Goal: Task Accomplishment & Management: Manage account settings

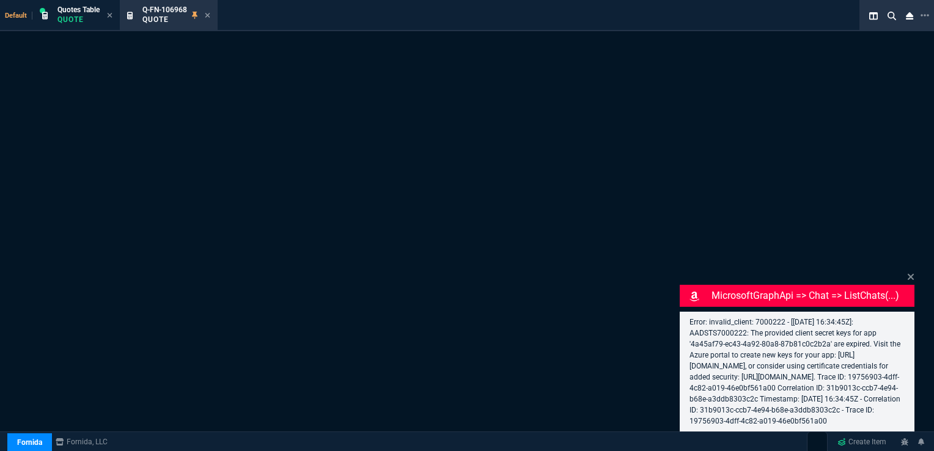
select select "16: [PERSON_NAME]"
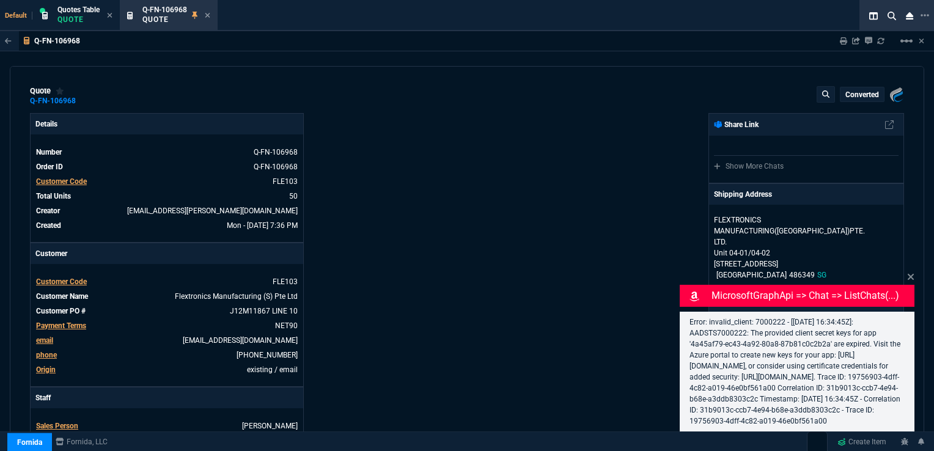
type input "36"
type input "51"
type input "24"
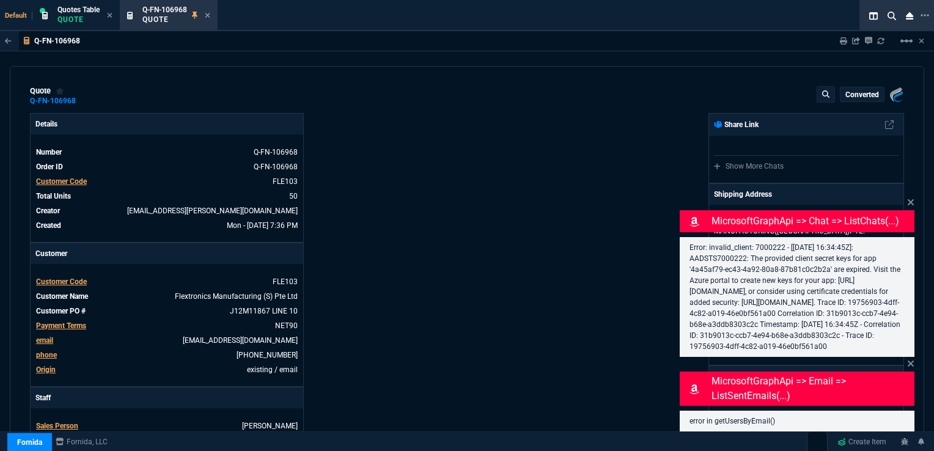
click at [904, 196] on div "MicrosoftGraphApi => chat => listChats(...) Error: invalid_client: 7000222 - [[…" at bounding box center [797, 276] width 235 height 161
click at [914, 197] on icon at bounding box center [910, 202] width 7 height 10
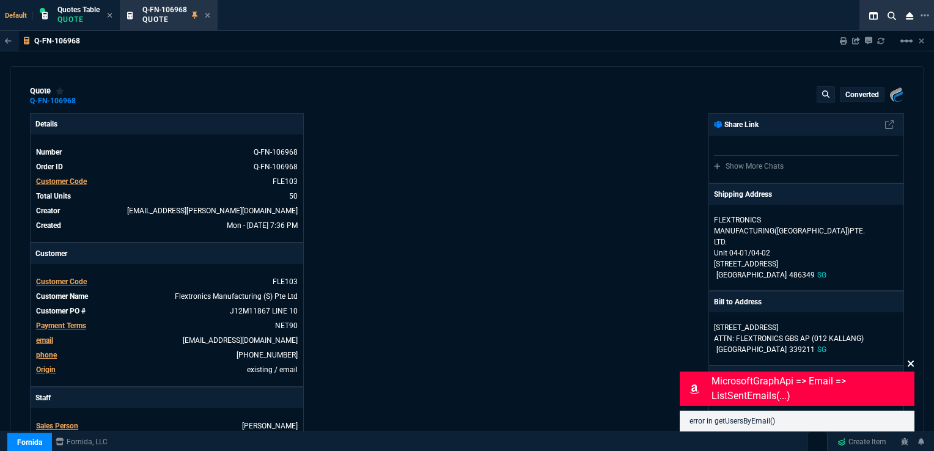
click at [907, 363] on icon at bounding box center [910, 364] width 7 height 10
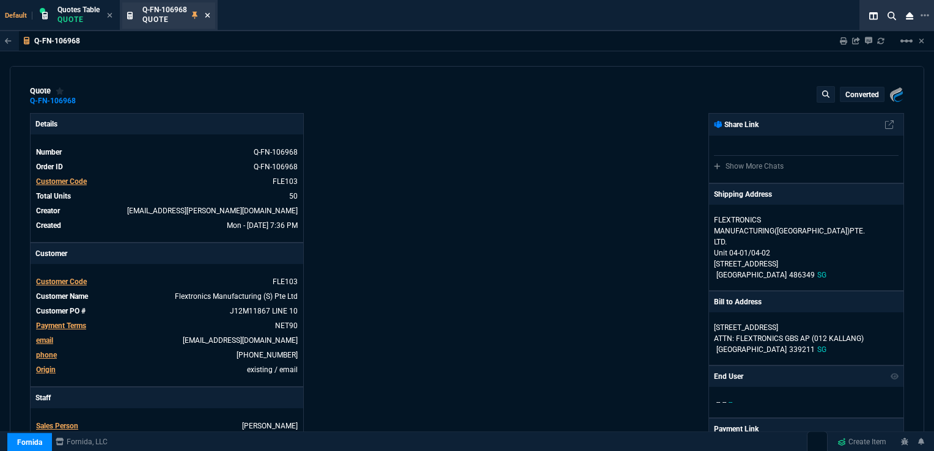
click at [210, 17] on icon at bounding box center [207, 15] width 5 height 7
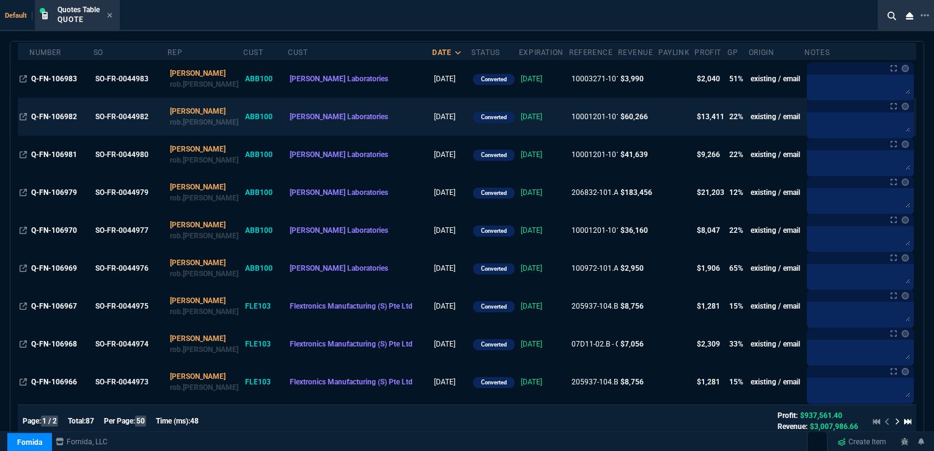
scroll to position [61, 0]
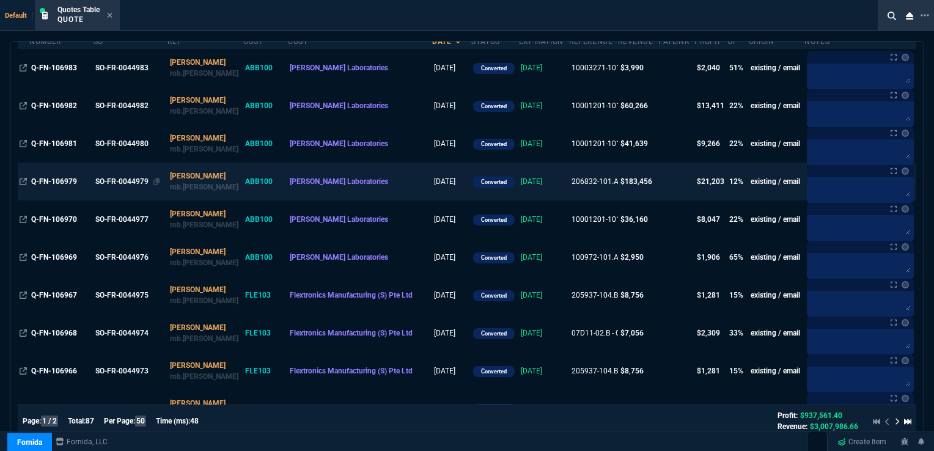
click at [120, 183] on div "SO-FR-0044979" at bounding box center [129, 181] width 68 height 11
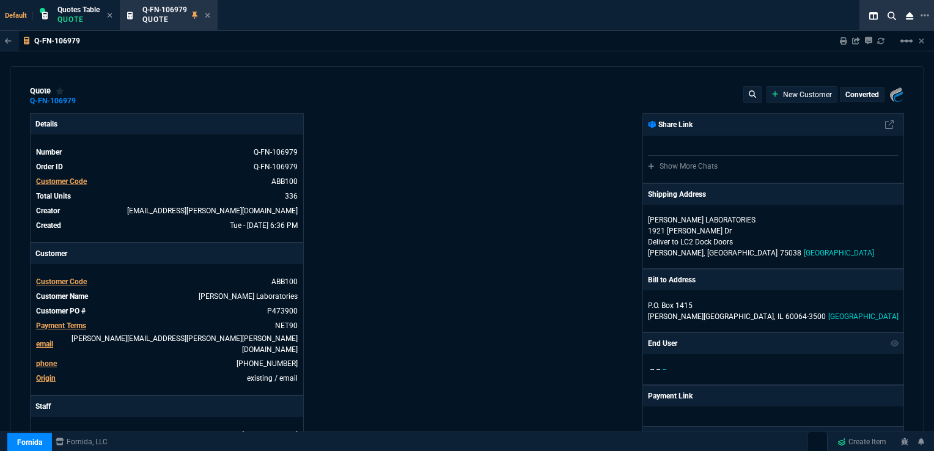
type input "16"
type input "88"
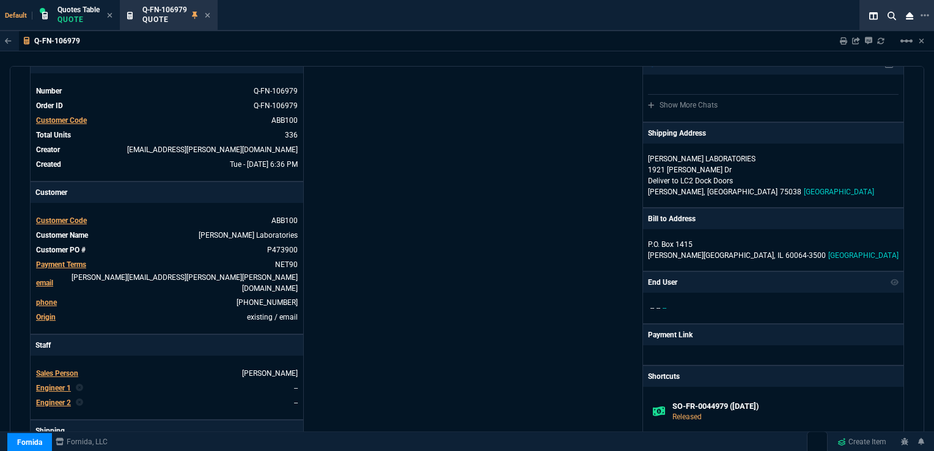
scroll to position [0, 0]
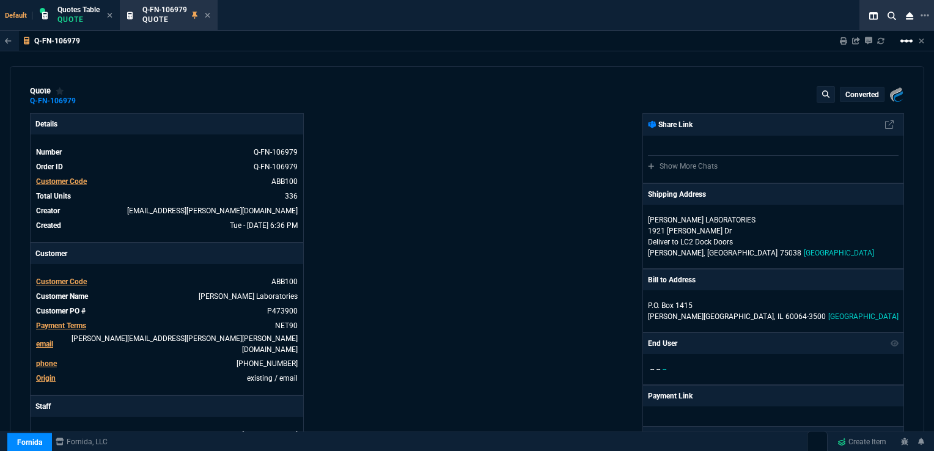
click at [906, 42] on mat-icon "linear_scale" at bounding box center [906, 41] width 15 height 15
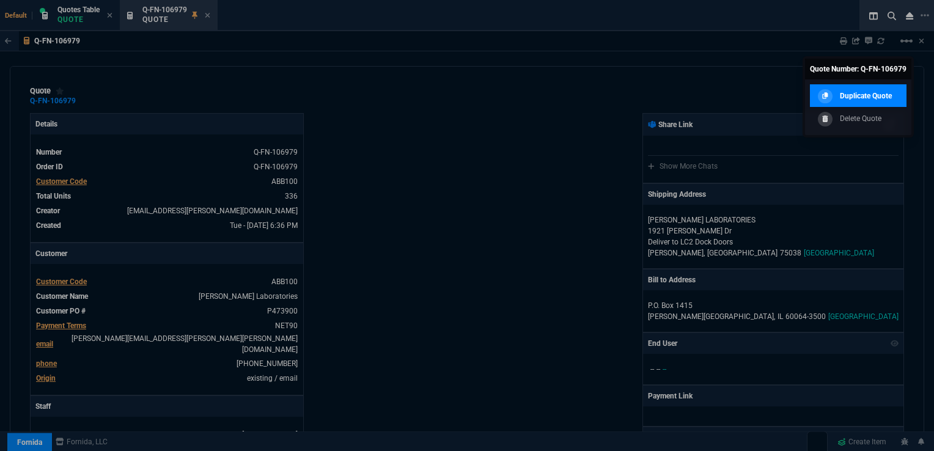
click at [856, 98] on p "Duplicate Quote" at bounding box center [866, 95] width 52 height 11
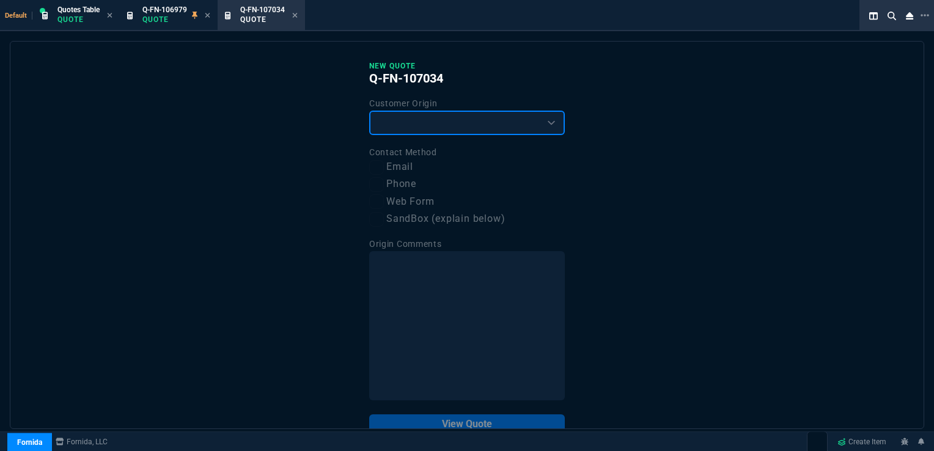
click at [450, 126] on select "Existing Customer Amazon Lead (first order) Website Lead (first order) Called (…" at bounding box center [467, 123] width 196 height 24
select select "existing"
click at [369, 111] on select "Existing Customer Amazon Lead (first order) Website Lead (first order) Called (…" at bounding box center [467, 123] width 196 height 24
click at [395, 165] on label "Email" at bounding box center [467, 166] width 196 height 15
click at [384, 165] on input "Email" at bounding box center [376, 167] width 15 height 15
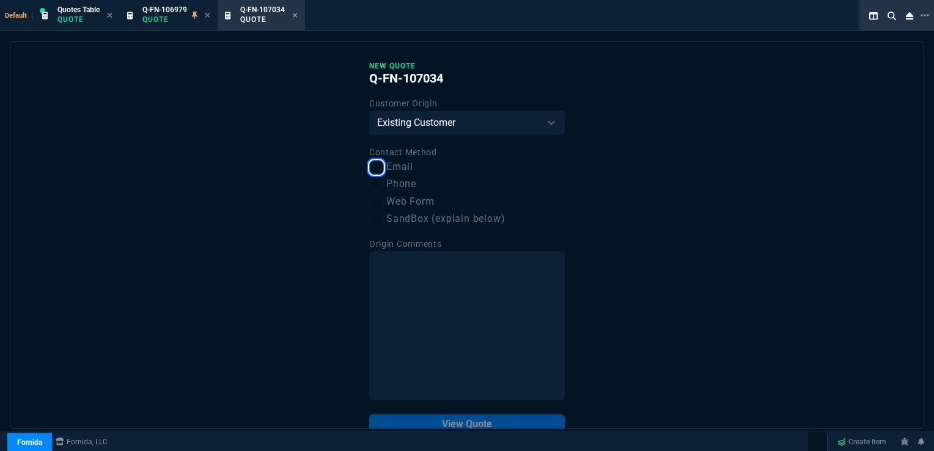
checkbox input "true"
click at [466, 419] on button "View Quote" at bounding box center [467, 424] width 196 height 20
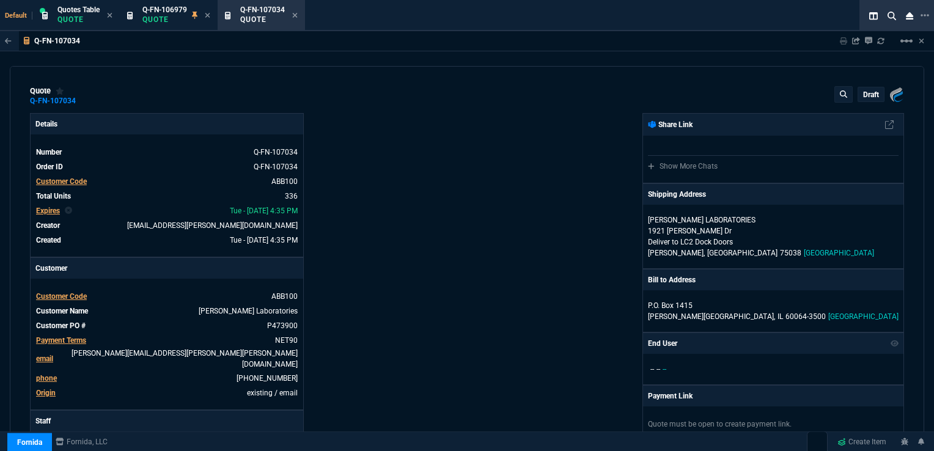
type input "16"
type input "88"
click at [174, 13] on span "Q-FN-106979" at bounding box center [164, 9] width 45 height 9
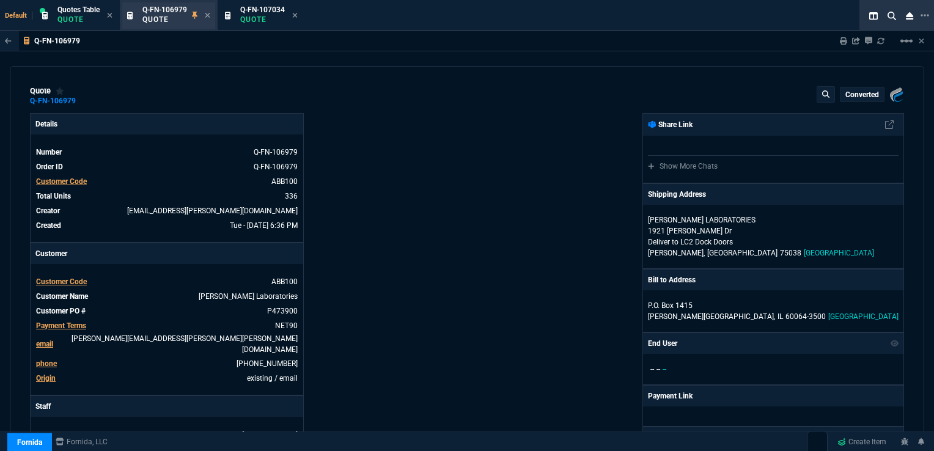
type input "16"
type input "88"
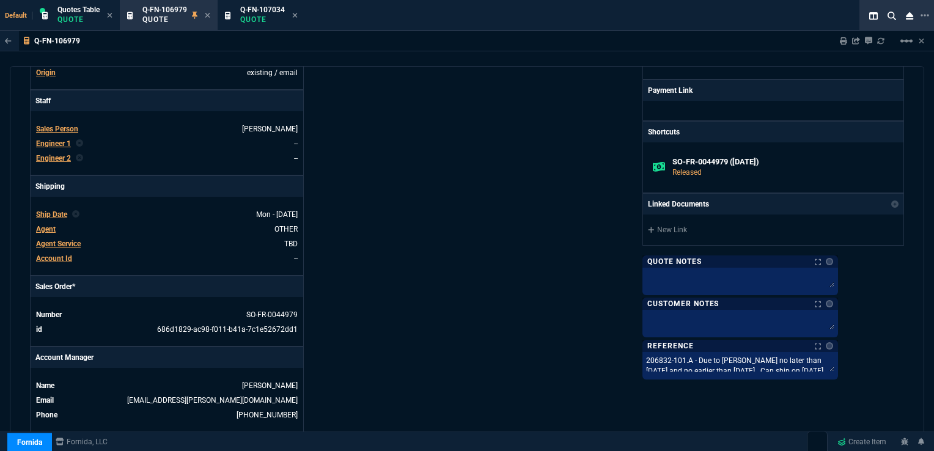
scroll to position [428, 0]
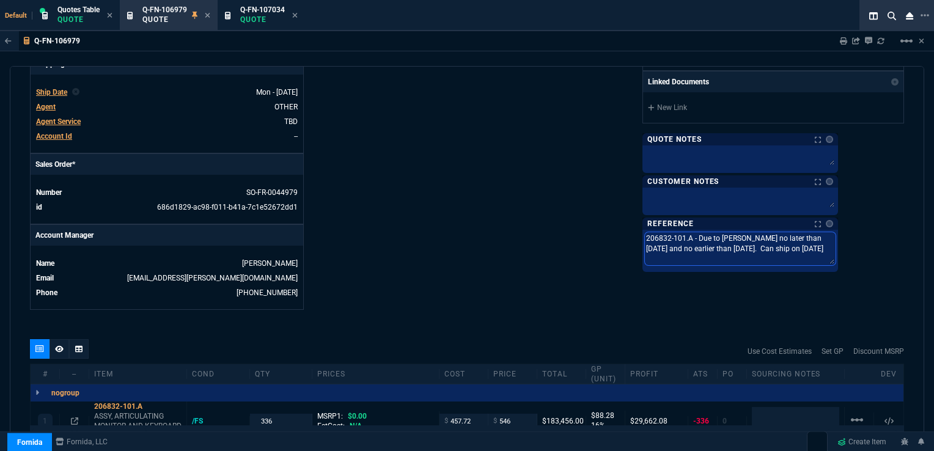
drag, startPoint x: 706, startPoint y: 234, endPoint x: 887, endPoint y: 257, distance: 181.7
click at [835, 257] on textarea "206832-101.A - Due to [PERSON_NAME] no later than [DATE] and no earlier than [D…" at bounding box center [740, 248] width 191 height 33
click at [261, 10] on span "Q-FN-107034" at bounding box center [262, 9] width 45 height 9
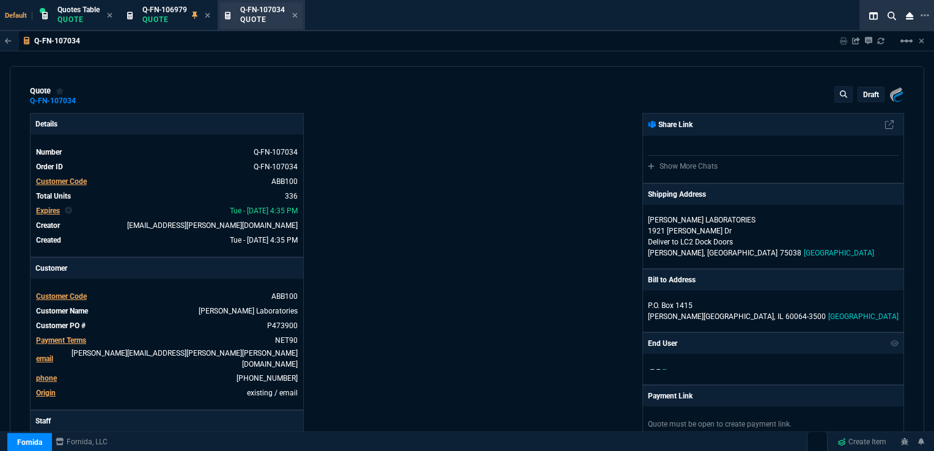
type input "16"
type input "88"
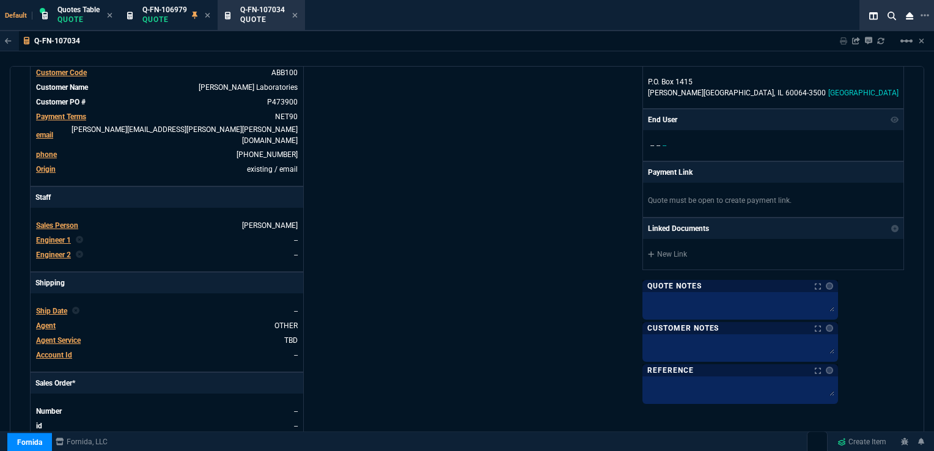
scroll to position [244, 0]
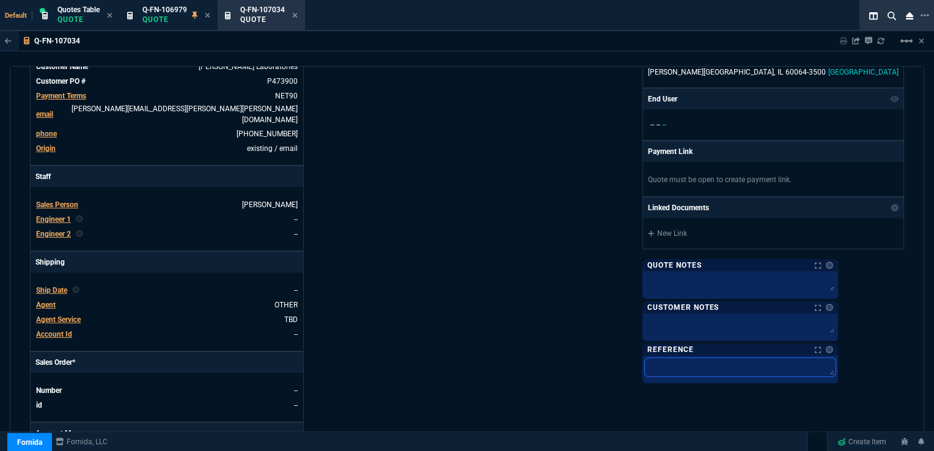
click at [735, 361] on textarea at bounding box center [740, 367] width 191 height 18
paste textarea "206832-101.A - Due to [PERSON_NAME] no later than [DATE] and no earlier than [D…"
type textarea "206832-101.A - Due to [PERSON_NAME] no later than [DATE] and no earlier than [D…"
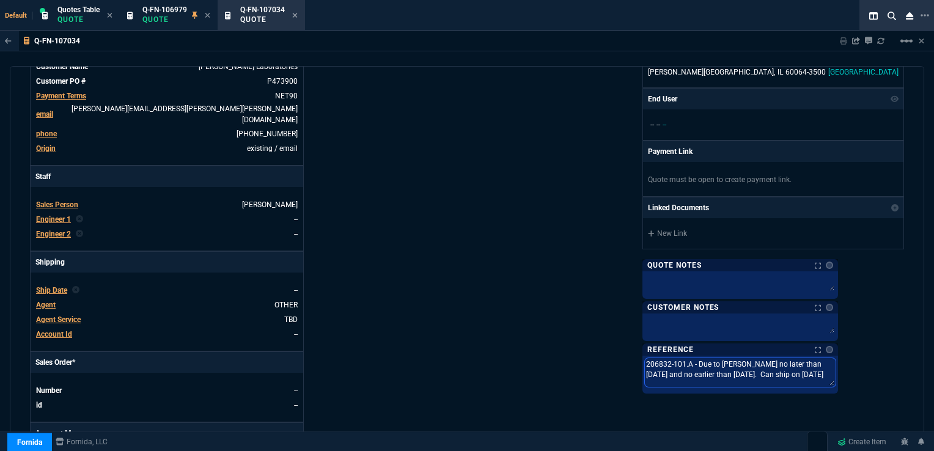
drag, startPoint x: 750, startPoint y: 359, endPoint x: 700, endPoint y: 359, distance: 50.7
click at [700, 359] on div "Fornida, LLC [STREET_ADDRESS] Share Link Show More Chats Shipping Address [PERS…" at bounding box center [685, 188] width 437 height 639
type textarea "206832-101.A - Due to [PERSON_NAME] no later than [DATE] and no earlier than [D…"
click at [739, 358] on textarea "206832-101.A - Due to [PERSON_NAME] no later than [DATE] and no earlier than [D…" at bounding box center [740, 367] width 191 height 18
drag, startPoint x: 751, startPoint y: 362, endPoint x: 701, endPoint y: 362, distance: 50.1
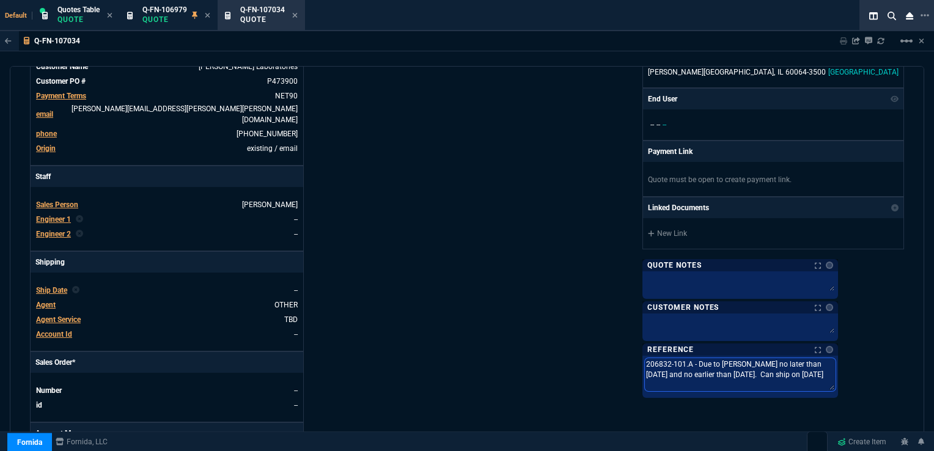
click at [701, 362] on div "Fornida, LLC [STREET_ADDRESS] Share Link Show More Chats Shipping Address [PERS…" at bounding box center [685, 188] width 437 height 639
paste textarea "35038600-101 B"
type textarea "35038600-101 B - Due to [PERSON_NAME] no later than [DATE] and no earlier than …"
click at [755, 361] on textarea "35038600-101 B - Due to [PERSON_NAME] no later than [DATE] and no earlier than …" at bounding box center [740, 374] width 191 height 33
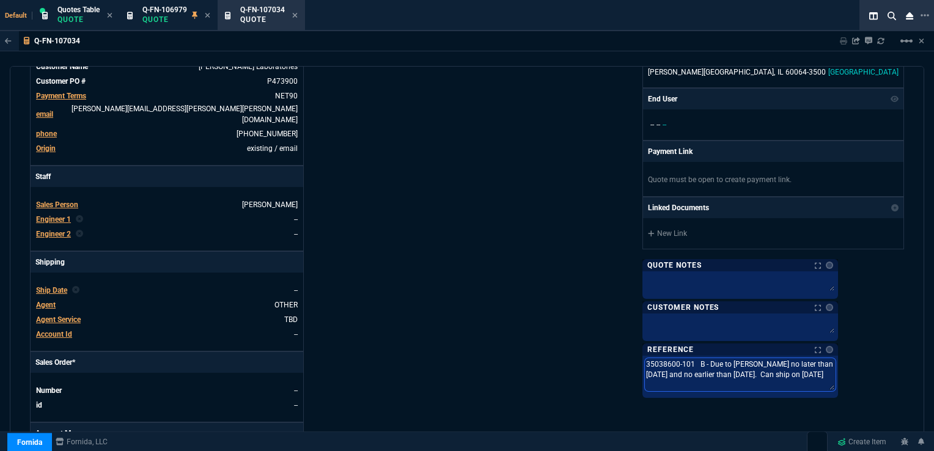
type textarea "35038600-101 B - Due to [PERSON_NAME] no later than [DATE] and no earlier than …"
type textarea "35038600-101. B - Due to [PERSON_NAME] no later than [DATE] and no earlier than…"
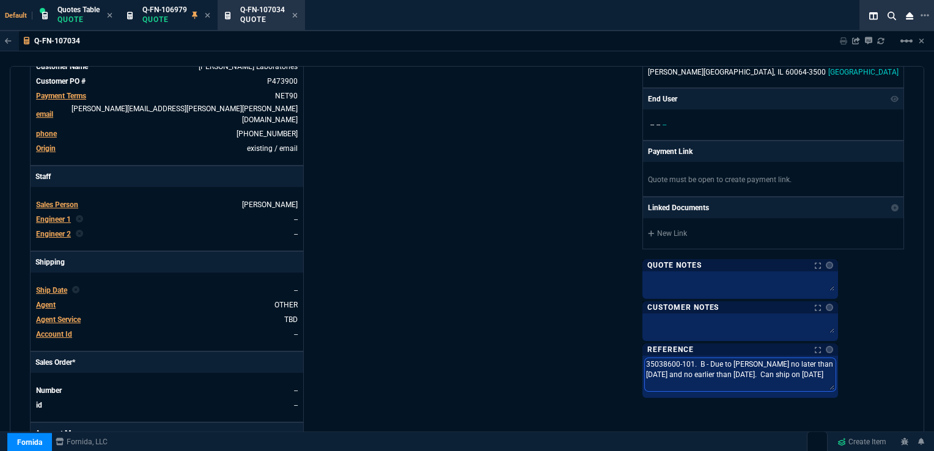
type textarea "35038600-101. B - Due to [PERSON_NAME] no later than [DATE] and no earlier than…"
drag, startPoint x: 856, startPoint y: 360, endPoint x: 876, endPoint y: 360, distance: 20.2
click at [835, 360] on textarea "35038600-101. B - Due to [PERSON_NAME] no later than [DATE] and no earlier than…" at bounding box center [740, 374] width 191 height 33
type textarea "35038600-101. B - Due to [PERSON_NAME] no later than 1/25 and no earlier than […"
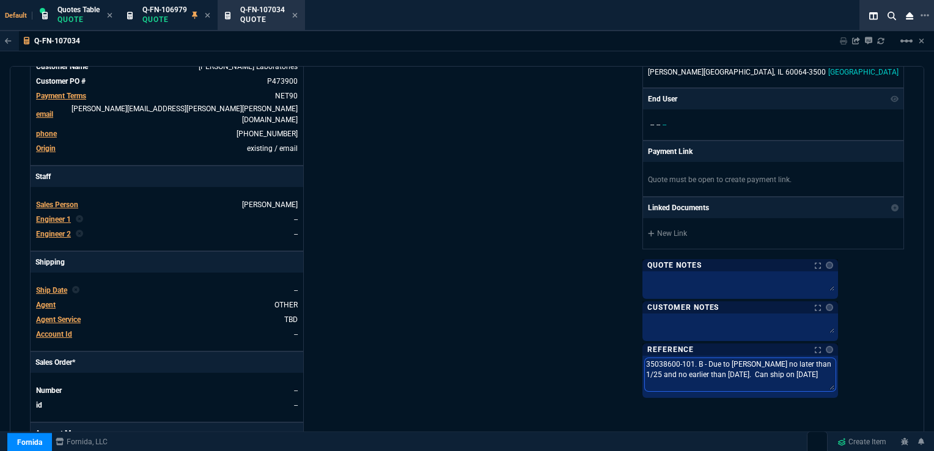
type textarea "35038600-101. B - Due to [PERSON_NAME] no later than 10/25 and no earlier than …"
type textarea "35038600-101. B - Due to [PERSON_NAME] no later than 10//25 and no earlier than…"
type textarea "35038600-101. B - Due to [PERSON_NAME] no later than 10/0/25 and no earlier tha…"
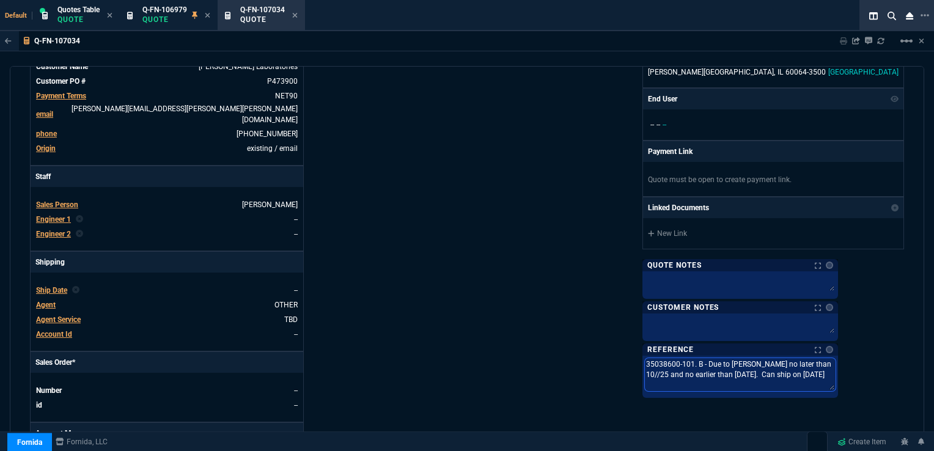
type textarea "35038600-101. B - Due to [PERSON_NAME] no later than 10/0/25 and no earlier tha…"
type textarea "35038600-101. B - Due to [PERSON_NAME] no later than [DATE] and no earlier than…"
drag, startPoint x: 769, startPoint y: 370, endPoint x: 787, endPoint y: 372, distance: 18.4
click at [787, 372] on textarea "35038600-101. B - Due to [PERSON_NAME] no later than [DATE] and no earlier than…" at bounding box center [740, 374] width 191 height 33
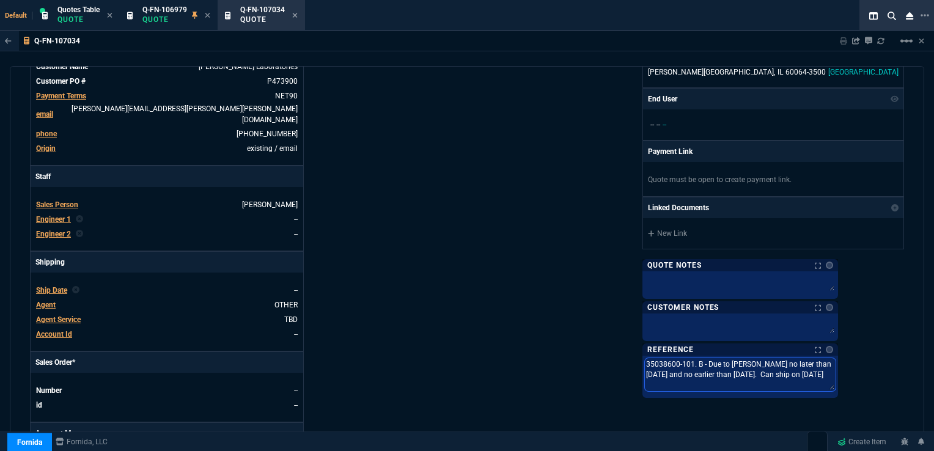
type textarea "35038600-101. B - Due to [PERSON_NAME] no later than [DATE] and no earlier than…"
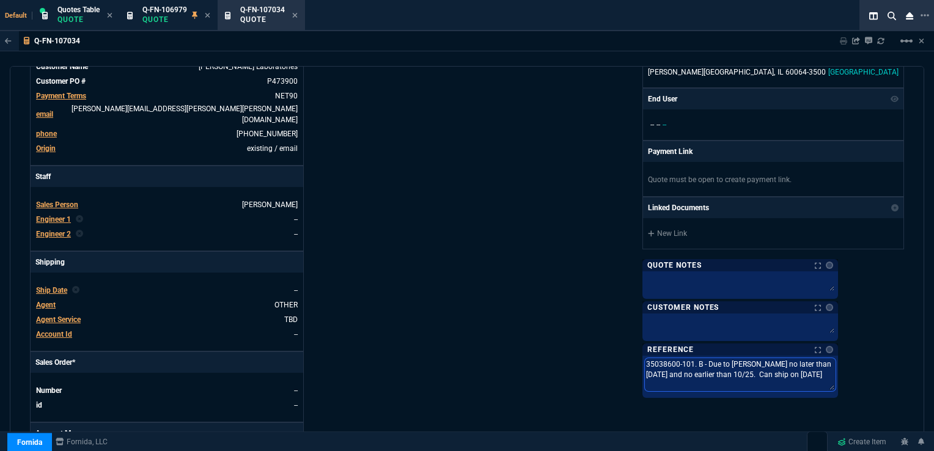
type textarea "35038600-101. B - Due to [PERSON_NAME] no later than [DATE] and no earlier than…"
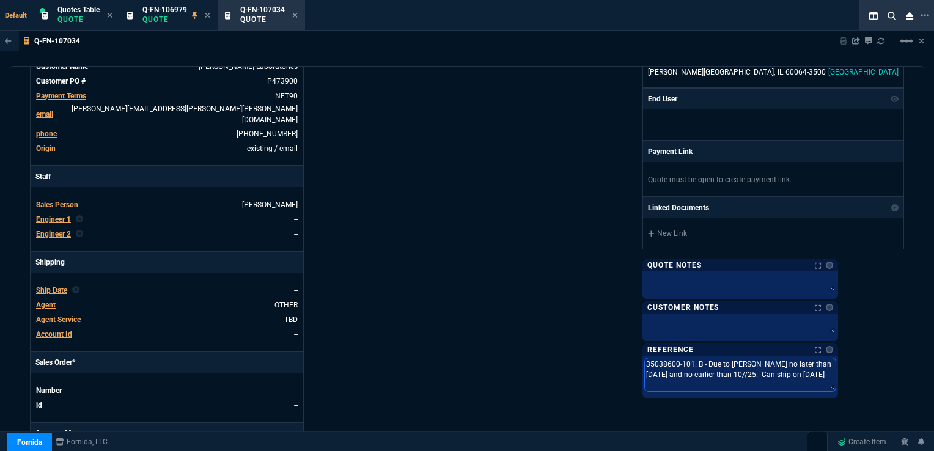
type textarea "35038600-101. B - Due to [PERSON_NAME] no later than [DATE] and no earlier than…"
drag, startPoint x: 848, startPoint y: 371, endPoint x: 863, endPoint y: 371, distance: 15.3
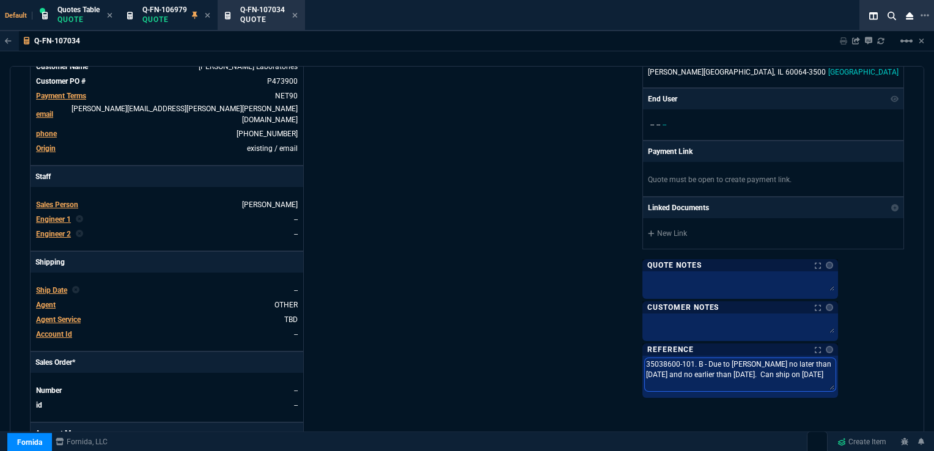
click at [835, 371] on textarea "35038600-101. B - Due to [PERSON_NAME] no later than [DATE] and no earlier than…" at bounding box center [740, 374] width 191 height 33
type textarea "35038600-101. B - Due to [PERSON_NAME] no later than [DATE] and no earlier than…"
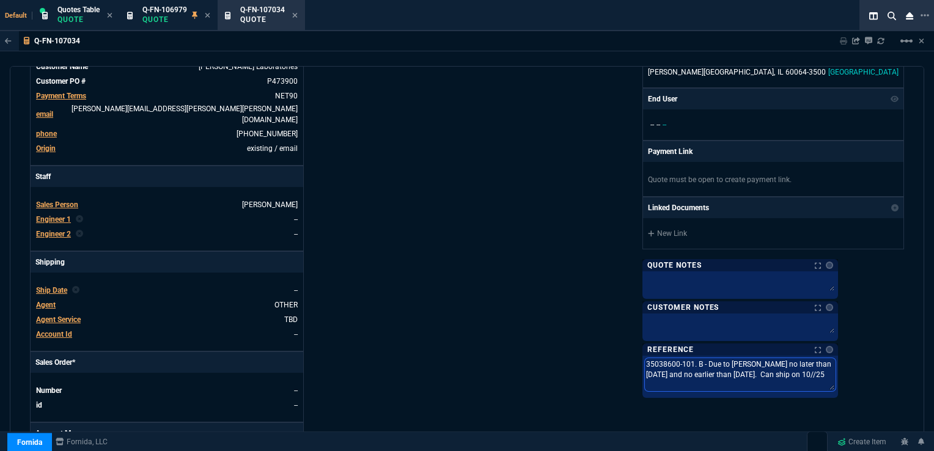
type textarea "35038600-101. B - Due to [PERSON_NAME] no later than [DATE] and no earlier than…"
click at [664, 306] on div "Fornida, LLC [STREET_ADDRESS] Share Link Show More Chats Shipping Address [PERS…" at bounding box center [685, 188] width 437 height 639
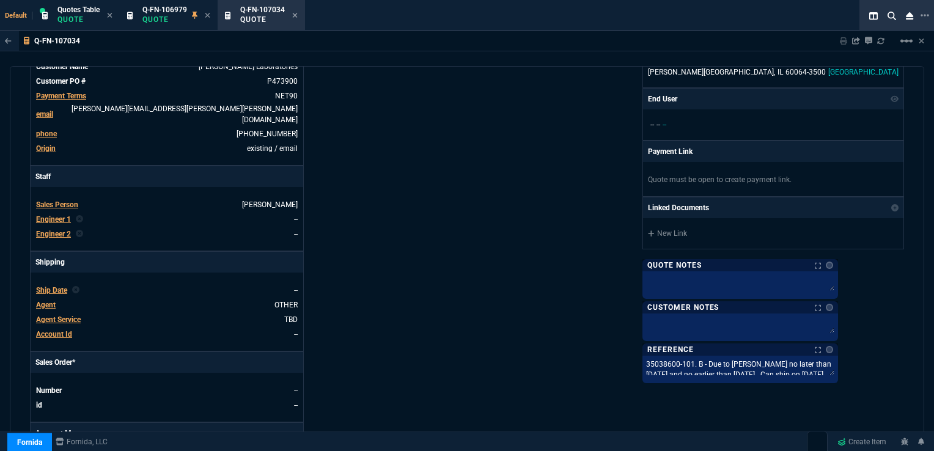
click at [503, 288] on div "Fornida, LLC [STREET_ADDRESS] Share Link Show More Chats Shipping Address [PERS…" at bounding box center [685, 188] width 437 height 639
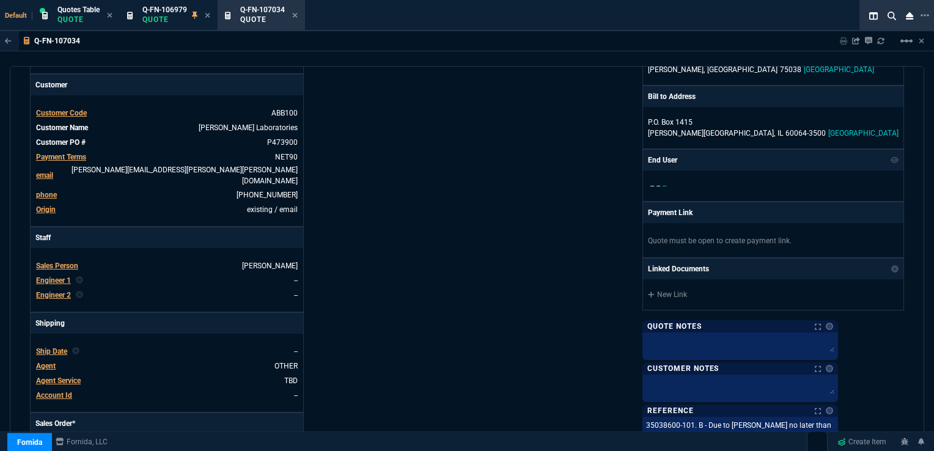
scroll to position [306, 0]
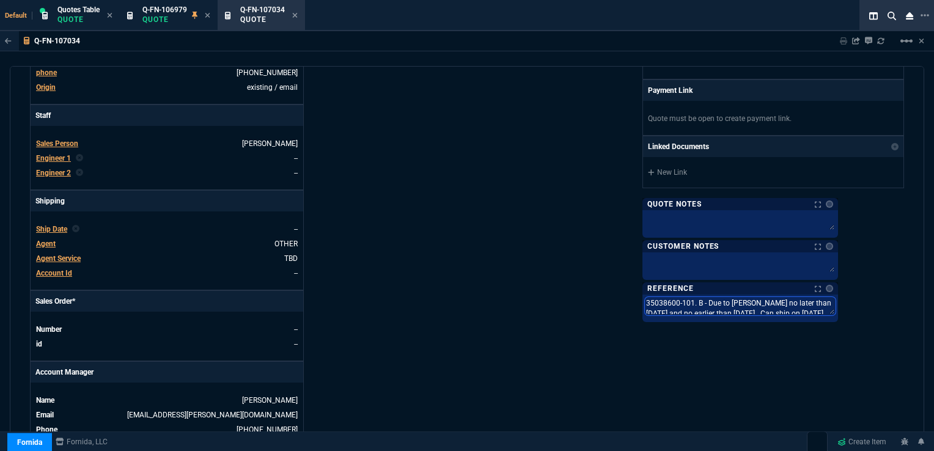
click at [761, 299] on textarea "35038600-101. B - Due to [PERSON_NAME] no later than [DATE] and no earlier than…" at bounding box center [740, 306] width 191 height 18
type textarea "35038600-101. B - Due to [PERSON_NAME] no later than [DATE] and no earlier than…"
type textarea "35038600-101. B ( - Due to [PERSON_NAME] no later than [DATE] and no earlier th…"
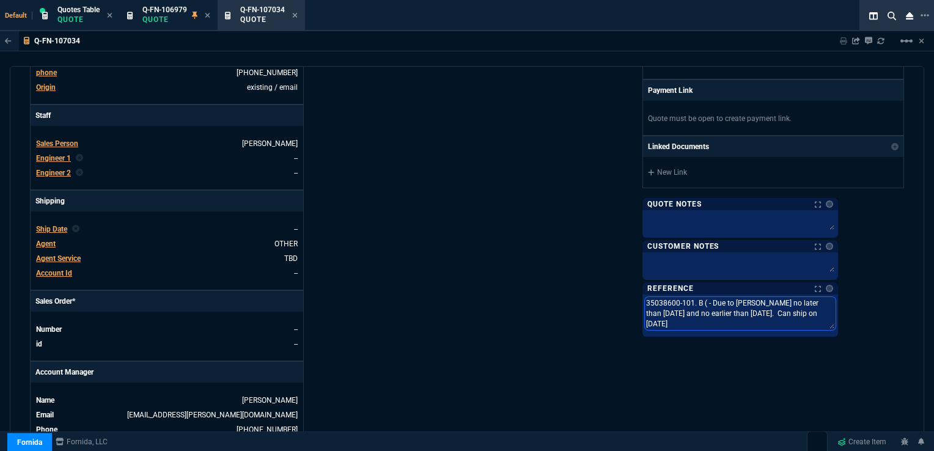
type textarea "35038600-101. B (q - Due to [PERSON_NAME] no later than [DATE] and no earlier t…"
type textarea "35038600-101. B (qT - Due to [PERSON_NAME] no later than [DATE] and no earlier …"
type textarea "35038600-101. B (qTY - Due to [PERSON_NAME] no later than [DATE] and no earlier…"
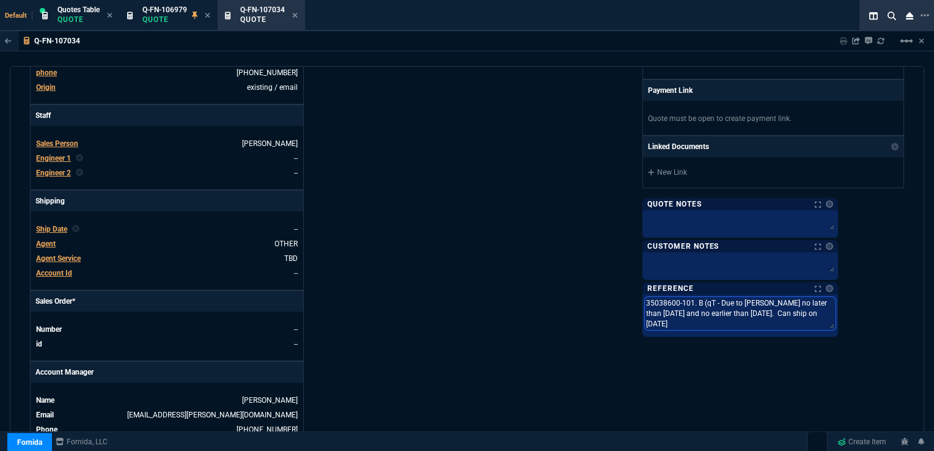
type textarea "35038600-101. B (qTY - Due to [PERSON_NAME] no later than [DATE] and no earlier…"
type textarea "35038600-101. B (qTY 8 - Due to [PERSON_NAME] no later than [DATE] and no earli…"
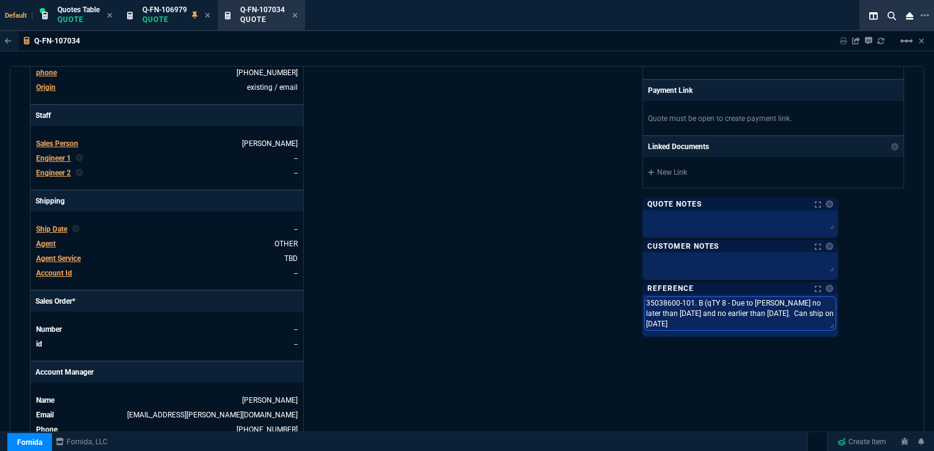
type textarea "35038600-101. B (qTY 8) - Due to [PERSON_NAME] no later than [DATE] and no earl…"
type textarea "35038600-101. B (qTY 8 - Due to [PERSON_NAME] no later than [DATE] and no earli…"
type textarea "35038600-101. B (qTY - Due to [PERSON_NAME] no later than [DATE] and no earlier…"
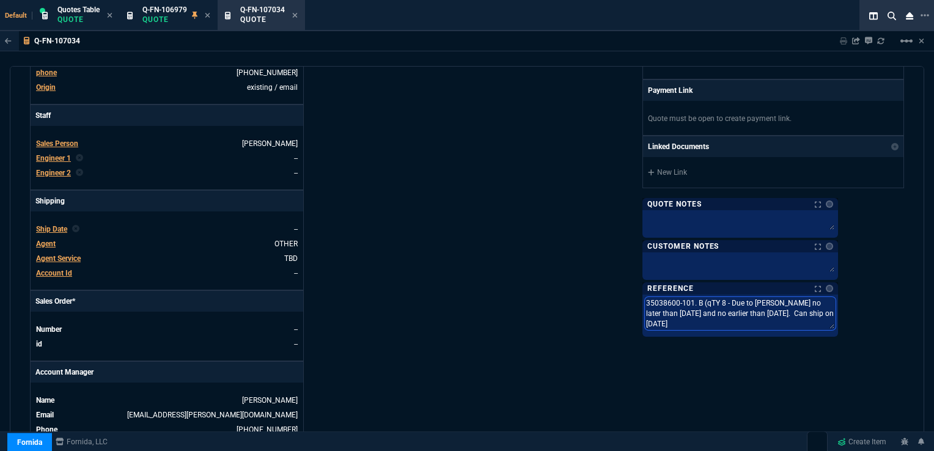
type textarea "35038600-101. B (qTY - Due to [PERSON_NAME] no later than [DATE] and no earlier…"
type textarea "35038600-101. B (qT - Due to [PERSON_NAME] no later than [DATE] and no earlier …"
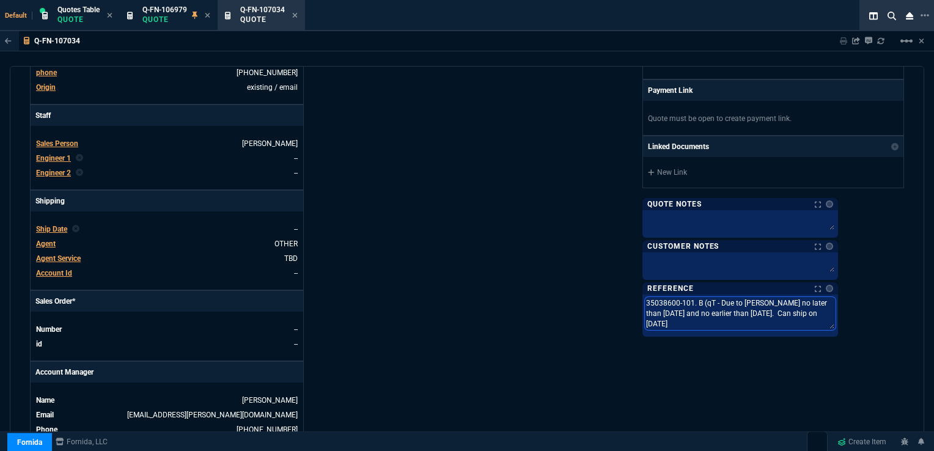
type textarea "35038600-101. B (q - Due to [PERSON_NAME] no later than [DATE] and no earlier t…"
type textarea "35038600-101. B ( - Due to [PERSON_NAME] no later than [DATE] and no earlier th…"
type textarea "35038600-101. B (Q - Due to [PERSON_NAME] no later than [DATE] and no earlier t…"
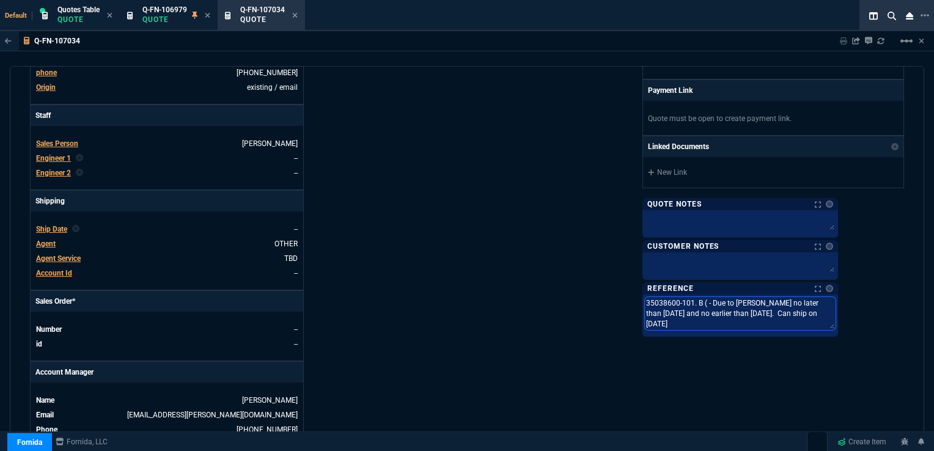
type textarea "35038600-101. B (Q - Due to [PERSON_NAME] no later than [DATE] and no earlier t…"
type textarea "35038600-101. B (QT - Due to [PERSON_NAME] no later than [DATE] and no earlier …"
type textarea "35038600-101. B (QTY - Due to [PERSON_NAME] no later than [DATE] and no earlier…"
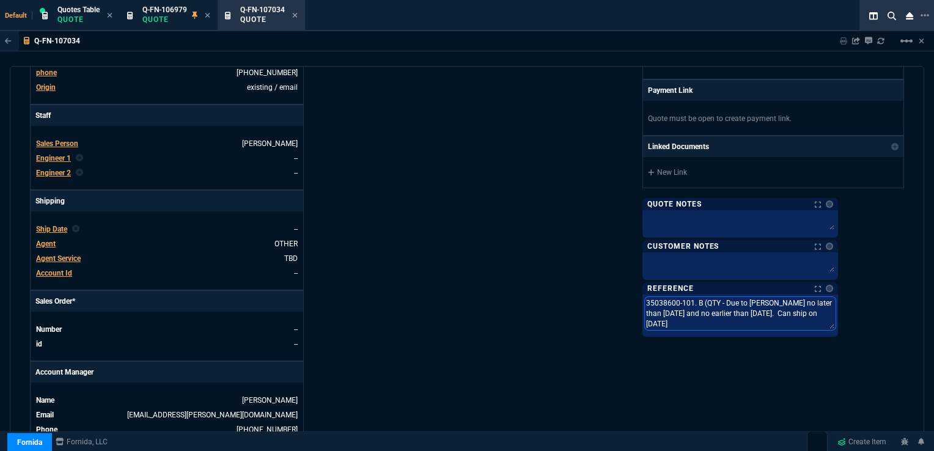
type textarea "35038600-101. B (QTY - Due to [PERSON_NAME] no later than [DATE] and no earlier…"
type textarea "35038600-101. B (QTY 8 - Due to [PERSON_NAME] no later than [DATE] and no earli…"
type textarea "35038600-101. B (QTY 8) - Due to [PERSON_NAME] no later than [DATE] and no earl…"
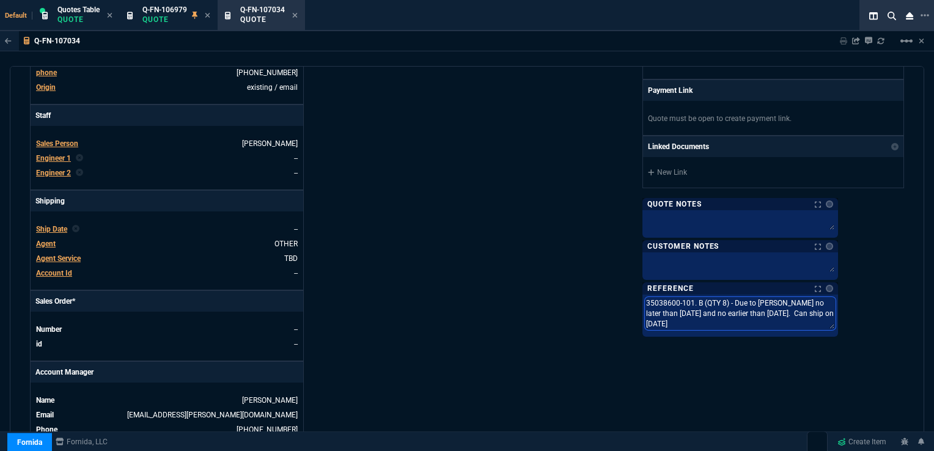
type textarea "35038600-101. B (QTY 8) - Due to [PERSON_NAME] no later than [DATE] and no earl…"
click at [582, 269] on div "Fornida, LLC [STREET_ADDRESS] Share Link Show More Chats Shipping Address [PERS…" at bounding box center [685, 127] width 437 height 639
click at [47, 225] on span "Ship Date" at bounding box center [51, 229] width 31 height 9
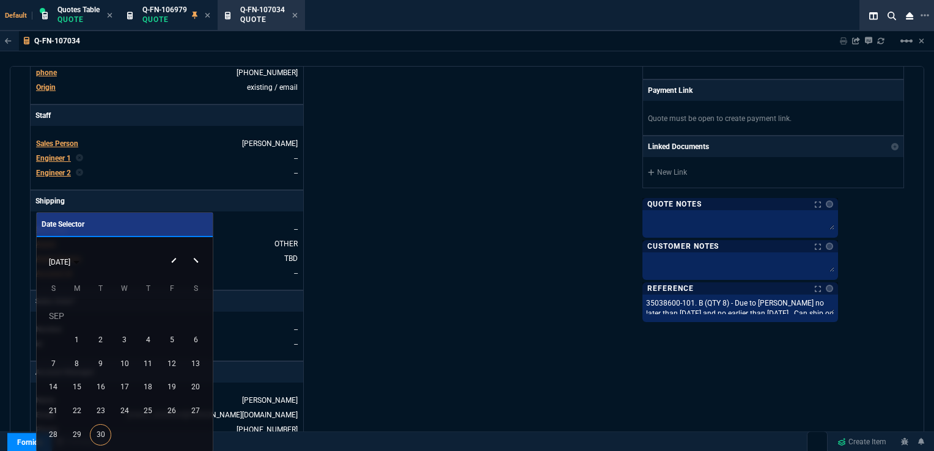
click at [195, 250] on button "Next month" at bounding box center [197, 250] width 24 height 0
click at [168, 312] on div "3" at bounding box center [171, 315] width 21 height 21
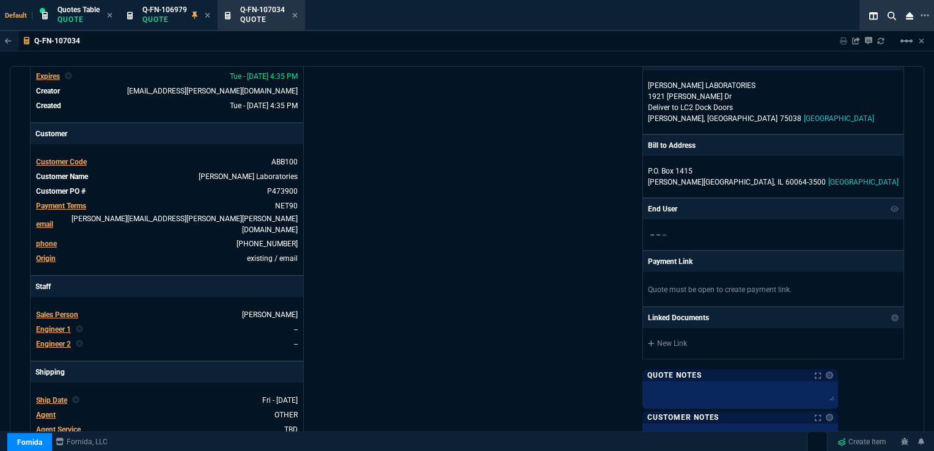
scroll to position [122, 0]
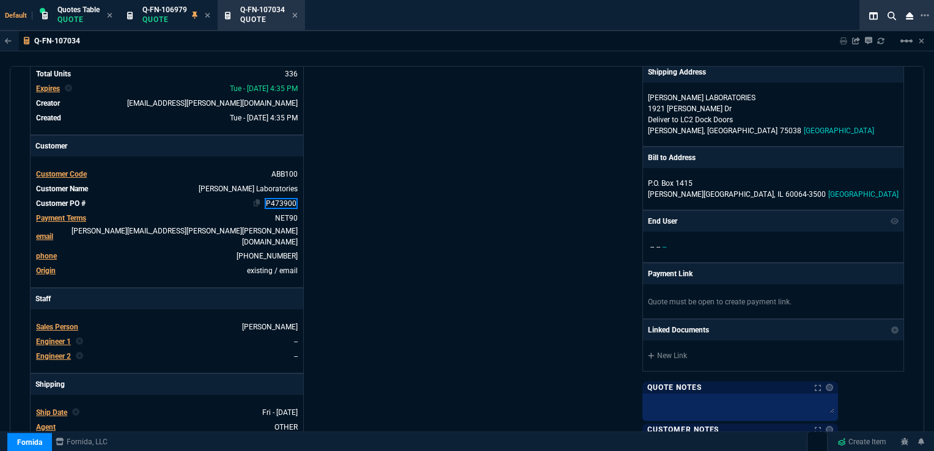
click at [268, 203] on link "P473900" at bounding box center [281, 203] width 33 height 11
drag, startPoint x: 266, startPoint y: 202, endPoint x: 304, endPoint y: 201, distance: 37.3
click at [304, 201] on div "Details Number Q-FN-107034 Order ID Q-FN-107034 Customer Code ABB100 Total Unit…" at bounding box center [248, 310] width 437 height 639
paste link
click at [359, 207] on div "Details Number Q-FN-107034 Order ID Q-FN-107034 Customer Code ABB100 Total Unit…" at bounding box center [248, 310] width 437 height 639
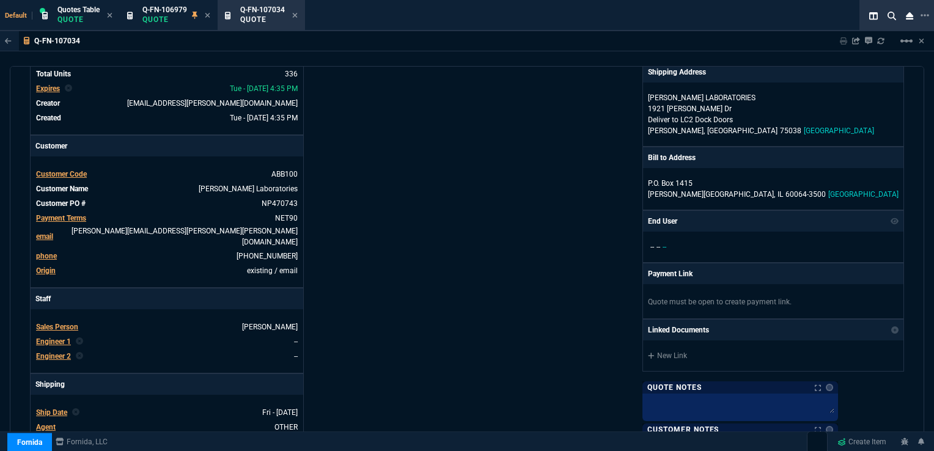
scroll to position [61, 0]
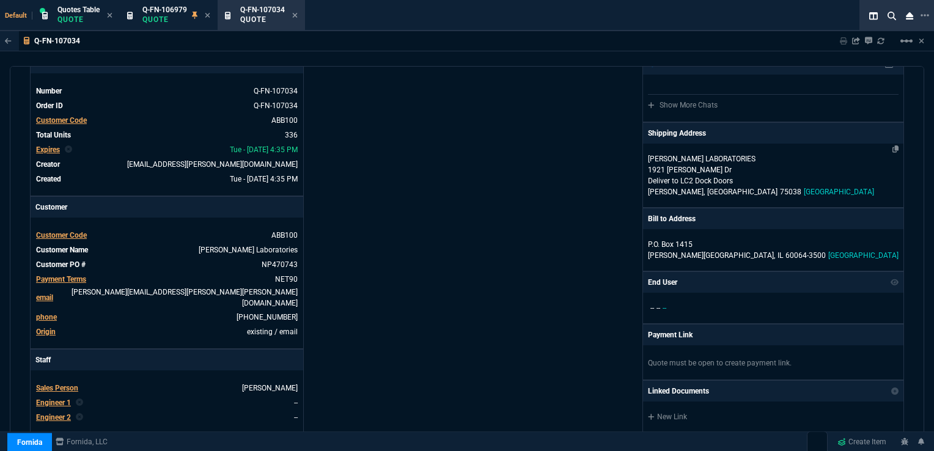
click at [748, 167] on p "1921 [PERSON_NAME] Dr" at bounding box center [773, 169] width 251 height 11
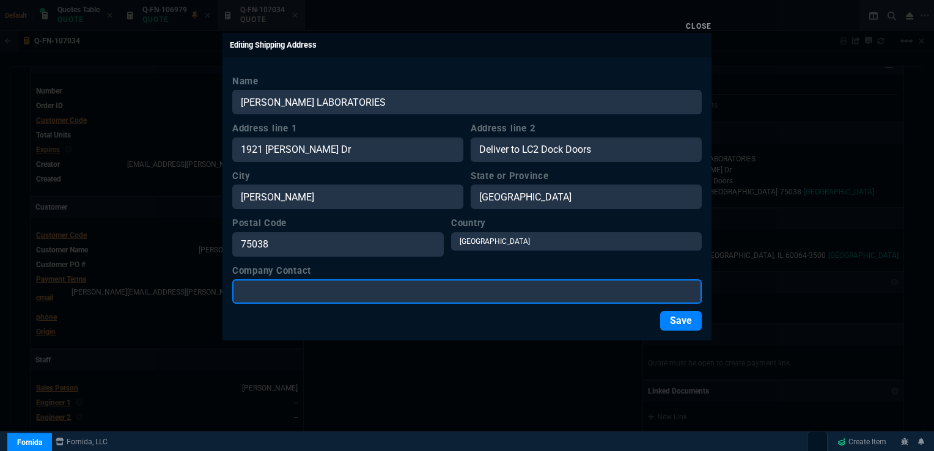
click at [314, 292] on input "Company Contact" at bounding box center [466, 291] width 469 height 24
paste input "[PERSON_NAME] / LC2 INV"
type input "[PERSON_NAME] / LC2 INV"
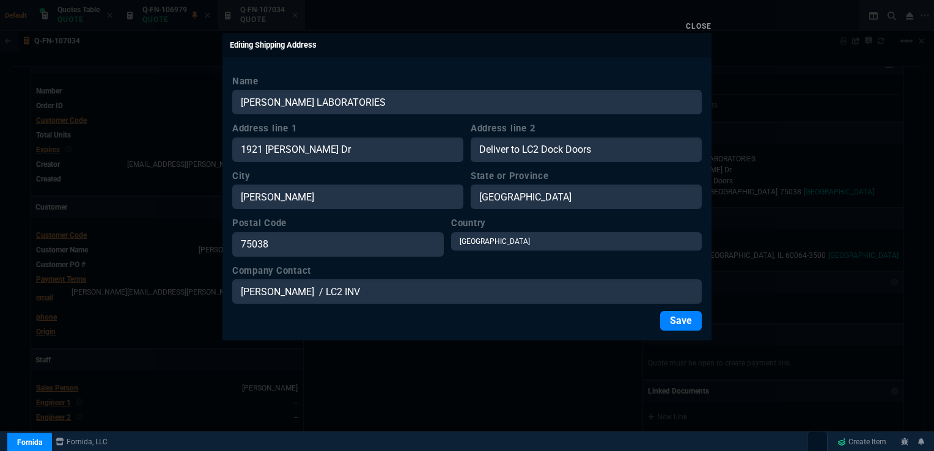
click at [411, 324] on div "Save" at bounding box center [466, 321] width 469 height 20
click at [681, 323] on button "Save" at bounding box center [681, 321] width 42 height 20
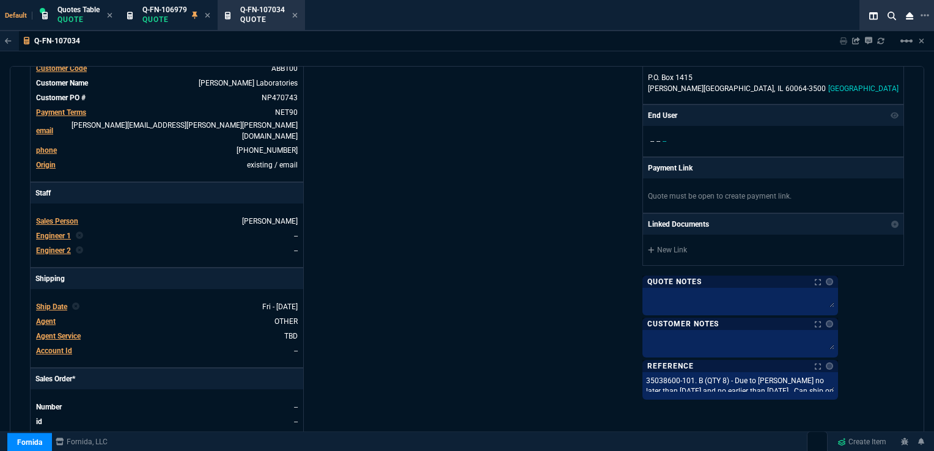
scroll to position [244, 0]
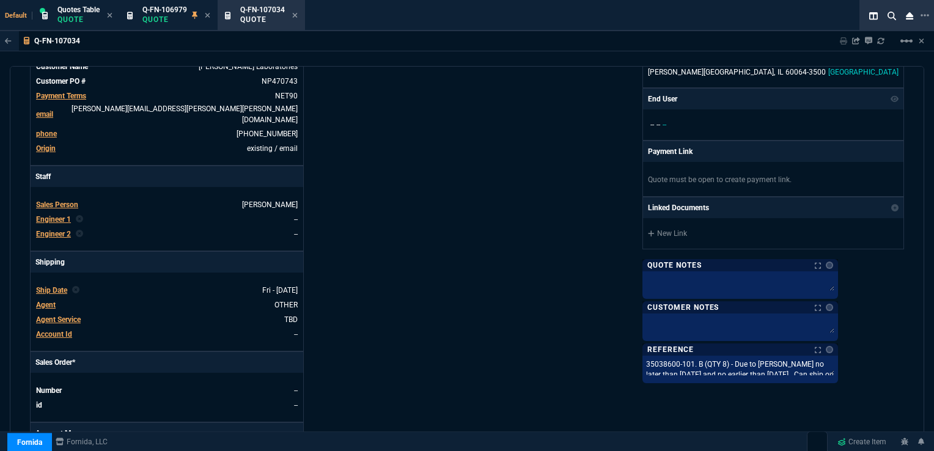
click at [35, 299] on td "Agent" at bounding box center [47, 305] width 25 height 12
click at [37, 301] on span "Agent" at bounding box center [46, 305] width 20 height 9
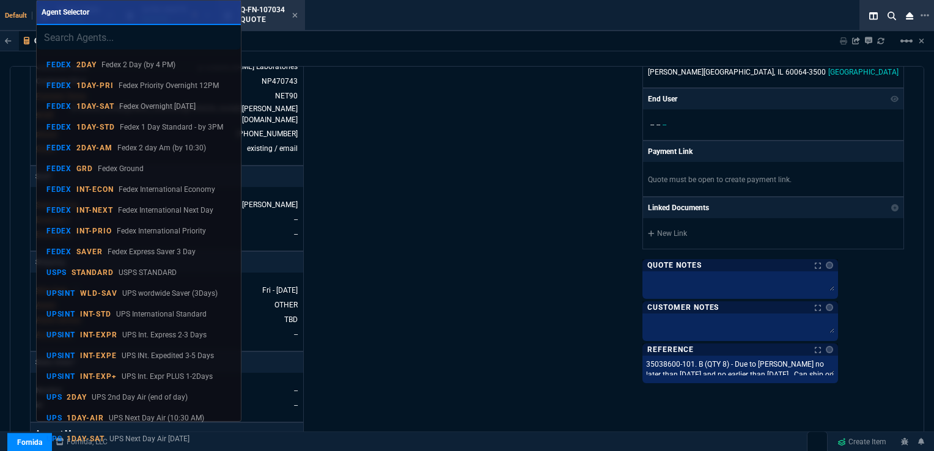
click at [56, 166] on p "FEDEX" at bounding box center [59, 169] width 26 height 10
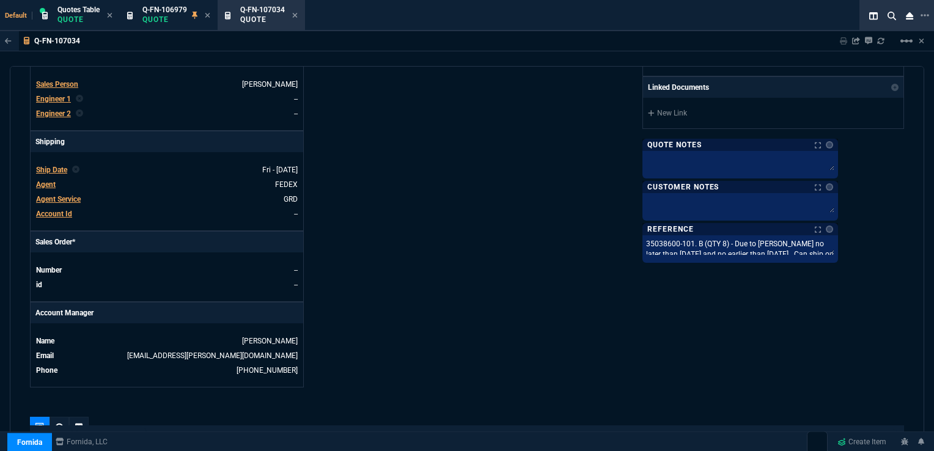
scroll to position [367, 0]
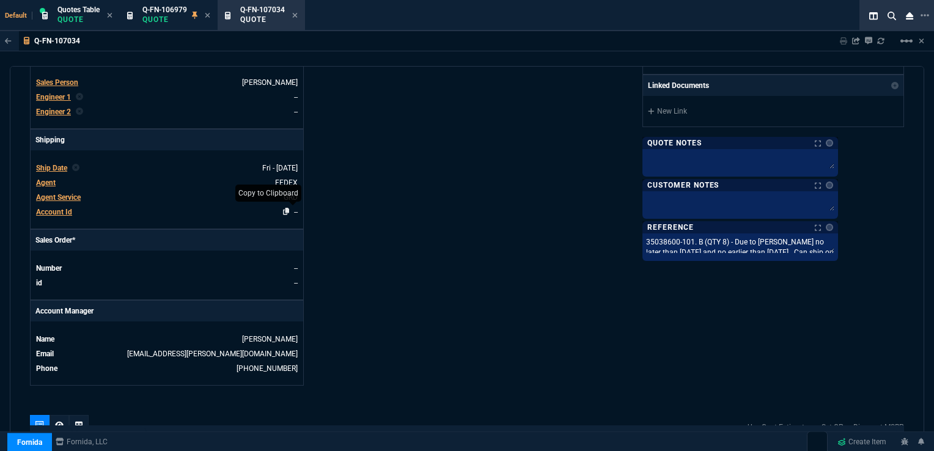
click at [288, 208] on nx-icon at bounding box center [289, 212] width 12 height 9
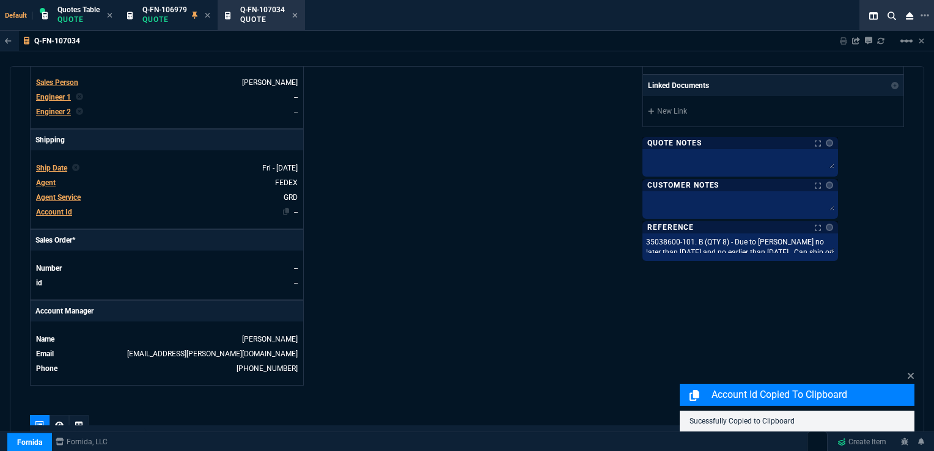
click at [294, 208] on link "--" at bounding box center [296, 212] width 4 height 9
click at [64, 208] on span "Account Id" at bounding box center [54, 212] width 36 height 9
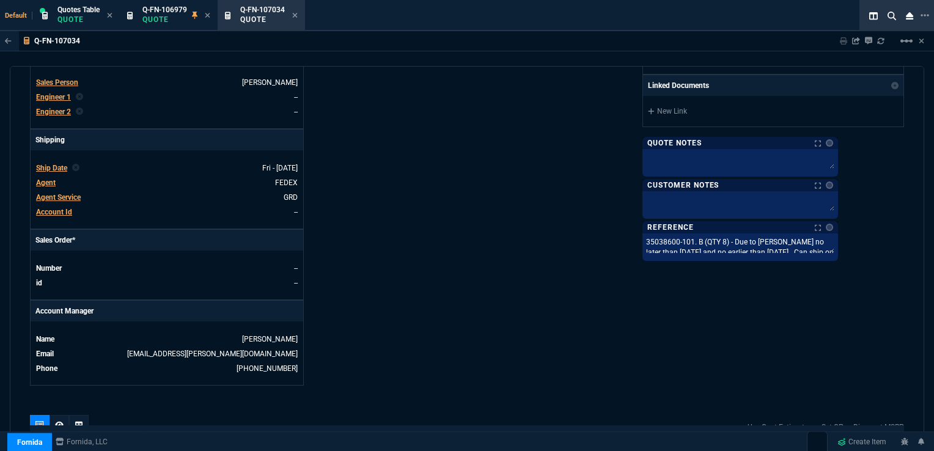
click at [58, 208] on span "Account Id" at bounding box center [54, 212] width 36 height 9
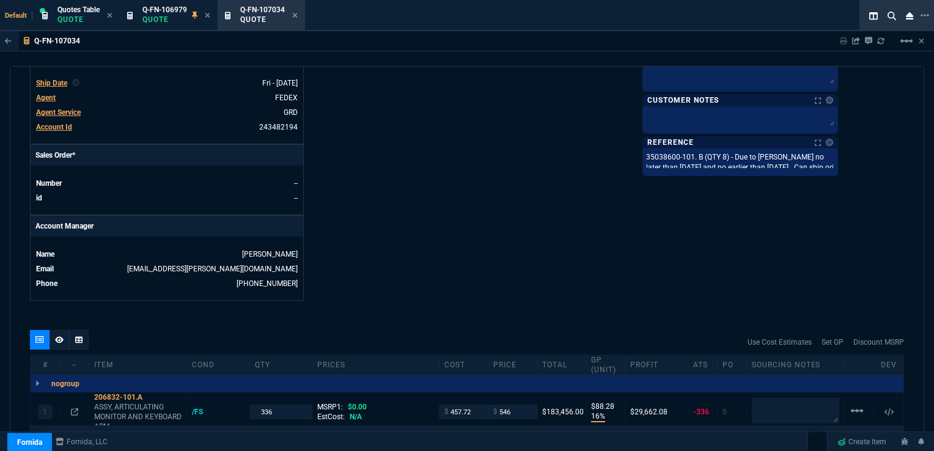
scroll to position [595, 0]
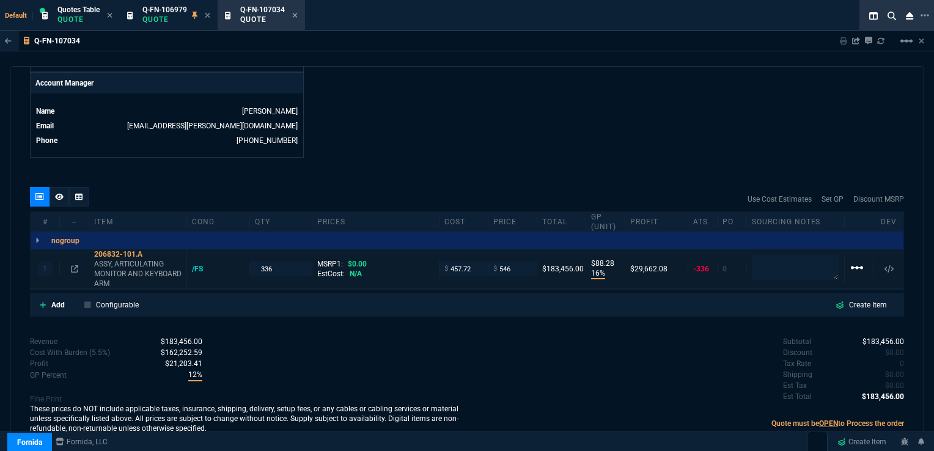
click at [852, 260] on mat-icon "linear_scale" at bounding box center [856, 267] width 15 height 15
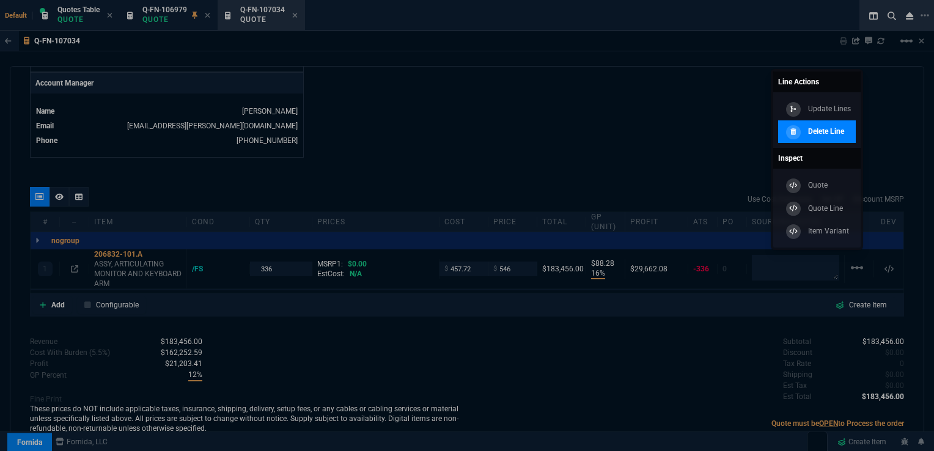
click at [823, 133] on p "Delete Line" at bounding box center [826, 131] width 36 height 11
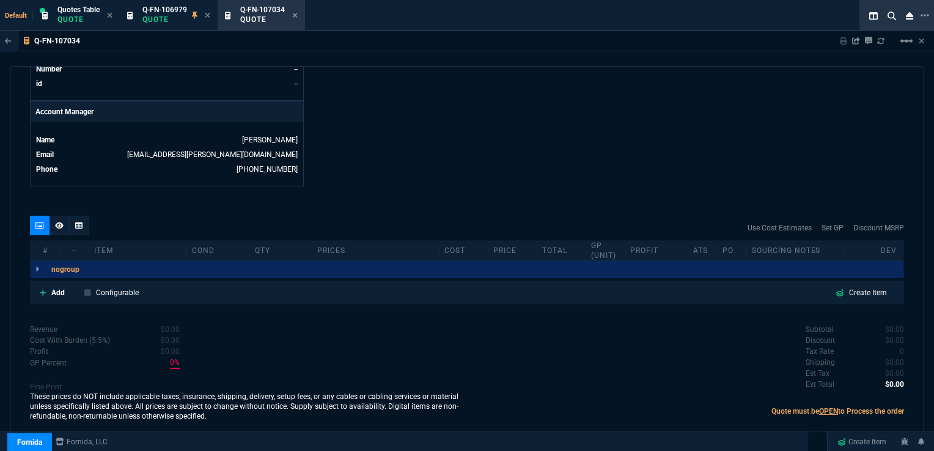
scroll to position [554, 0]
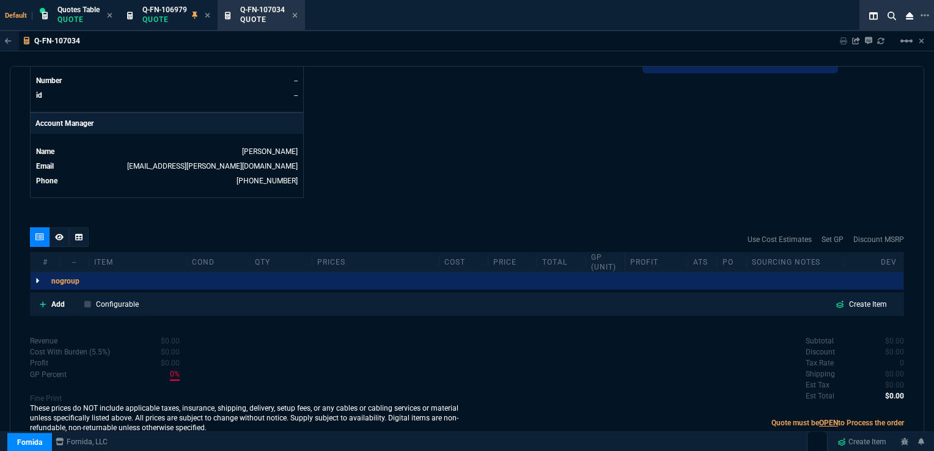
click at [37, 277] on icon at bounding box center [37, 280] width 4 height 7
click at [45, 301] on icon at bounding box center [43, 304] width 6 height 6
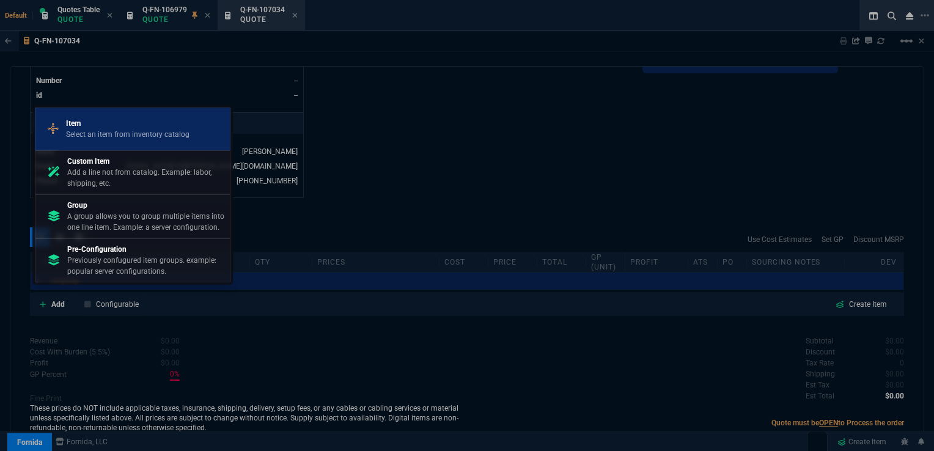
click at [101, 129] on p "Item" at bounding box center [127, 123] width 123 height 11
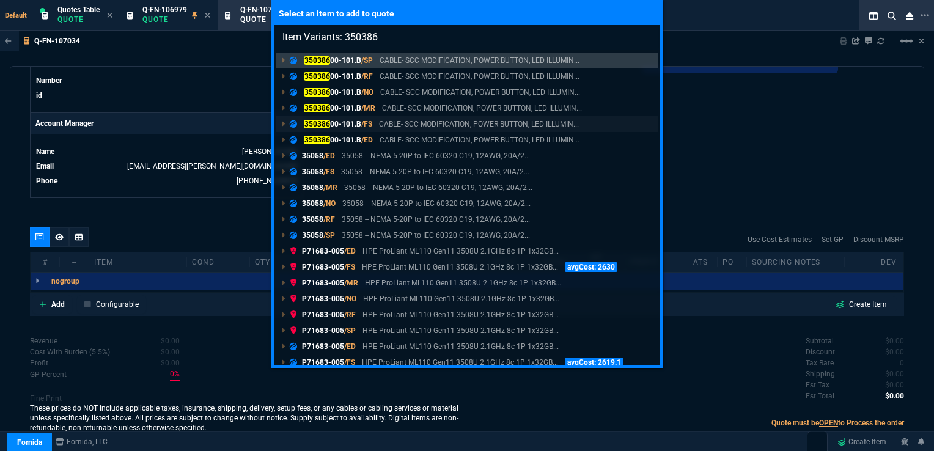
type input "Item Variants: 350386"
click at [335, 120] on p "350386 00-101.B /FS" at bounding box center [331, 124] width 82 height 11
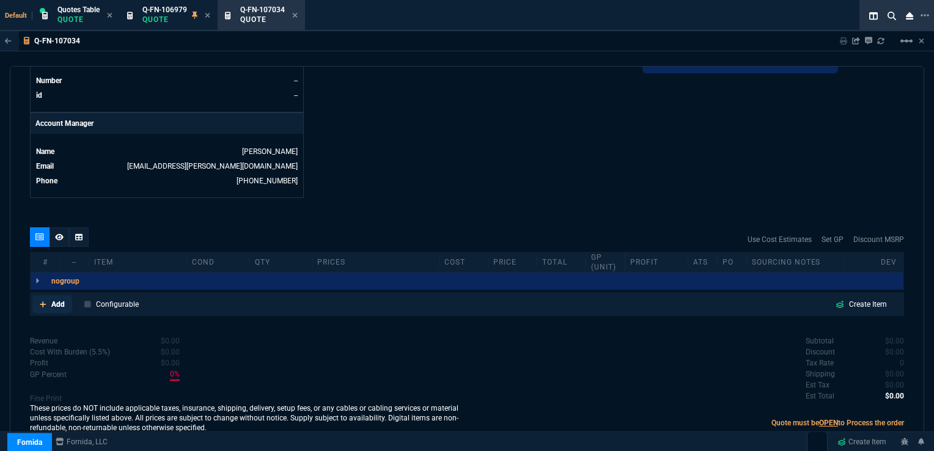
click at [60, 299] on p "Add" at bounding box center [57, 304] width 13 height 11
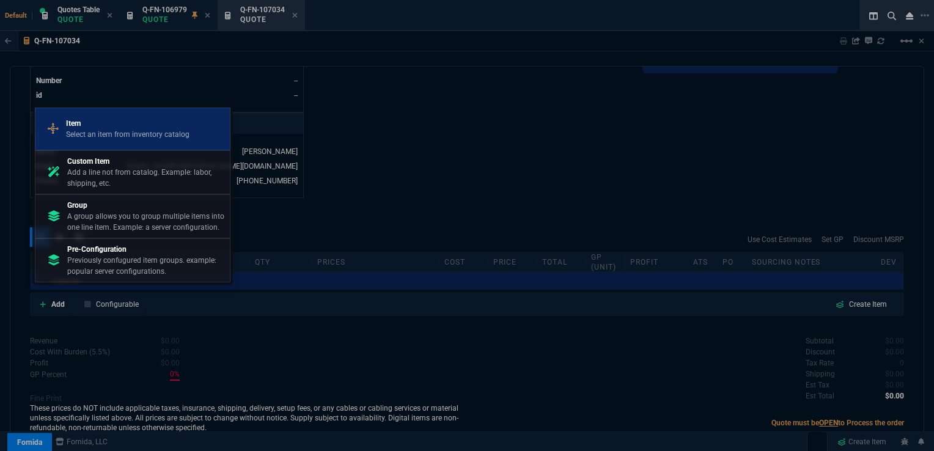
click at [79, 126] on p "Item" at bounding box center [127, 123] width 123 height 11
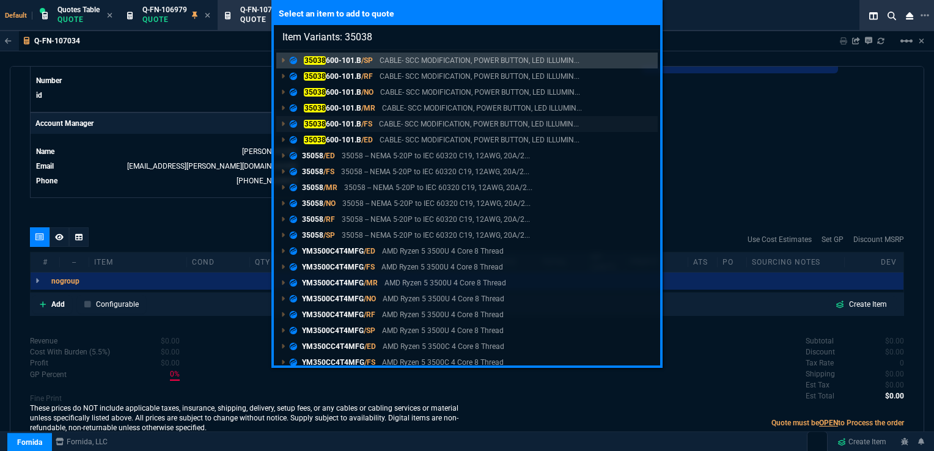
type input "Item Variants: 35038"
click at [326, 124] on p "35038 600-101.B /FS" at bounding box center [331, 124] width 82 height 11
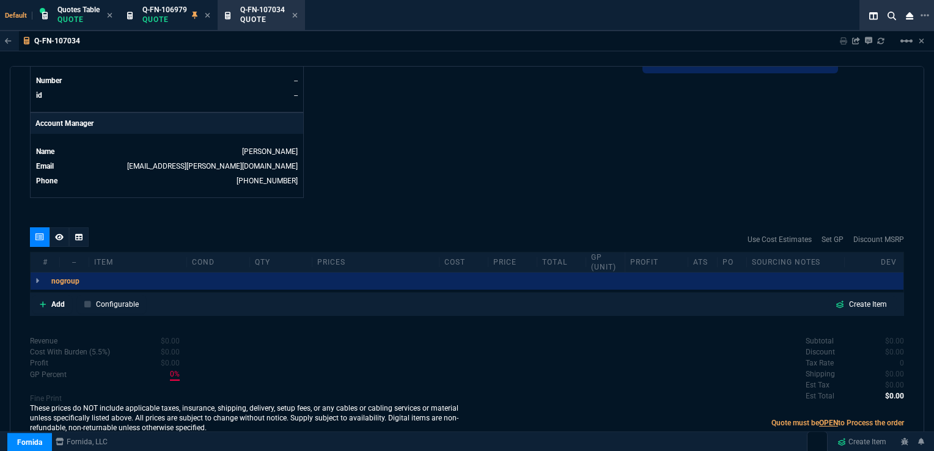
type input "0"
click at [37, 277] on icon at bounding box center [37, 280] width 4 height 7
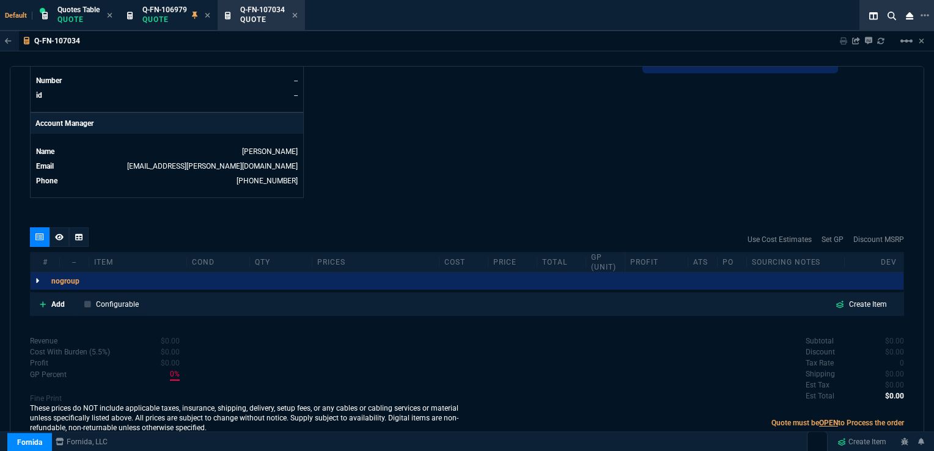
scroll to position [595, 0]
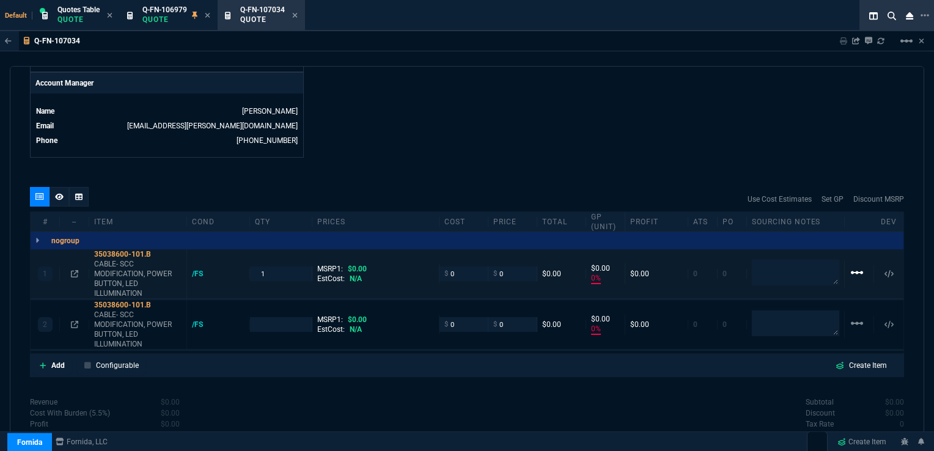
click at [849, 265] on mat-icon "linear_scale" at bounding box center [856, 272] width 15 height 15
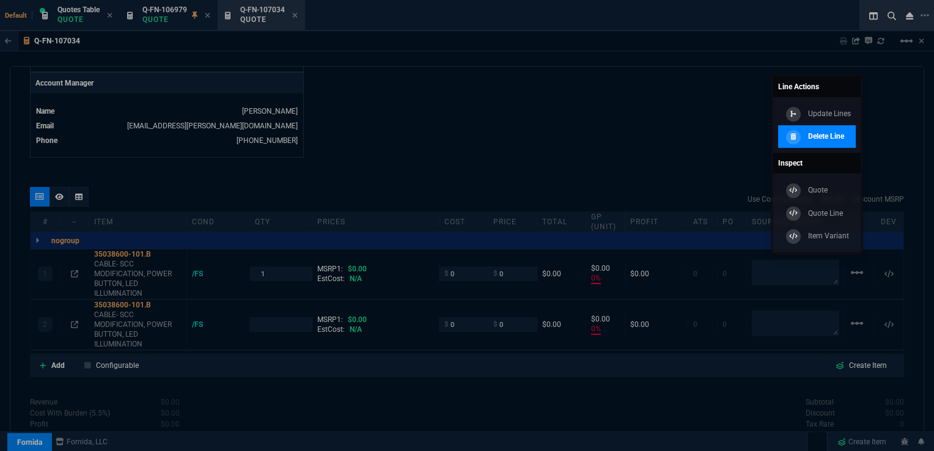
click at [826, 141] on p "Delete Line" at bounding box center [826, 136] width 36 height 11
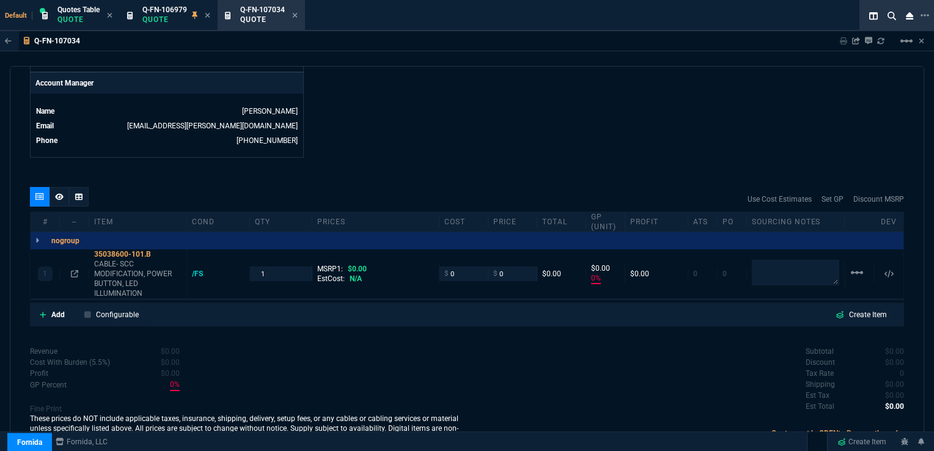
type input "0"
drag, startPoint x: 265, startPoint y: 263, endPoint x: 225, endPoint y: 262, distance: 39.7
click at [225, 262] on div "1 35038600-101.B CABLE- SCC MODIFICATION, POWER BUTTON, LED ILLUMINATION /FS 1 …" at bounding box center [467, 273] width 873 height 49
type input "8"
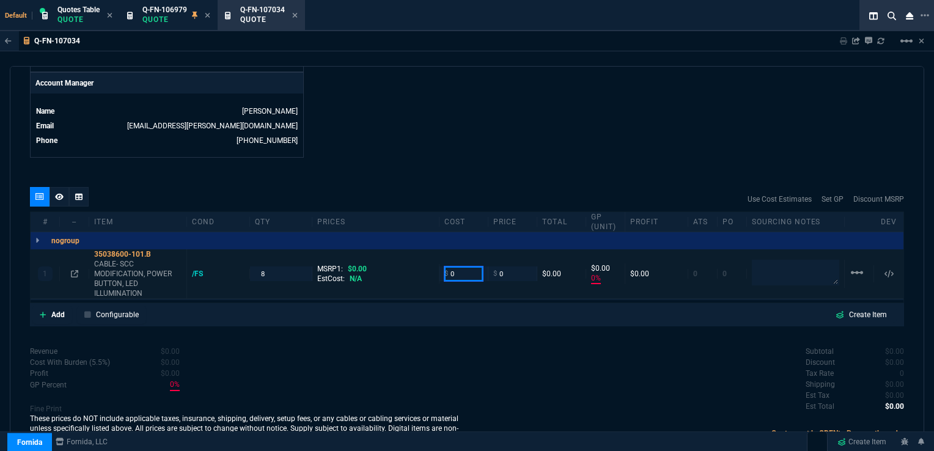
drag, startPoint x: 452, startPoint y: 259, endPoint x: 445, endPoint y: 263, distance: 7.7
click at [445, 266] on input "0" at bounding box center [463, 273] width 38 height 14
type input "23"
drag, startPoint x: 508, startPoint y: 263, endPoint x: 490, endPoint y: 265, distance: 18.4
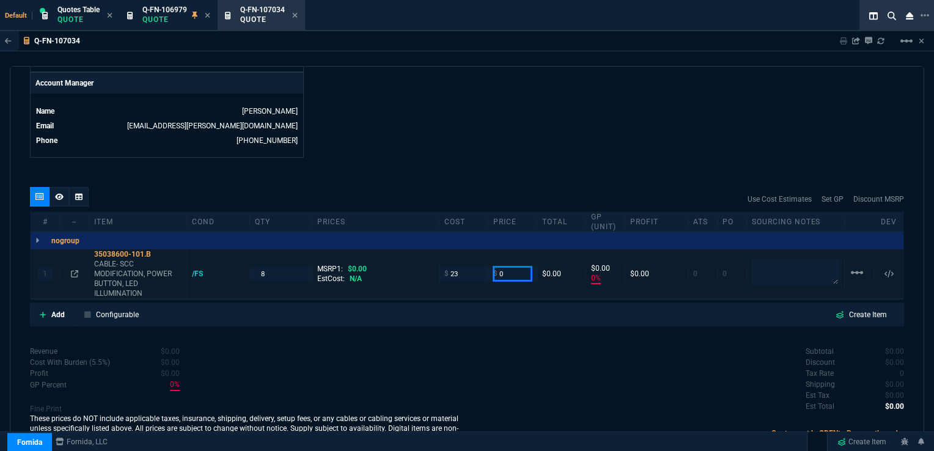
click at [493, 266] on div "$ 0" at bounding box center [512, 273] width 38 height 14
type input "-100"
type input "-23"
type input "49"
click at [548, 320] on div "quote Q-FN-107034 draft Fornida, LLC [STREET_ADDRESS] Details Number Q-FN-10703…" at bounding box center [467, 257] width 914 height 383
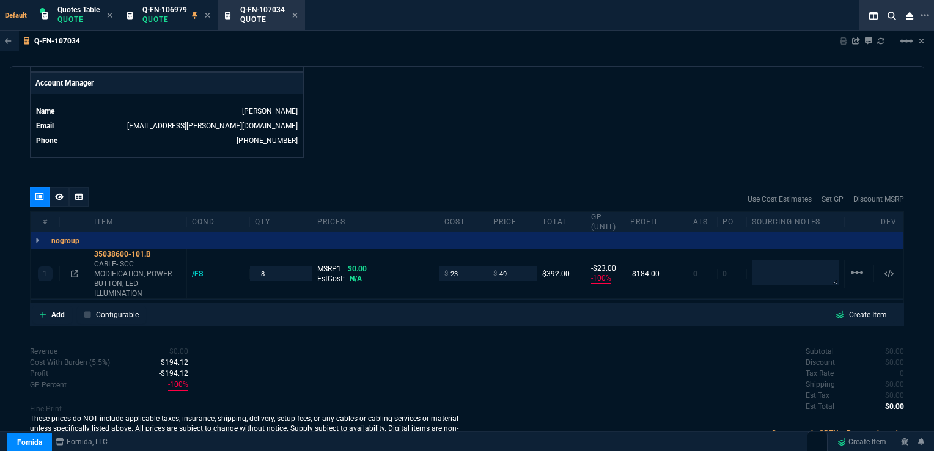
type input "49"
type input "53"
type input "26"
click at [461, 266] on input "23" at bounding box center [463, 273] width 38 height 14
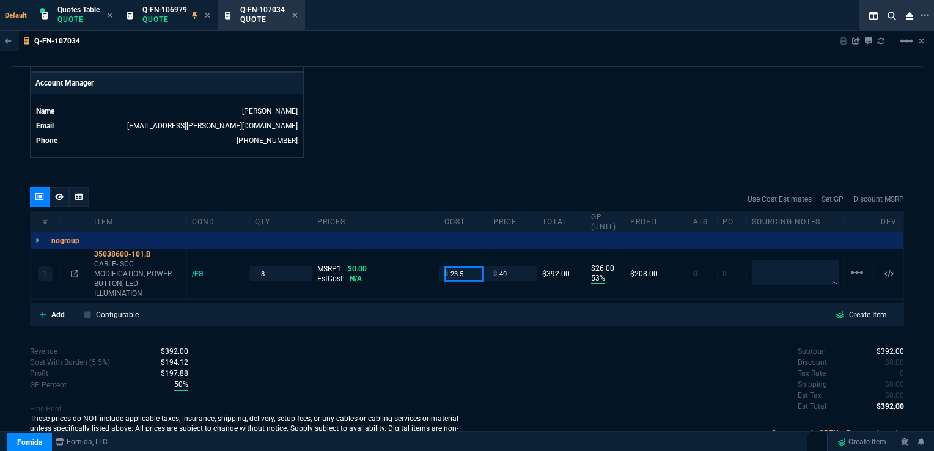
type input "23.5"
click at [583, 318] on div "quote Q-FN-107034 draft Fornida, LLC [STREET_ADDRESS] Details Number Q-FN-10703…" at bounding box center [467, 257] width 914 height 383
type input "23.5"
type input "52"
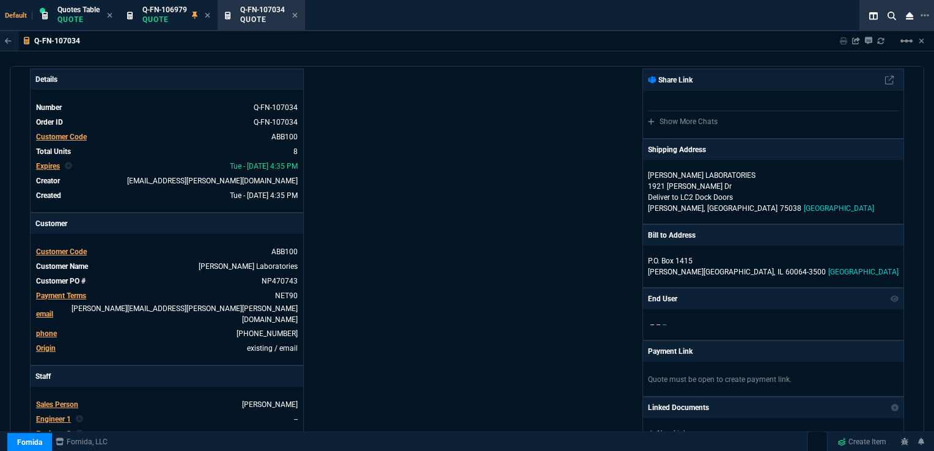
scroll to position [0, 0]
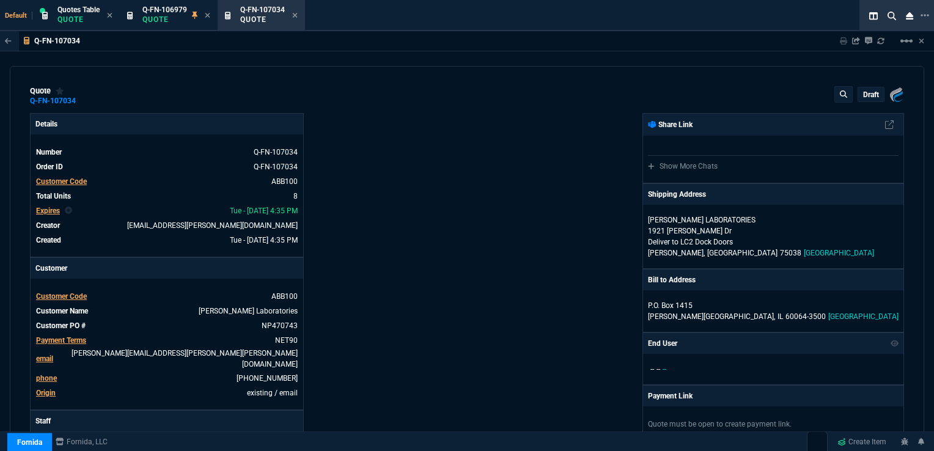
click at [863, 90] on p "draft" at bounding box center [871, 95] width 16 height 10
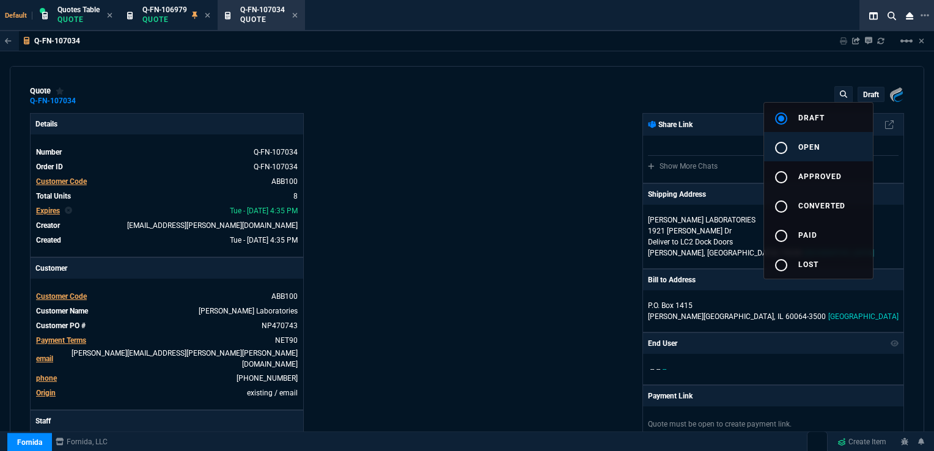
click at [827, 146] on button "radio_button_unchecked open" at bounding box center [818, 146] width 109 height 29
type input "52"
type input "26"
click at [538, 181] on div at bounding box center [467, 225] width 934 height 451
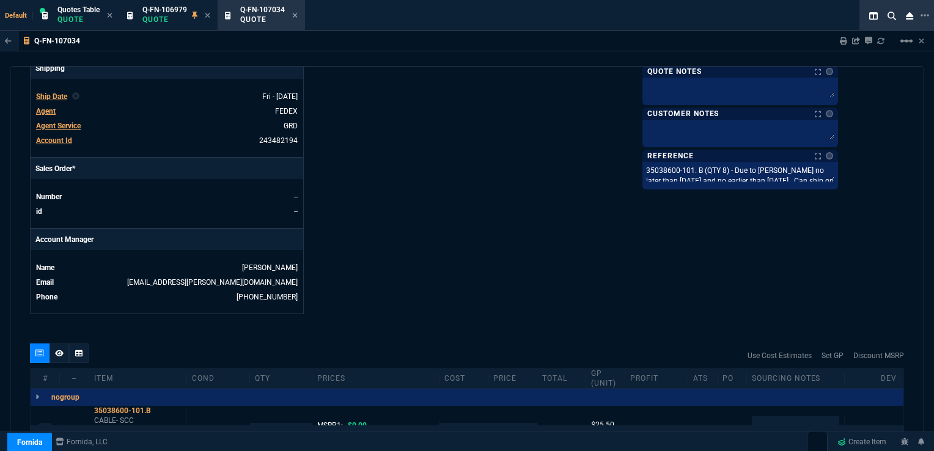
scroll to position [489, 0]
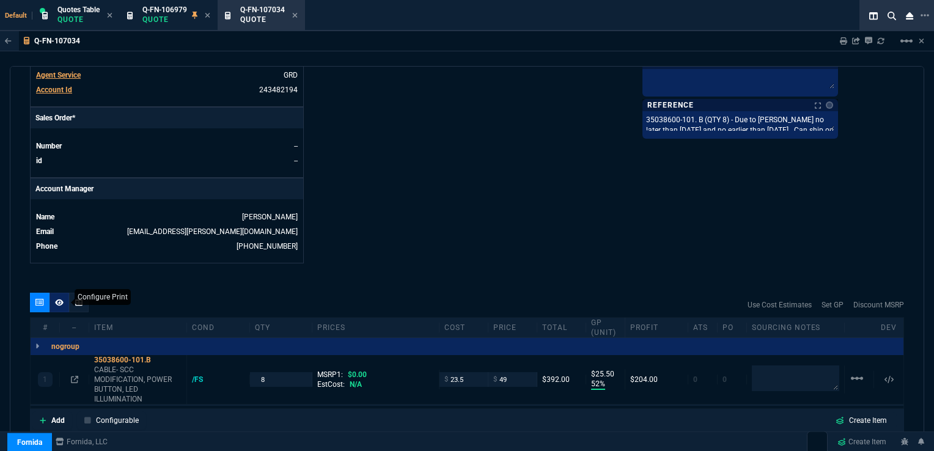
click at [57, 299] on icon at bounding box center [59, 302] width 9 height 7
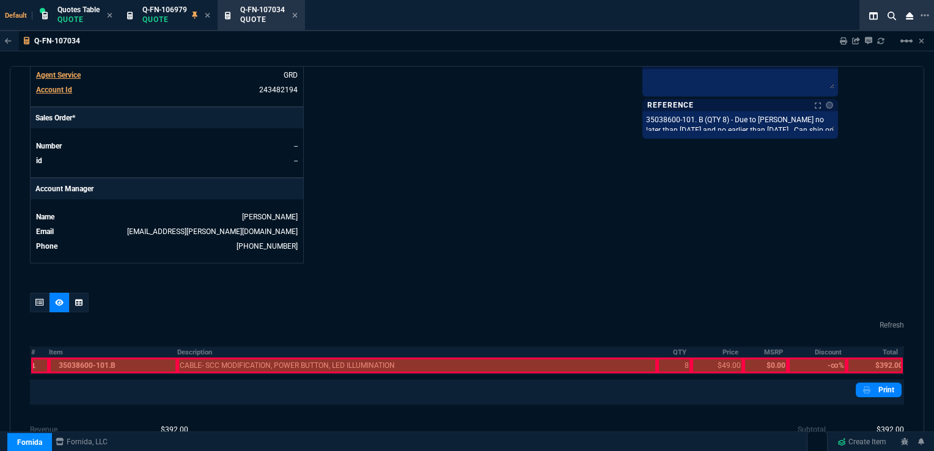
click at [43, 357] on div at bounding box center [40, 365] width 18 height 16
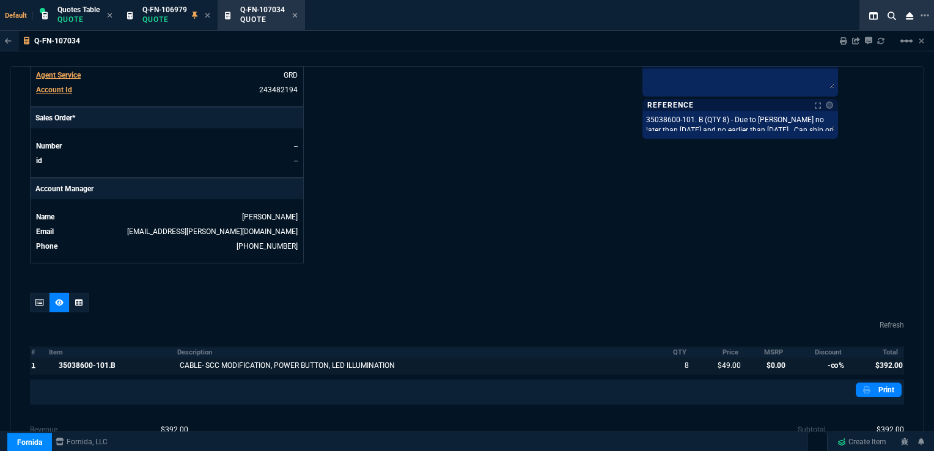
click at [88, 357] on div at bounding box center [113, 365] width 128 height 16
click at [208, 357] on div at bounding box center [417, 365] width 480 height 16
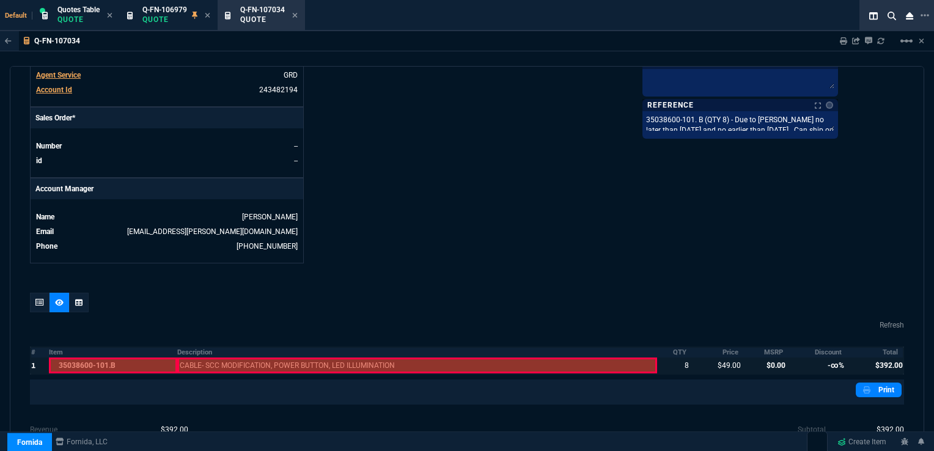
click at [31, 359] on div at bounding box center [40, 365] width 18 height 16
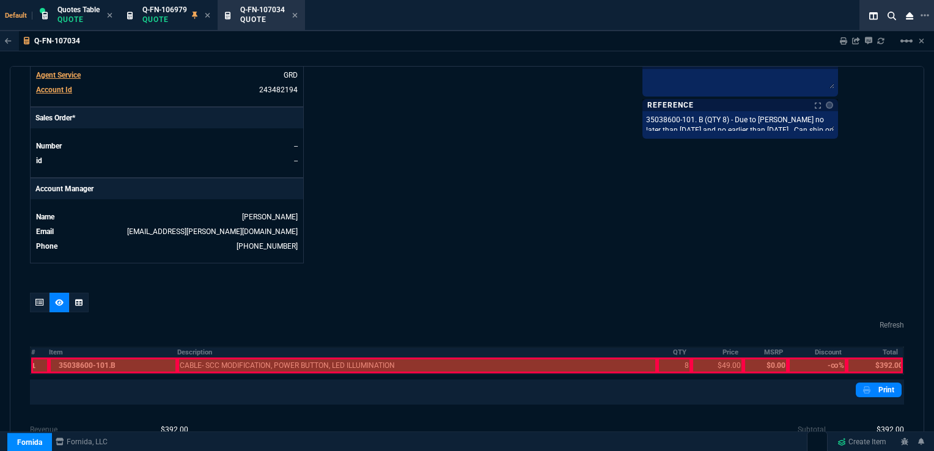
click at [78, 357] on div at bounding box center [113, 365] width 128 height 16
click at [218, 357] on div at bounding box center [417, 365] width 480 height 16
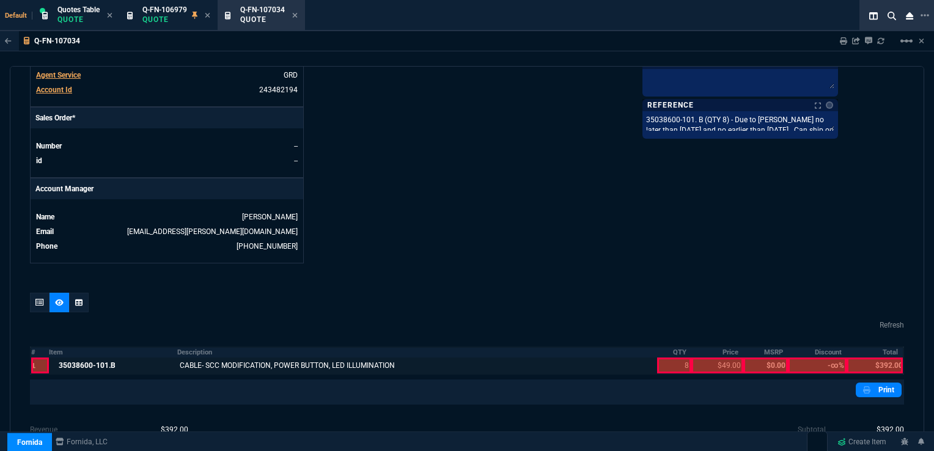
click at [667, 357] on div at bounding box center [674, 365] width 34 height 16
click at [713, 357] on div at bounding box center [717, 365] width 52 height 16
click at [867, 357] on div at bounding box center [874, 365] width 56 height 16
click at [33, 293] on div at bounding box center [40, 303] width 20 height 20
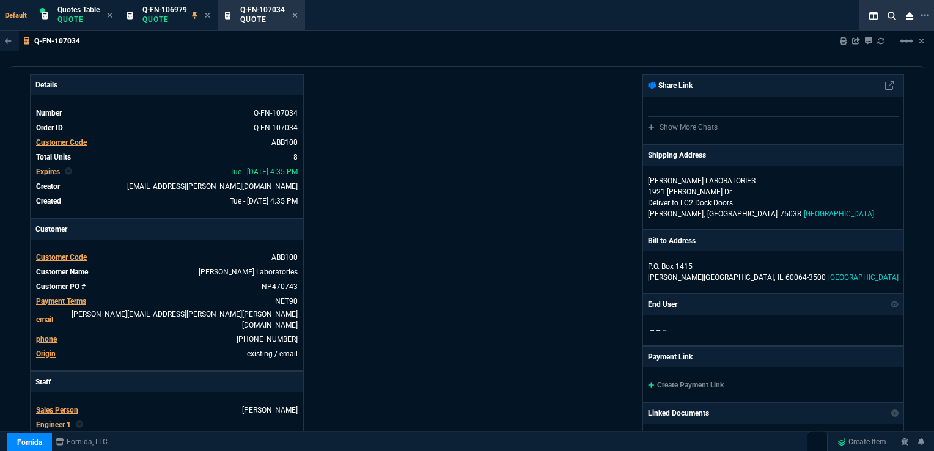
scroll to position [0, 0]
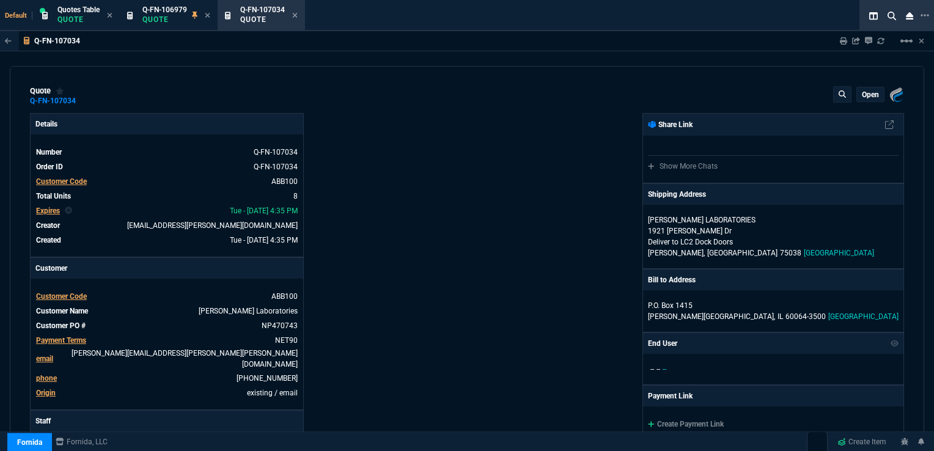
click at [863, 90] on p "open" at bounding box center [870, 95] width 17 height 10
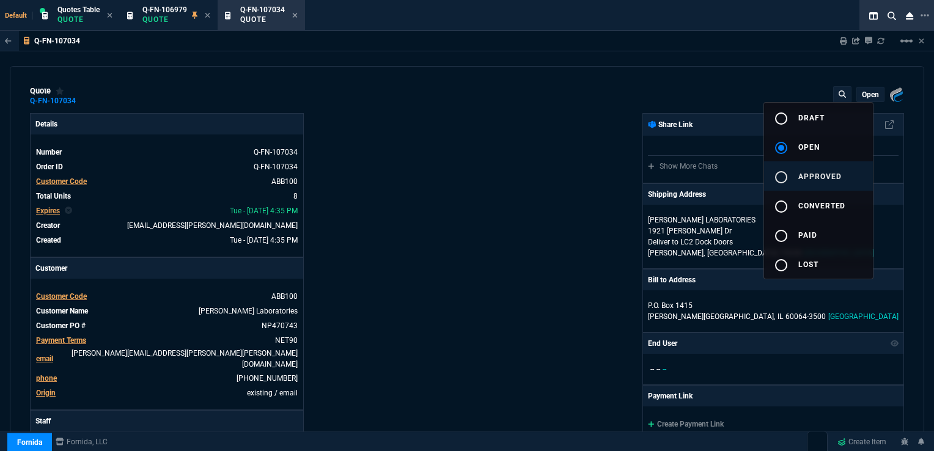
click at [814, 175] on span "approved" at bounding box center [819, 176] width 43 height 9
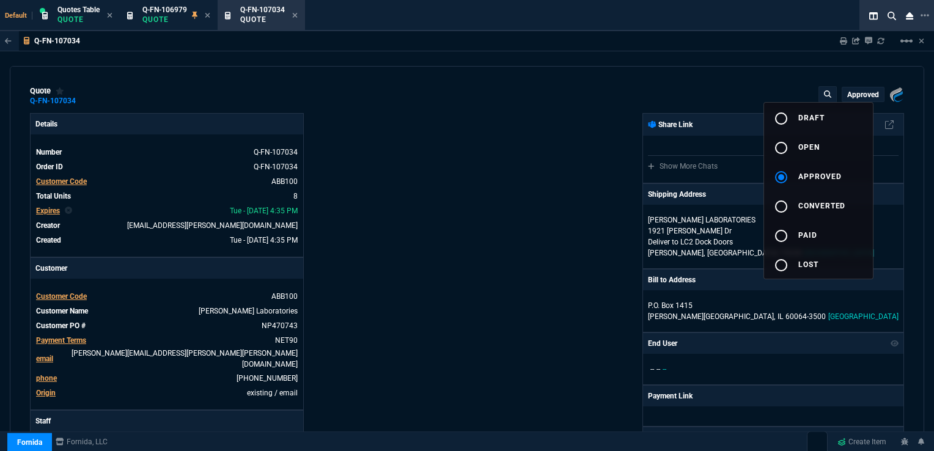
type input "52"
type input "26"
click at [566, 194] on div at bounding box center [467, 225] width 934 height 451
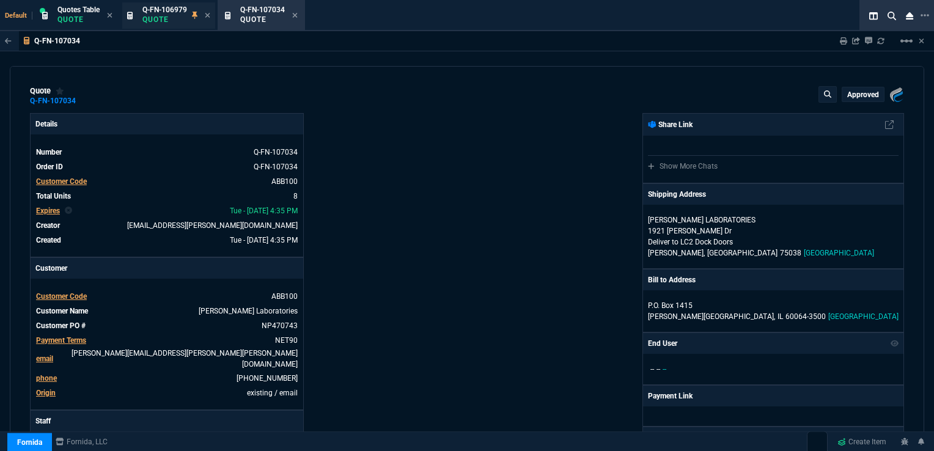
click at [157, 10] on span "Q-FN-106979" at bounding box center [164, 9] width 45 height 9
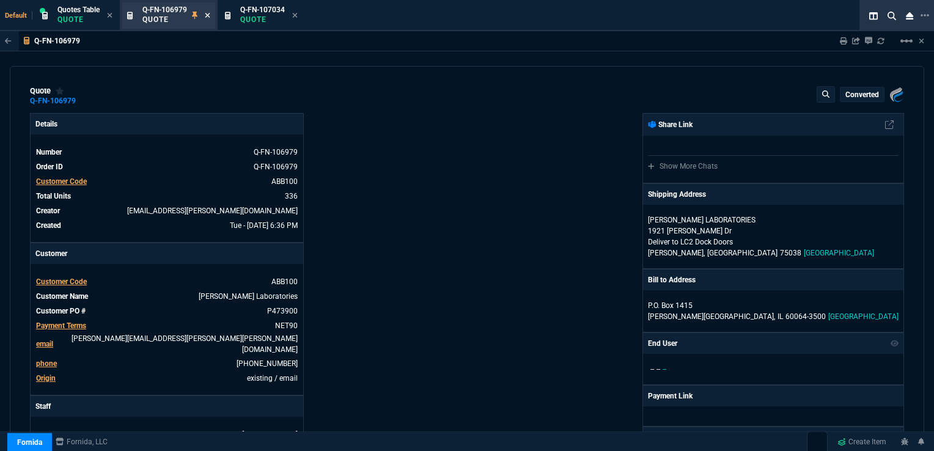
type input "16"
type input "88"
click at [210, 13] on icon at bounding box center [207, 15] width 5 height 7
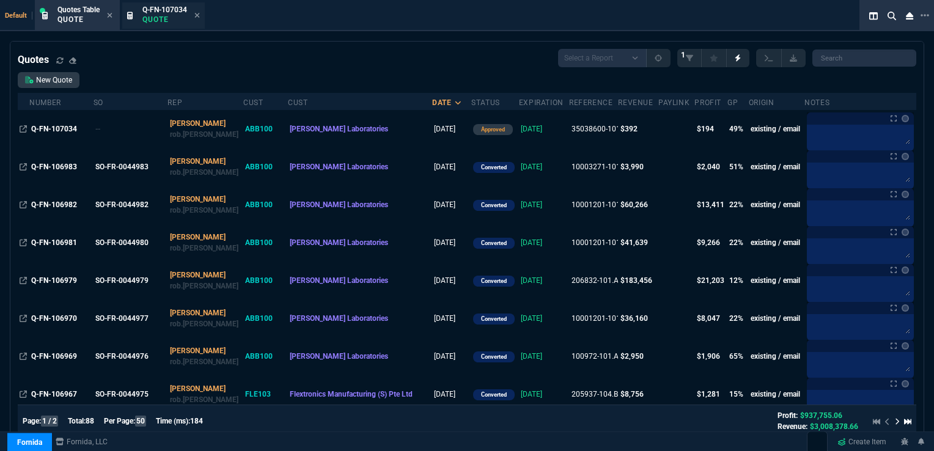
click at [171, 10] on span "Q-FN-107034" at bounding box center [164, 9] width 45 height 9
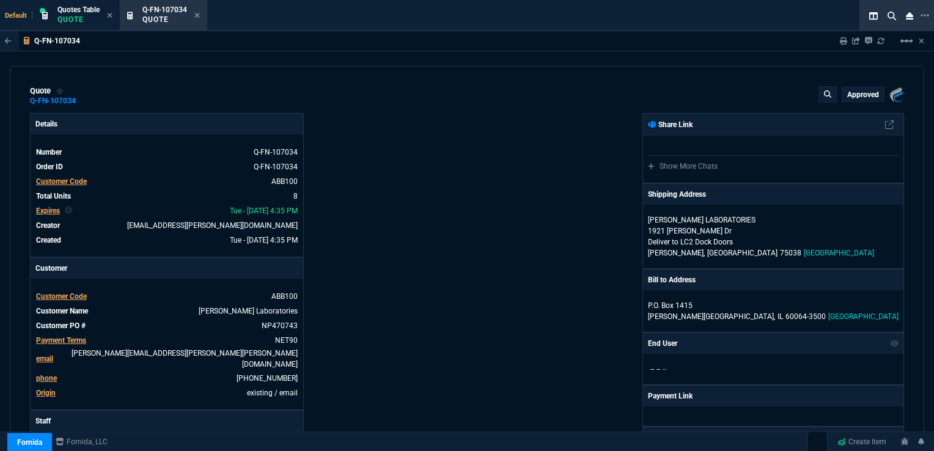
type input "52"
type input "26"
click at [907, 39] on mat-icon "linear_scale" at bounding box center [906, 41] width 15 height 15
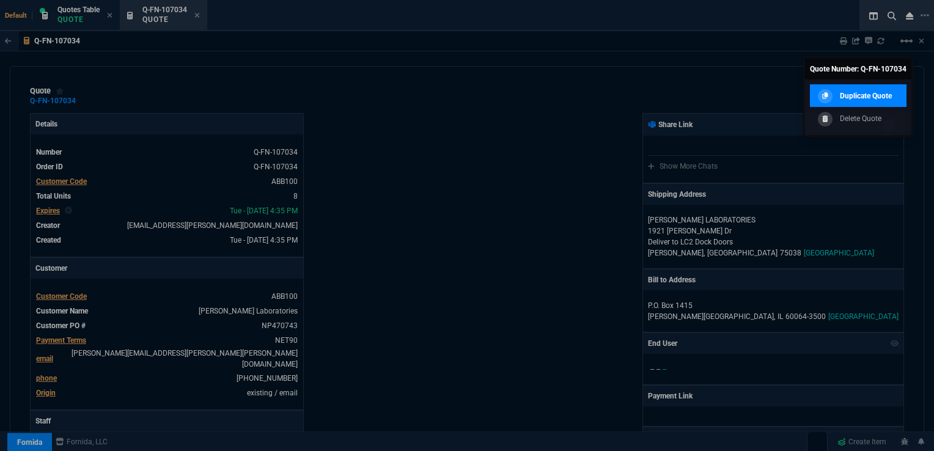
click at [863, 92] on p "Duplicate Quote" at bounding box center [866, 95] width 52 height 11
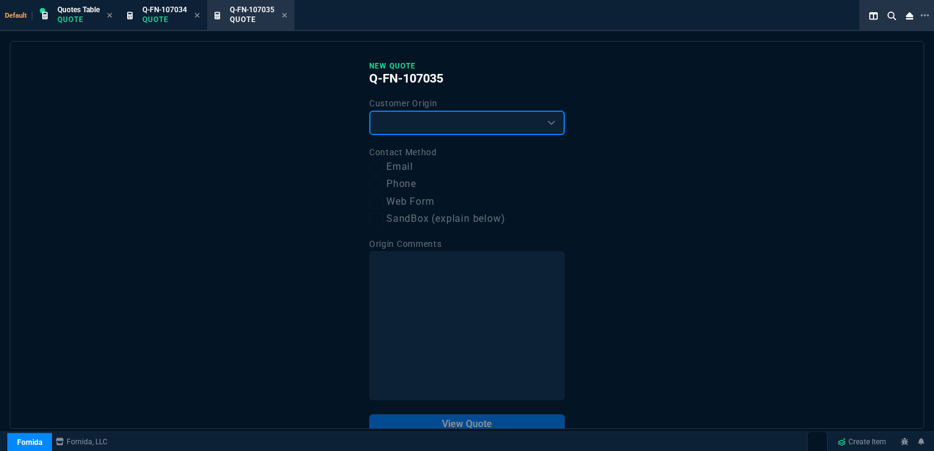
click at [463, 125] on select "Existing Customer Amazon Lead (first order) Website Lead (first order) Called (…" at bounding box center [467, 123] width 196 height 24
select select "existing"
click at [369, 111] on select "Existing Customer Amazon Lead (first order) Website Lead (first order) Called (…" at bounding box center [467, 123] width 196 height 24
click at [369, 168] on input "Email" at bounding box center [376, 167] width 15 height 15
checkbox input "true"
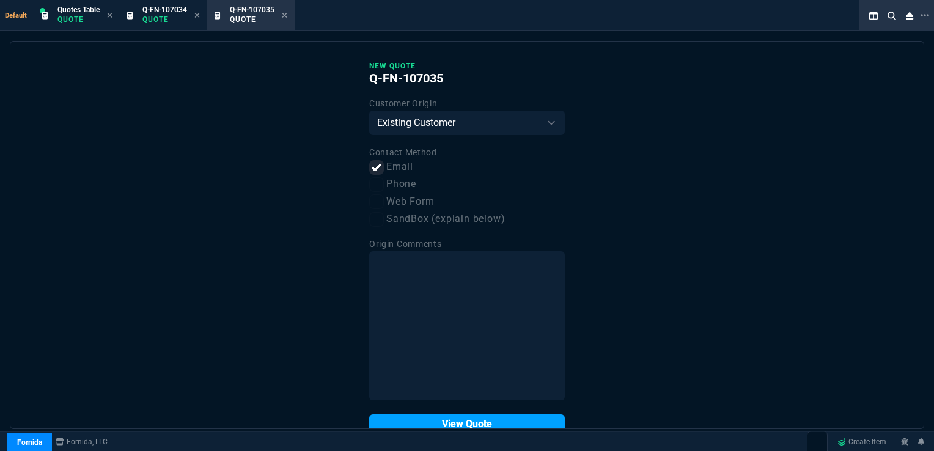
click at [478, 424] on button "View Quote" at bounding box center [467, 424] width 196 height 20
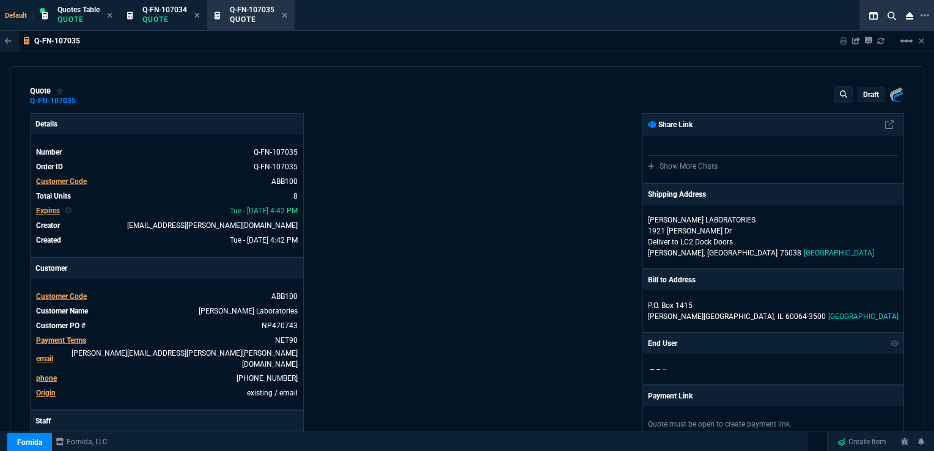
type input "52"
type input "26"
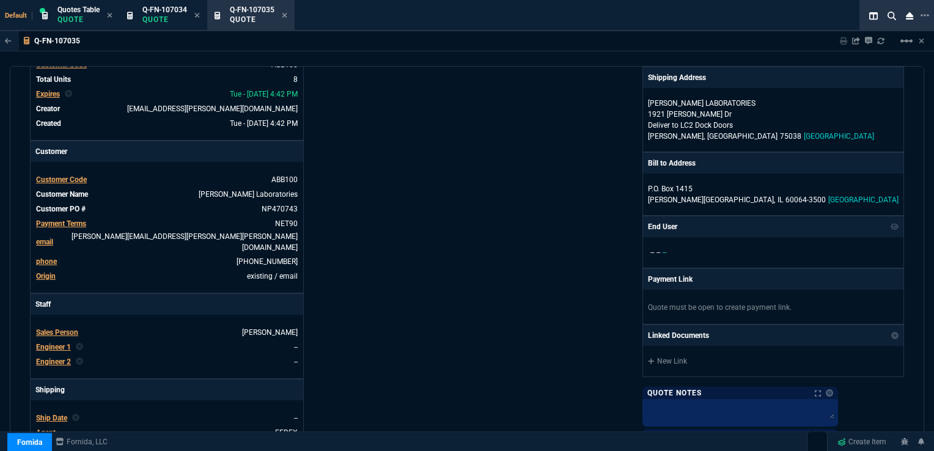
scroll to position [122, 0]
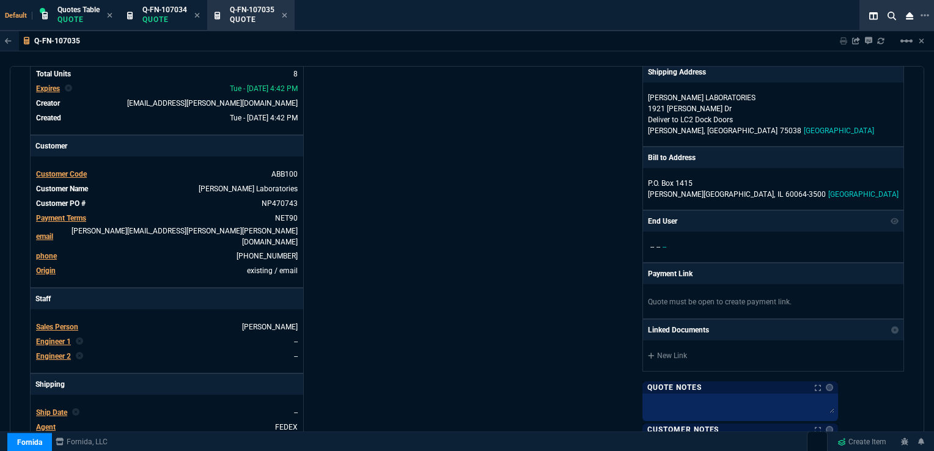
click at [46, 87] on span "Expires" at bounding box center [48, 88] width 24 height 9
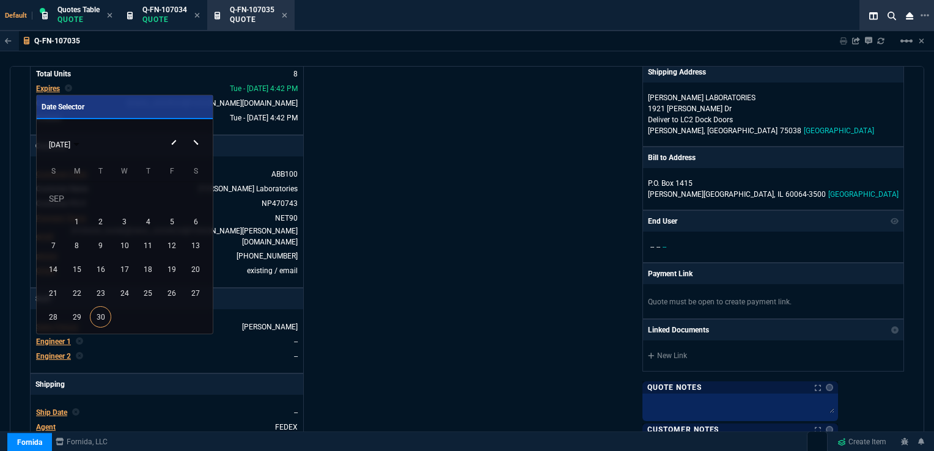
click at [196, 140] on div "[DATE]" at bounding box center [124, 144] width 170 height 23
click at [195, 143] on div "[DATE]" at bounding box center [124, 144] width 170 height 23
click at [196, 133] on button "Next month" at bounding box center [197, 133] width 24 height 0
click at [120, 285] on div "29" at bounding box center [124, 292] width 21 height 21
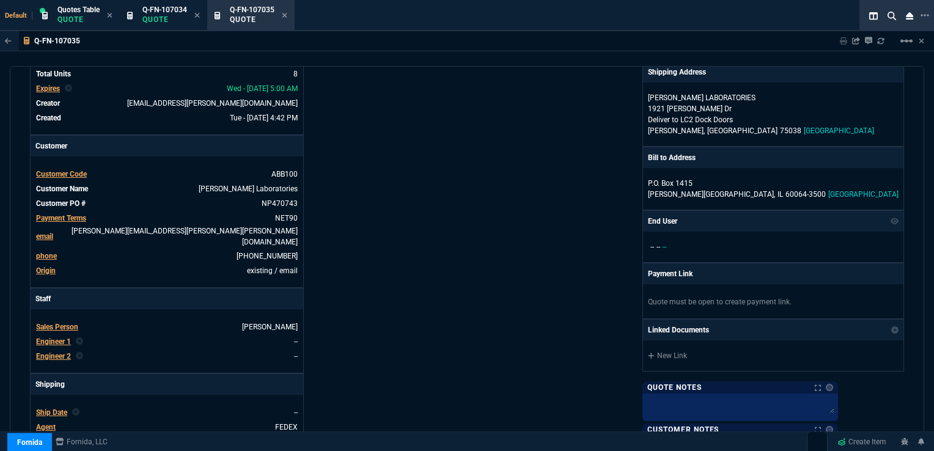
click at [505, 195] on div "Fornida, LLC [STREET_ADDRESS] Share Link Show More Chats Shipping Address [PERS…" at bounding box center [685, 310] width 437 height 639
type input "52"
type input "26"
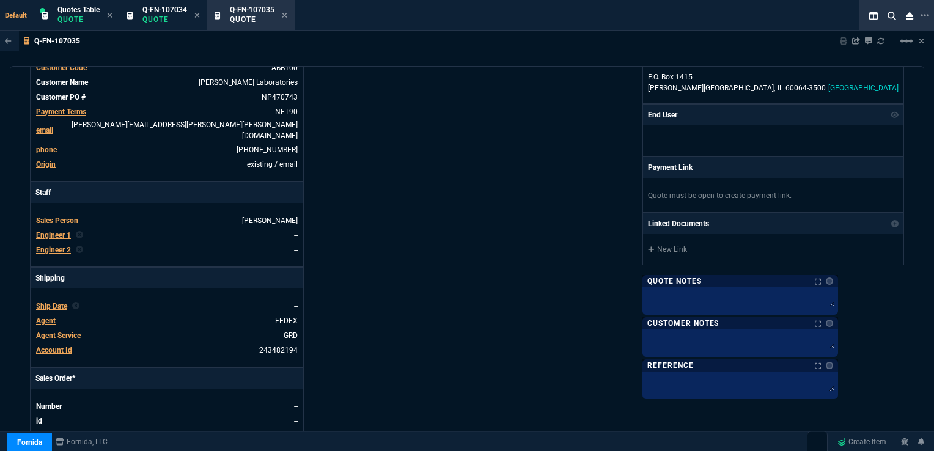
scroll to position [244, 0]
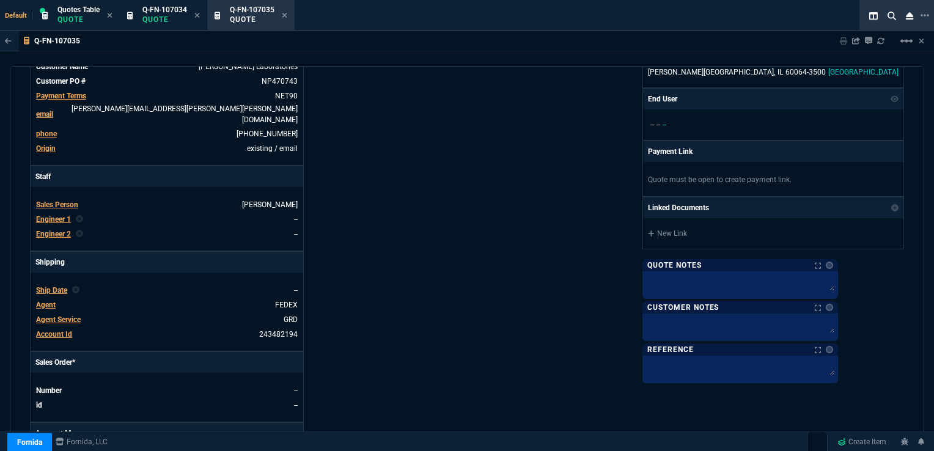
click at [53, 286] on span "Ship Date" at bounding box center [51, 290] width 31 height 9
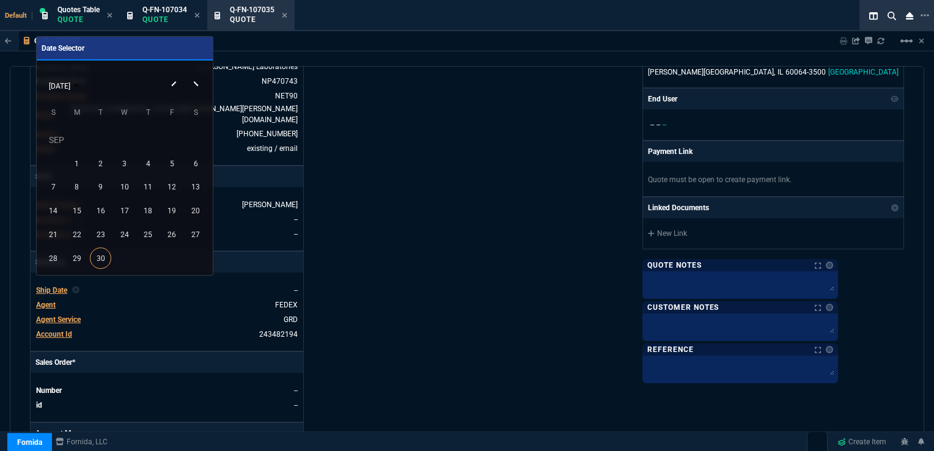
click at [195, 74] on button "Next month" at bounding box center [197, 74] width 24 height 0
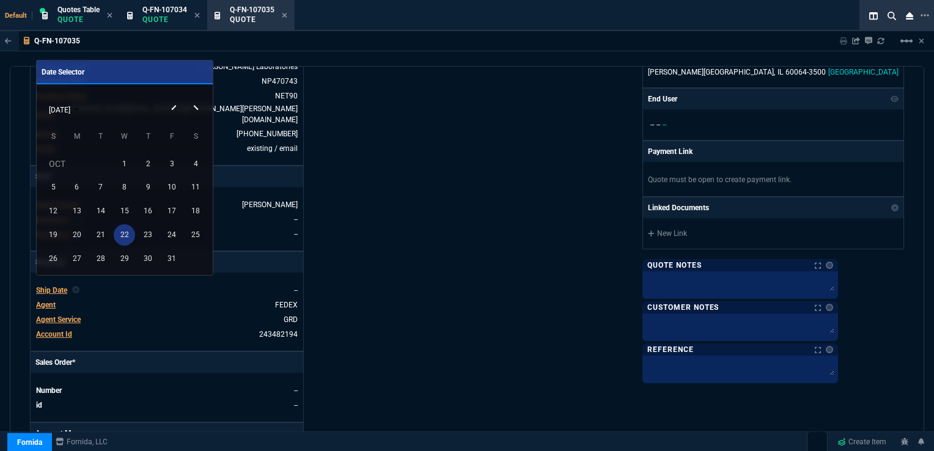
click at [120, 235] on div "22" at bounding box center [124, 234] width 21 height 21
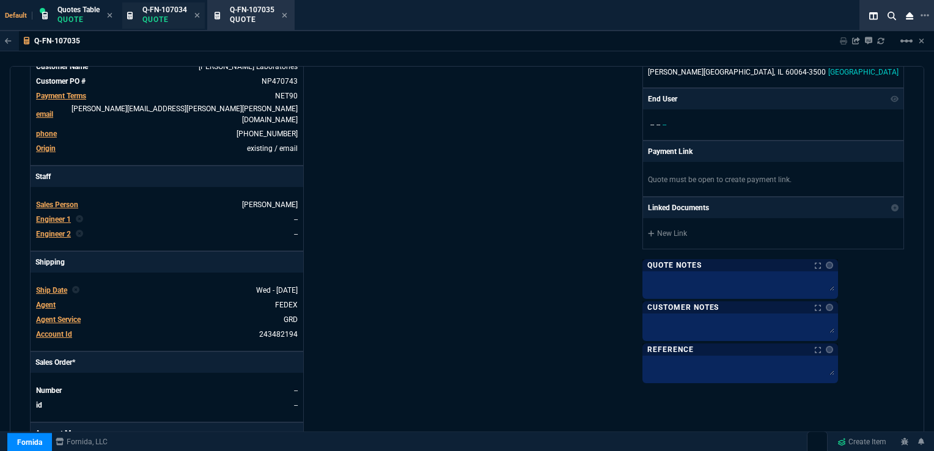
click at [170, 13] on span "Q-FN-107034" at bounding box center [164, 9] width 45 height 9
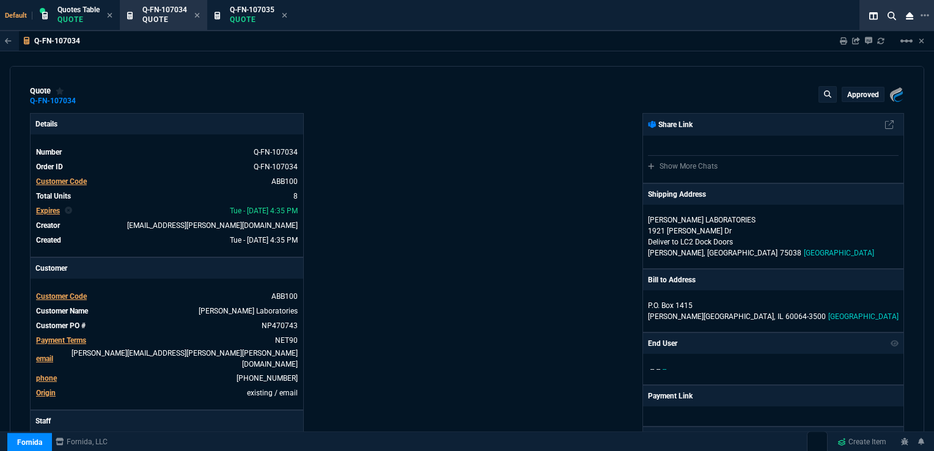
type input "52"
type input "26"
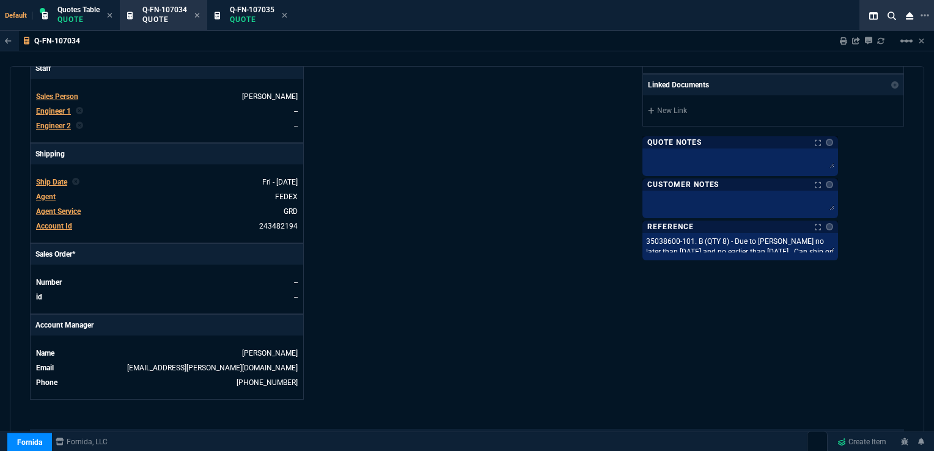
scroll to position [367, 0]
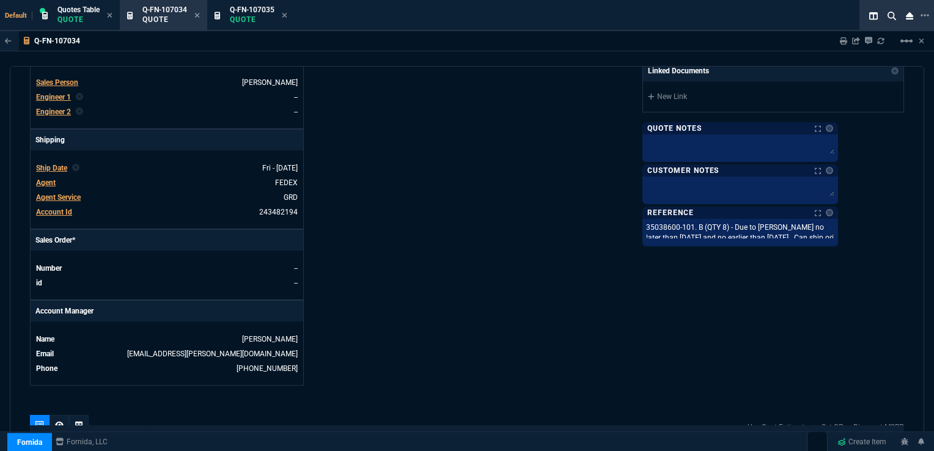
drag, startPoint x: 704, startPoint y: 224, endPoint x: 714, endPoint y: 225, distance: 9.9
click at [714, 225] on div "35038600-101. B (QTY 8) - Due to [PERSON_NAME] no later than [DATE] and no earl…" at bounding box center [740, 232] width 196 height 27
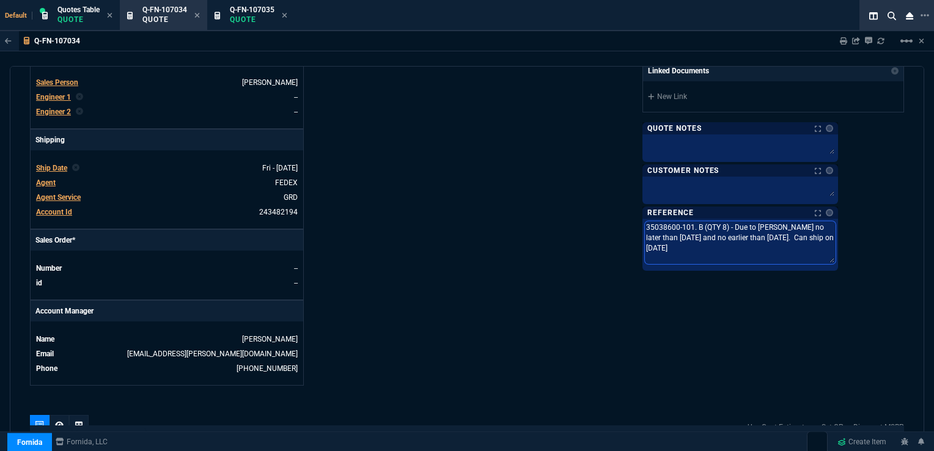
drag, startPoint x: 706, startPoint y: 227, endPoint x: 848, endPoint y: 248, distance: 142.8
click at [835, 248] on textarea "35038600-101. B (QTY 8) - Due to [PERSON_NAME] no later than [DATE] and no earl…" at bounding box center [740, 242] width 191 height 43
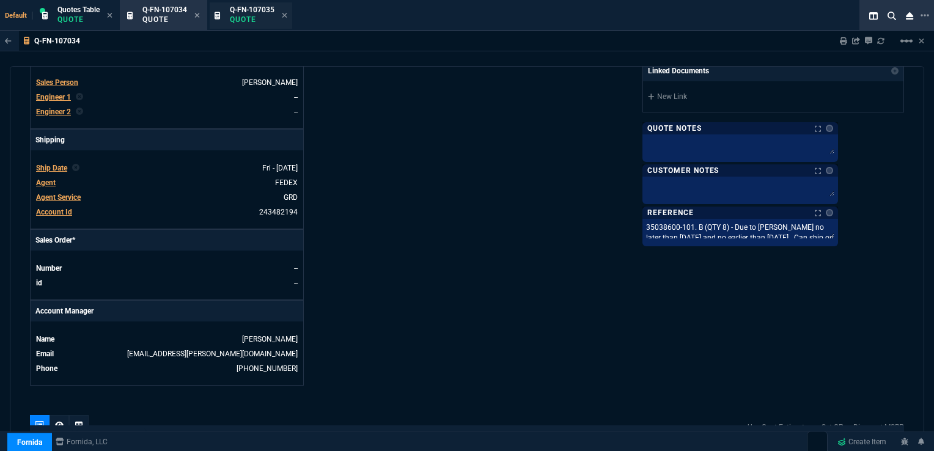
click at [255, 15] on p "Quote" at bounding box center [252, 20] width 45 height 10
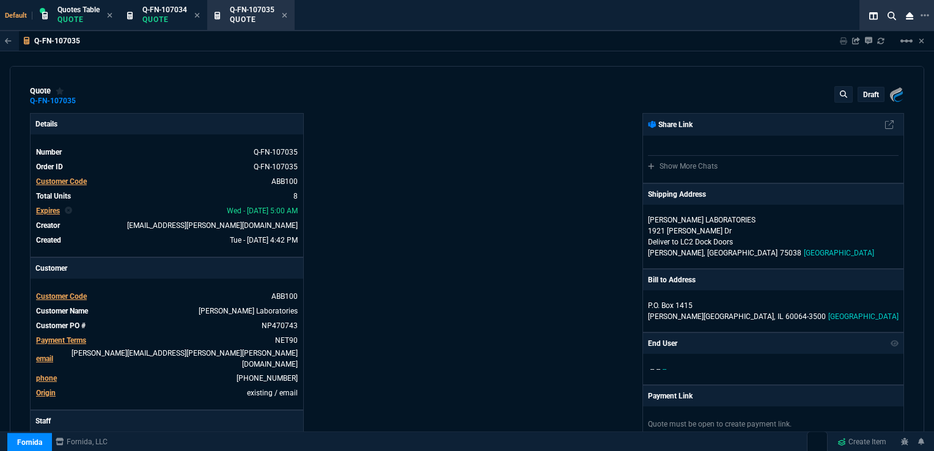
type input "52"
type input "26"
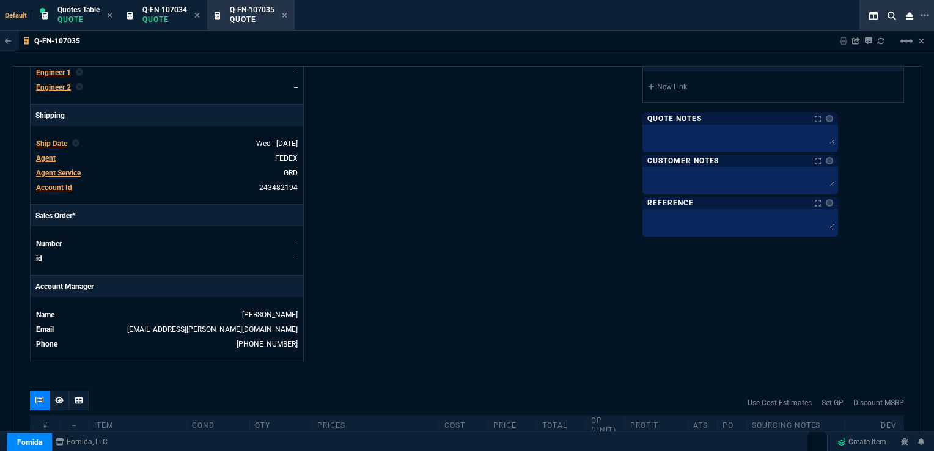
scroll to position [428, 0]
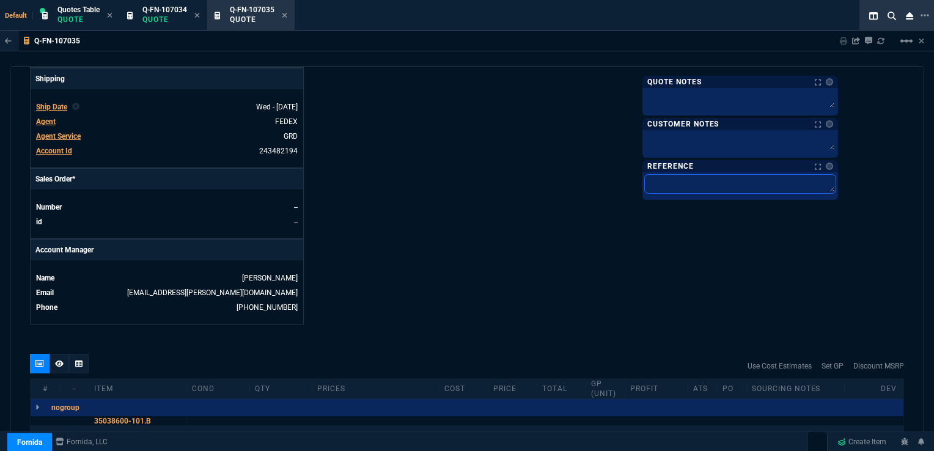
click at [723, 181] on textarea at bounding box center [740, 184] width 191 height 18
paste textarea "35038600-101. B (QTY 8) - Due to [PERSON_NAME] no later than [DATE] and no earl…"
type textarea "35038600-101. B (QTY 8) - Due to [PERSON_NAME] no later than [DATE] and no earl…"
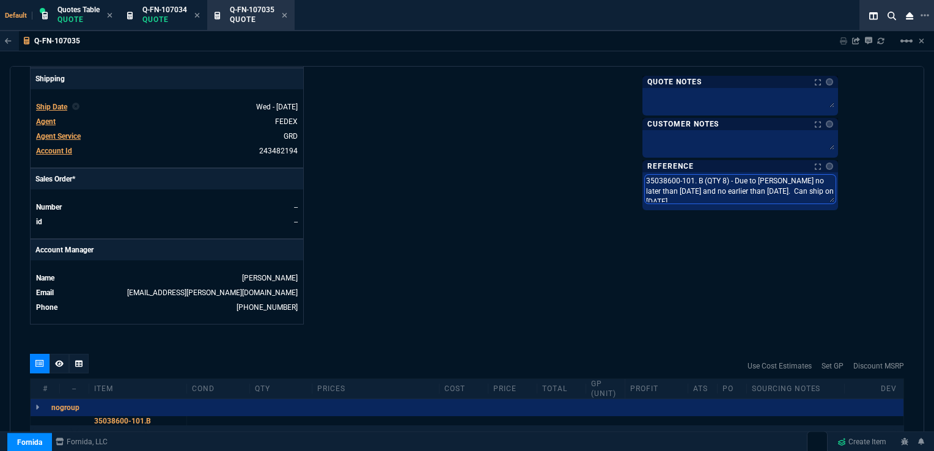
scroll to position [3, 0]
click at [743, 195] on textarea "35038600-101. B (QTY 8) - Due to [PERSON_NAME] no later than [DATE] and no earl…" at bounding box center [740, 189] width 191 height 29
click at [785, 179] on textarea "35038600-101. B (QTY 8) - Due to [PERSON_NAME] no later than [DATE] and no earl…" at bounding box center [740, 189] width 191 height 29
type textarea "35038600-101. B (QTY ) - Due to [PERSON_NAME] no later than [DATE] and no earli…"
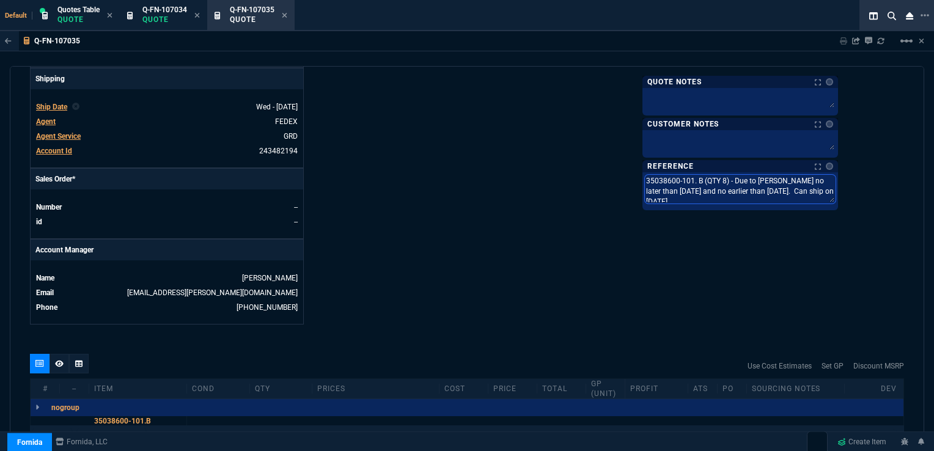
type textarea "35038600-101. B (QTY ) - Due to [PERSON_NAME] no later than [DATE] and no earli…"
type textarea "35038600-101. B (QTY 1) - Due to [PERSON_NAME] no later than [DATE] and no earl…"
type textarea "35038600-101. B (QTY 17) - Due to [PERSON_NAME] no later than [DATE] and no ear…"
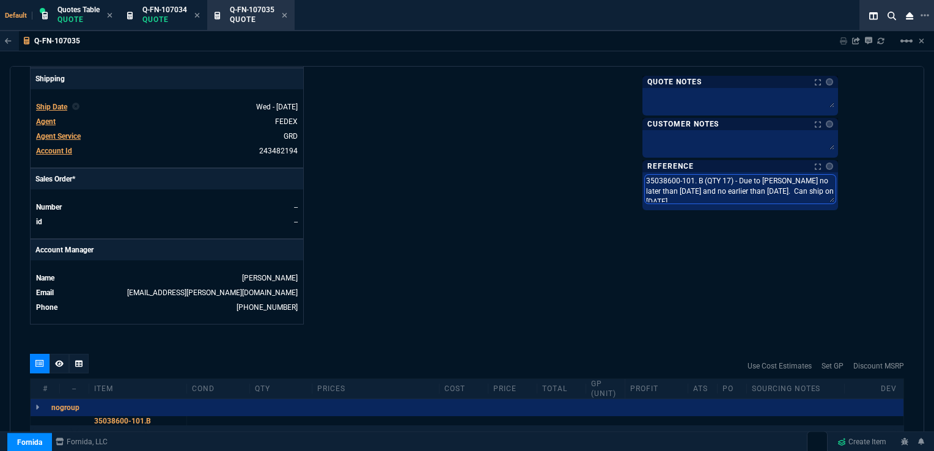
drag, startPoint x: 724, startPoint y: 184, endPoint x: 716, endPoint y: 187, distance: 9.1
click at [716, 187] on textarea "35038600-101. B (QTY 17) - Due to [PERSON_NAME] no later than [DATE] and no ear…" at bounding box center [740, 189] width 191 height 29
drag, startPoint x: 724, startPoint y: 188, endPoint x: 717, endPoint y: 190, distance: 6.6
click at [717, 190] on textarea "35038600-101. B (QTY 17) - Due to [PERSON_NAME] no later than [DATE] and no ear…" at bounding box center [740, 189] width 191 height 29
type textarea "35038600-101. B (QTY 17) - Due to [PERSON_NAME] no later than [DATE] and no ear…"
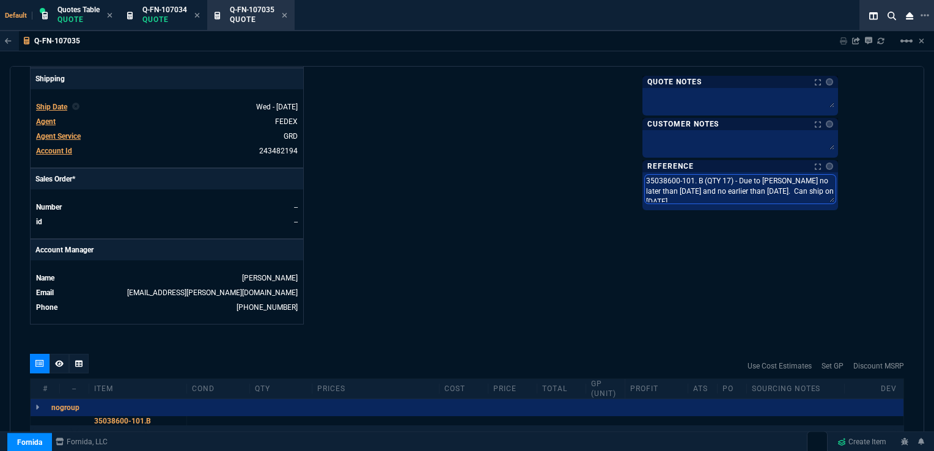
type textarea "35038600-101. B (QTY 17) - Due to [PERSON_NAME] no later than [DATE] and no ear…"
drag, startPoint x: 820, startPoint y: 189, endPoint x: 813, endPoint y: 189, distance: 7.3
click at [813, 189] on textarea "35038600-101. B (QTY 17) - Due to [PERSON_NAME] no later than [DATE] and no ear…" at bounding box center [740, 189] width 191 height 29
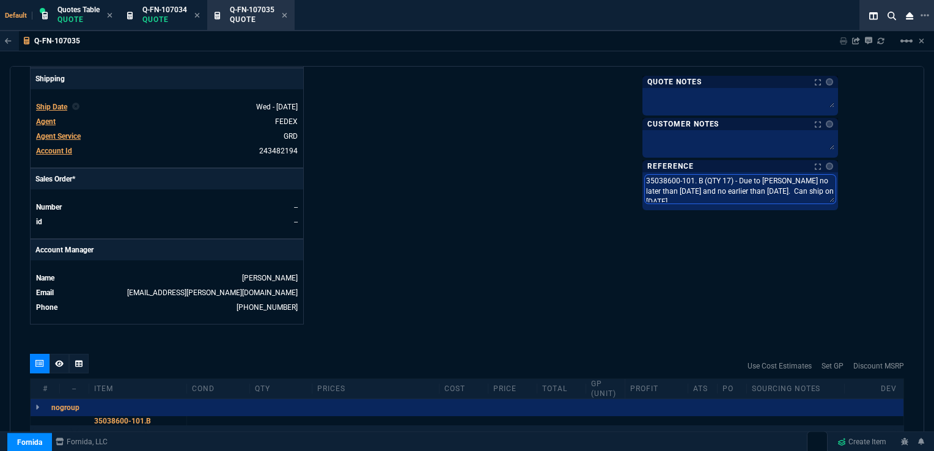
type textarea "35038600-101. B (QTY 17) - Due to [PERSON_NAME] no later than [DATE] and no ear…"
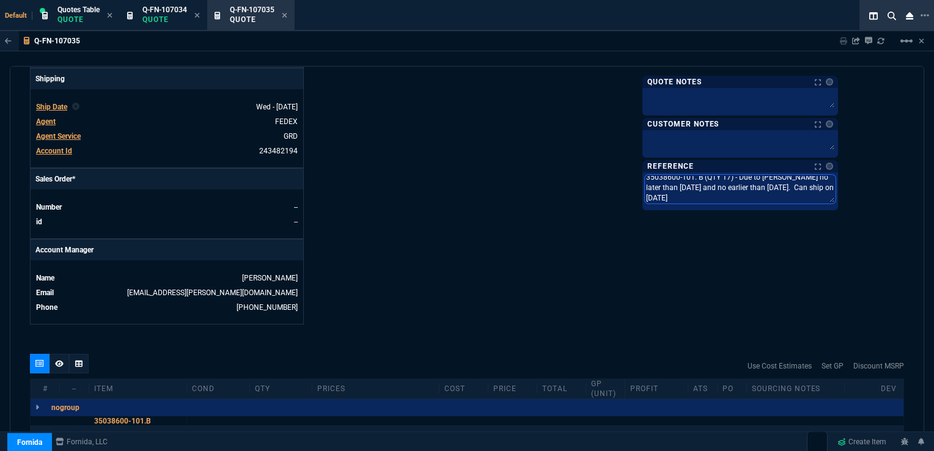
drag, startPoint x: 725, startPoint y: 196, endPoint x: 718, endPoint y: 197, distance: 7.4
click at [718, 197] on textarea "35038600-101. B (QTY 17) - Due to [PERSON_NAME] no later than [DATE] and no ear…" at bounding box center [740, 189] width 191 height 29
type textarea "35038600-101. B (QTY 17) - Due to [PERSON_NAME] no later than [DATE] and no ear…"
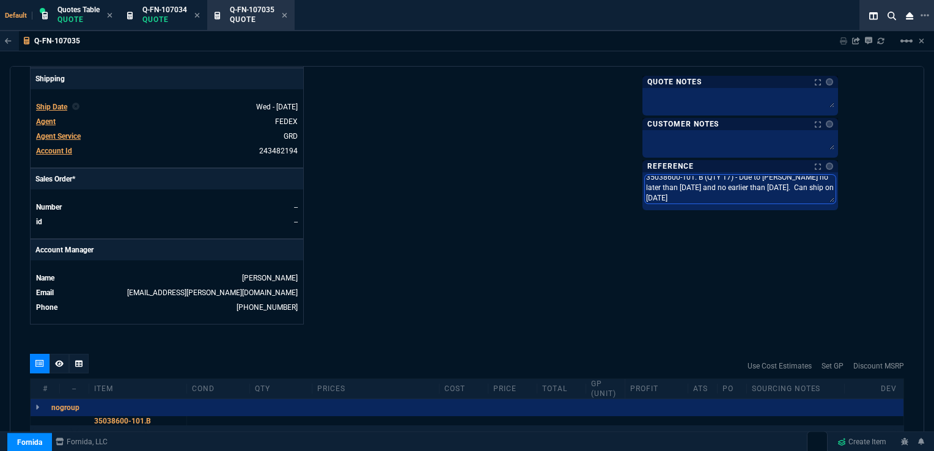
type textarea "35038600-101. B (QTY 17) - Due to [PERSON_NAME] no later than [DATE] and no ear…"
click at [731, 218] on div "Fornida, LLC [STREET_ADDRESS] Share Link Show More Chats Shipping Address [PERS…" at bounding box center [685, 4] width 437 height 639
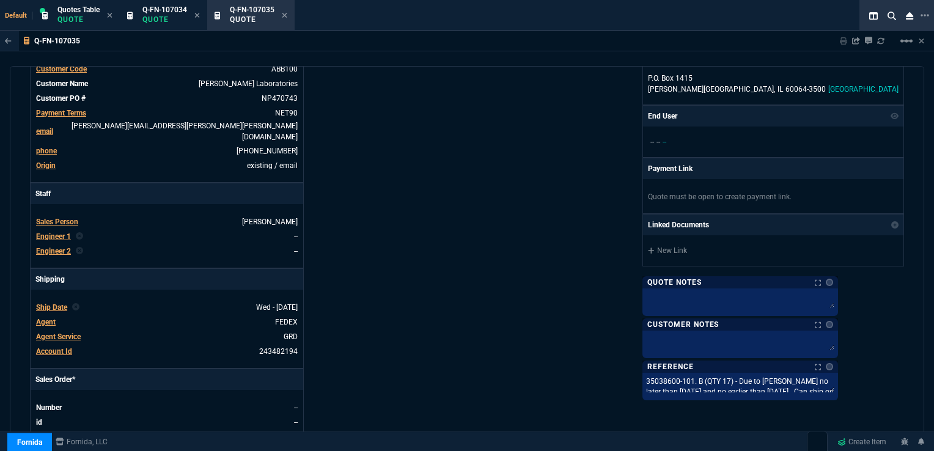
scroll to position [244, 0]
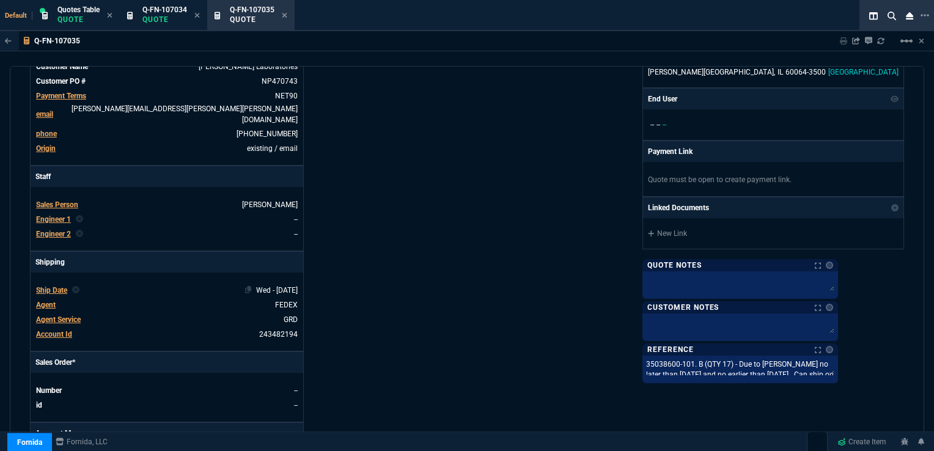
click at [286, 286] on span "Wed - [DATE]" at bounding box center [277, 290] width 42 height 9
click at [46, 286] on span "Ship Date" at bounding box center [51, 290] width 31 height 9
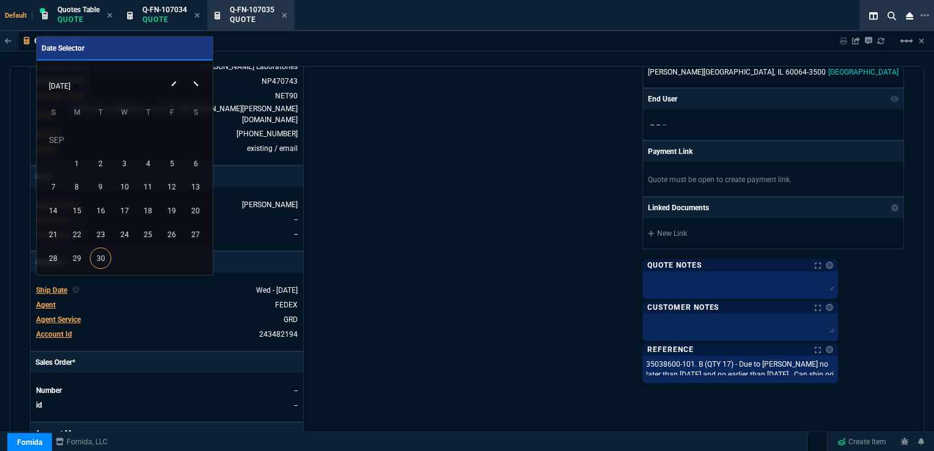
click at [197, 74] on button "Next month" at bounding box center [197, 74] width 24 height 0
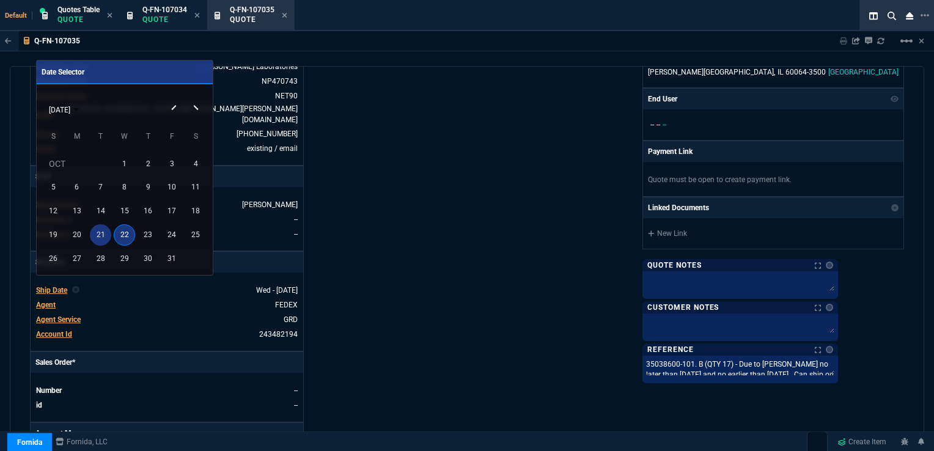
click at [103, 233] on div "21" at bounding box center [100, 234] width 21 height 21
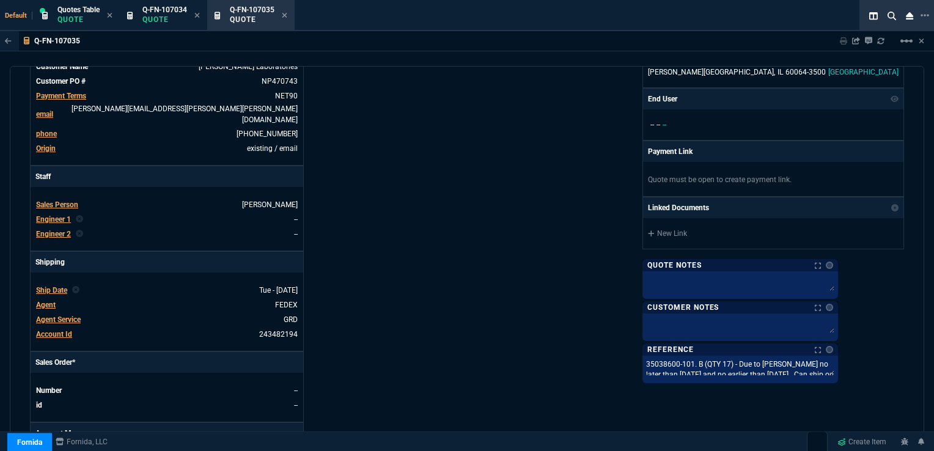
click at [414, 240] on div "Details Number Q-FN-107035 Order ID Q-FN-107035 Customer Code ABB100 Total Unit…" at bounding box center [248, 188] width 437 height 639
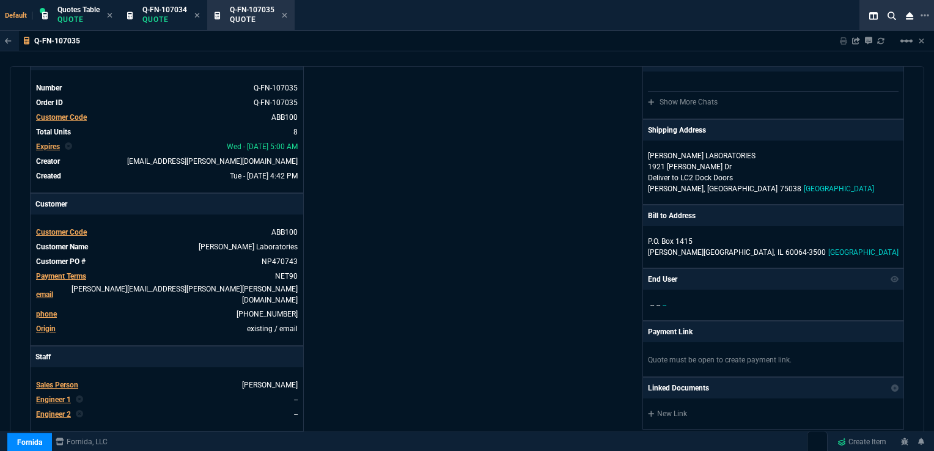
scroll to position [61, 0]
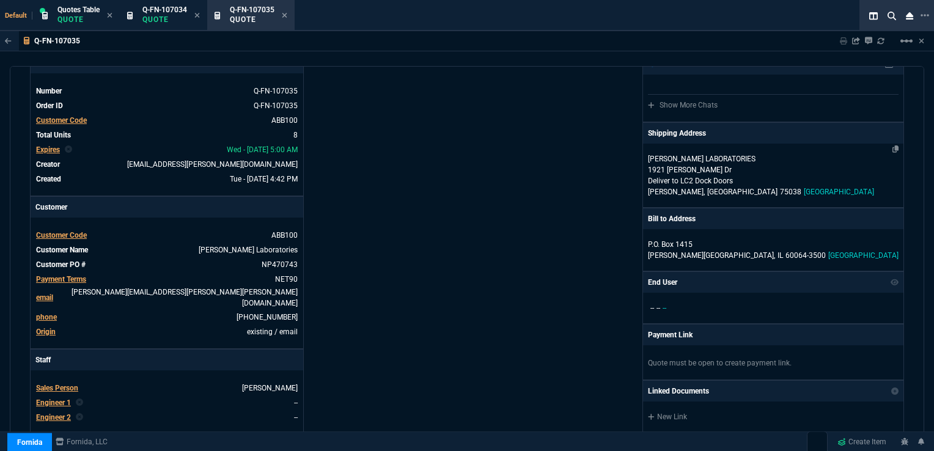
click at [713, 174] on p "1921 [PERSON_NAME] Dr" at bounding box center [773, 169] width 251 height 11
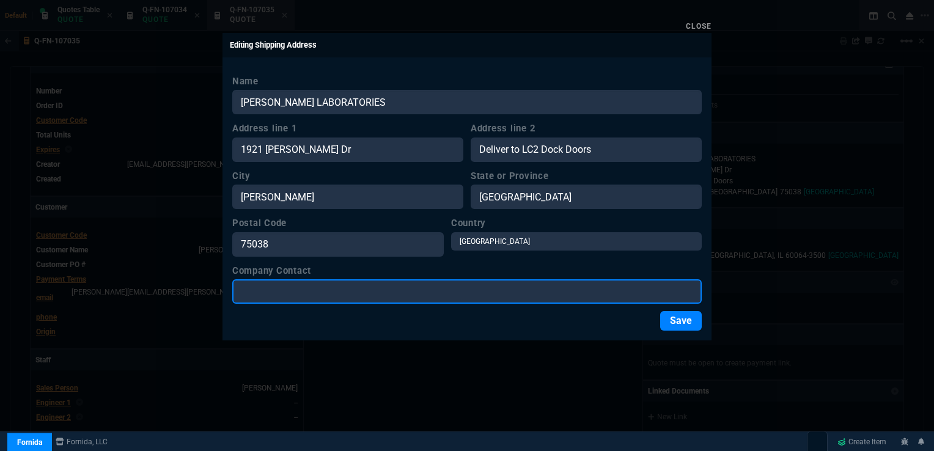
click at [401, 292] on input "Company Contact" at bounding box center [466, 291] width 469 height 24
paste input "[PERSON_NAME] / LC2 INV"
type input "[PERSON_NAME] / LC2 INV"
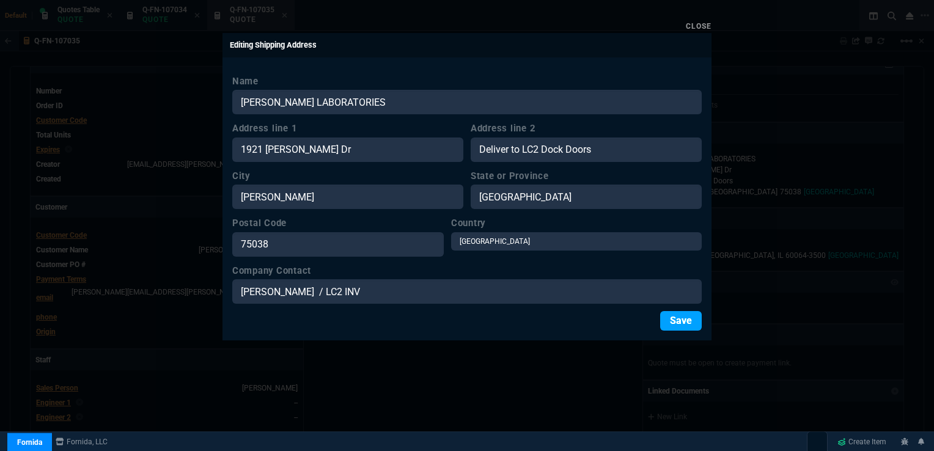
click at [681, 330] on button "Save" at bounding box center [681, 321] width 42 height 20
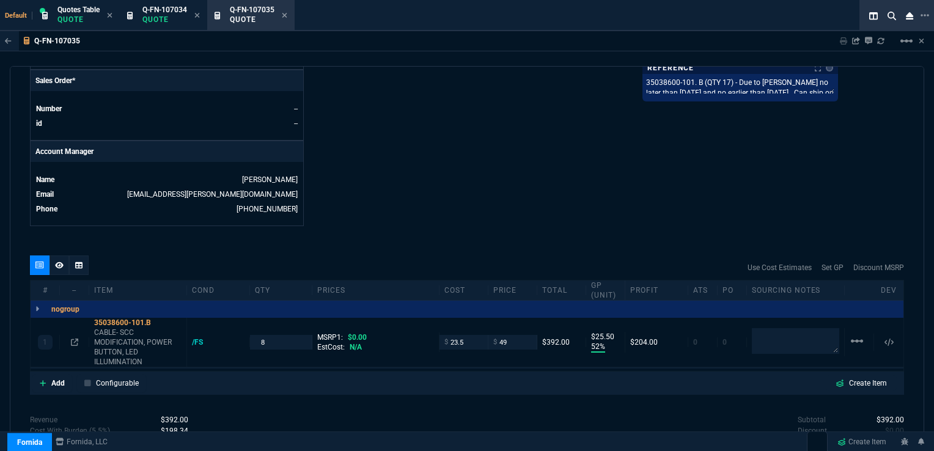
scroll to position [550, 0]
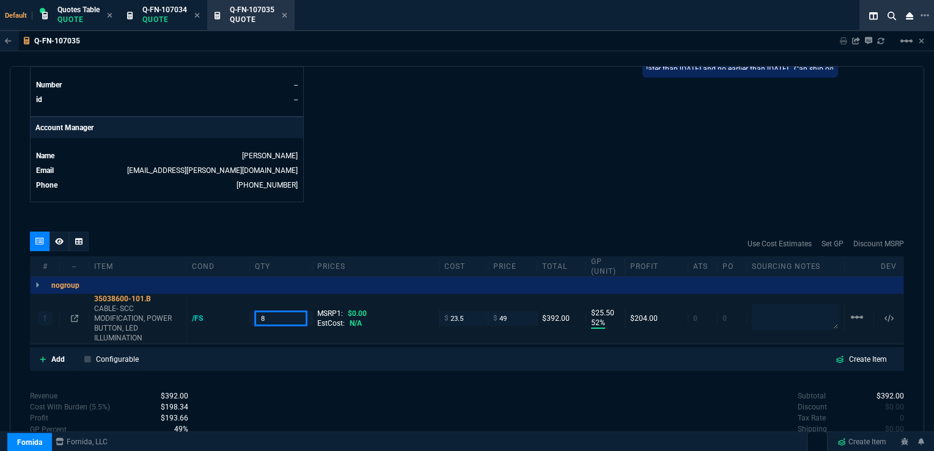
drag, startPoint x: 266, startPoint y: 307, endPoint x: 253, endPoint y: 307, distance: 12.8
click at [255, 311] on input "8" at bounding box center [281, 318] width 53 height 14
type input "17"
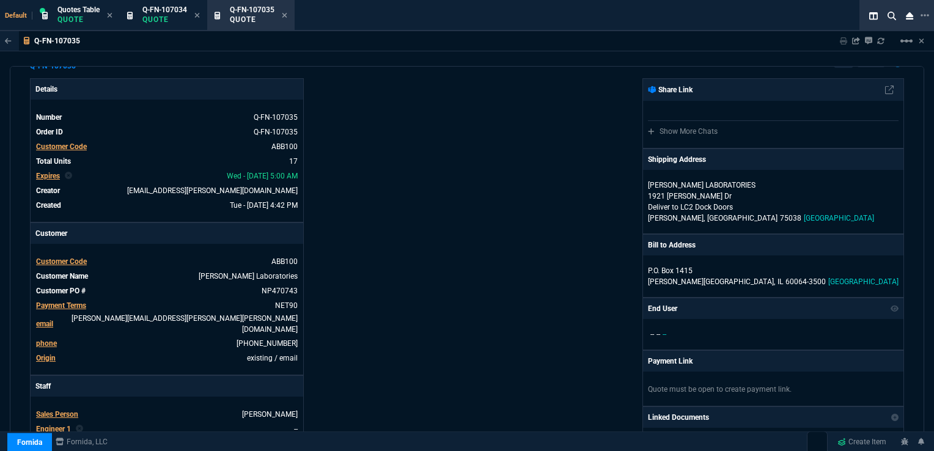
scroll to position [0, 0]
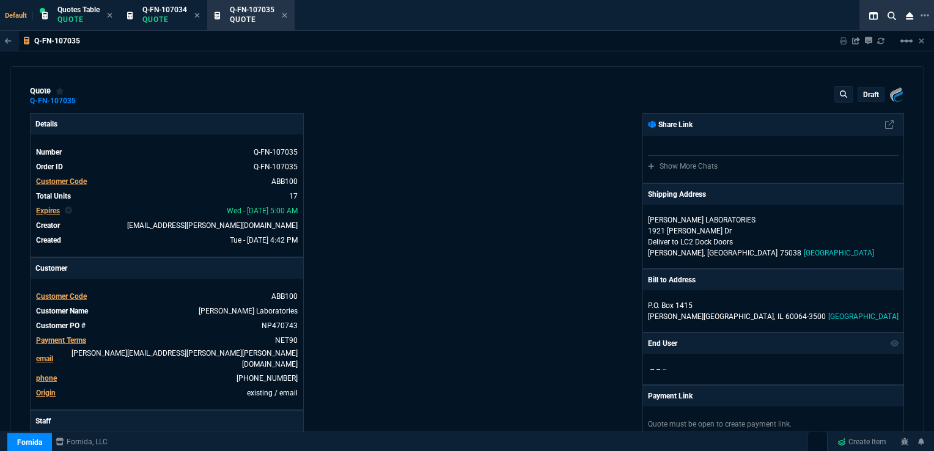
click at [865, 90] on p "draft" at bounding box center [871, 95] width 16 height 10
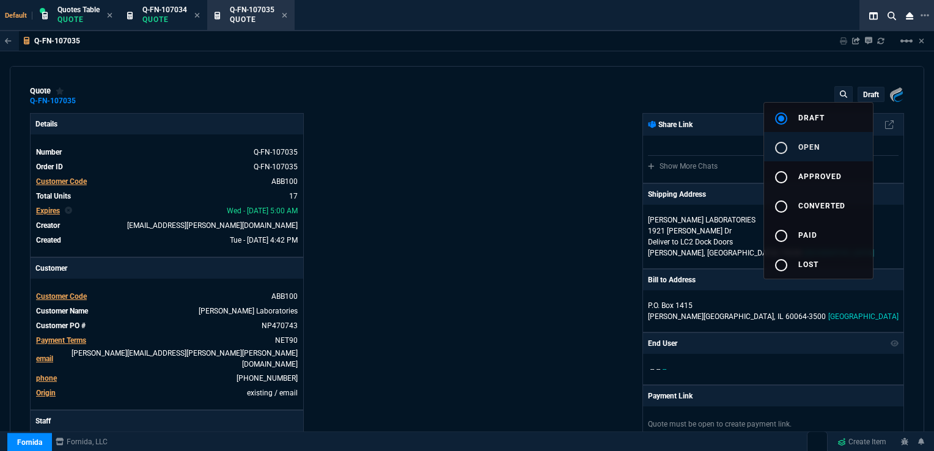
click at [808, 142] on button "radio_button_unchecked open" at bounding box center [818, 146] width 109 height 29
type input "52"
type input "26"
click at [580, 158] on div at bounding box center [467, 225] width 934 height 451
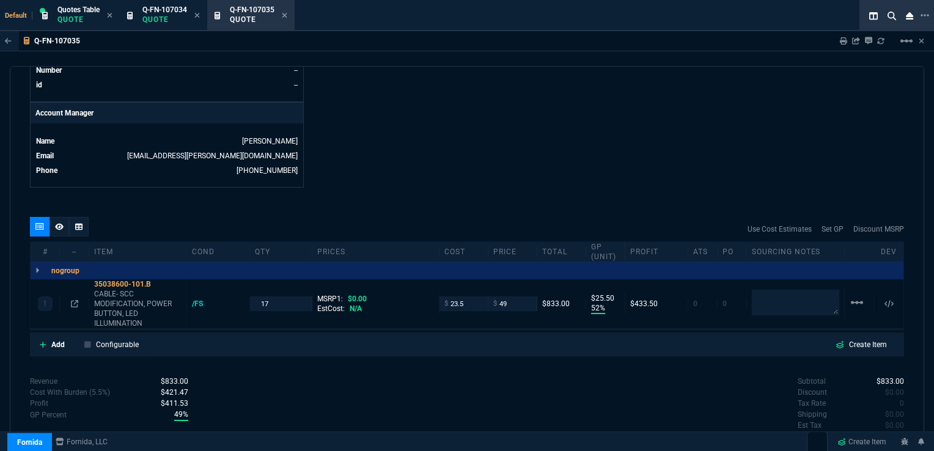
scroll to position [601, 0]
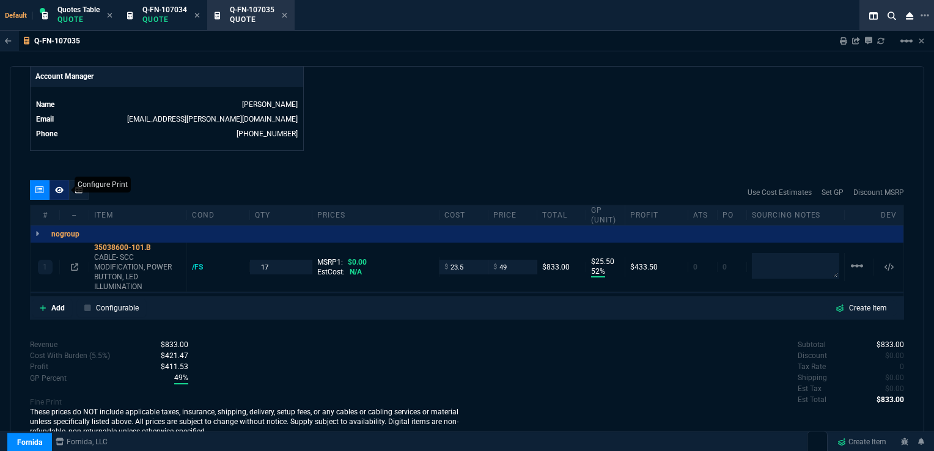
click at [53, 180] on div at bounding box center [59, 190] width 20 height 20
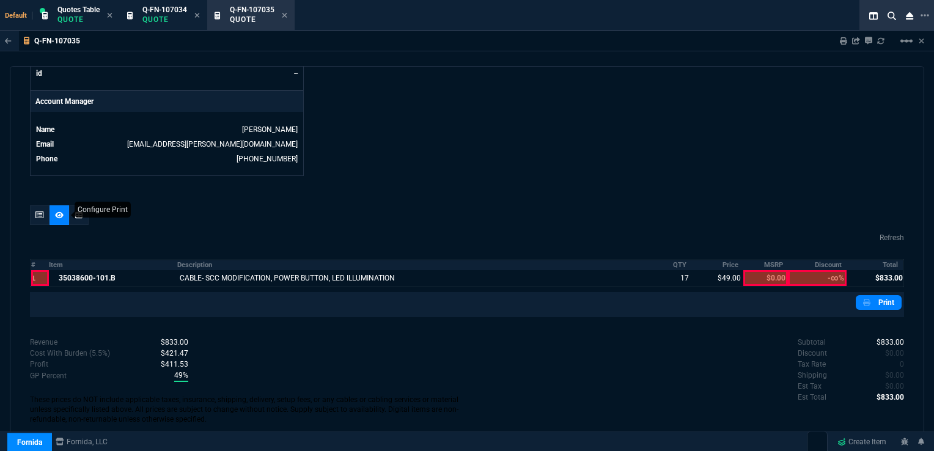
scroll to position [565, 0]
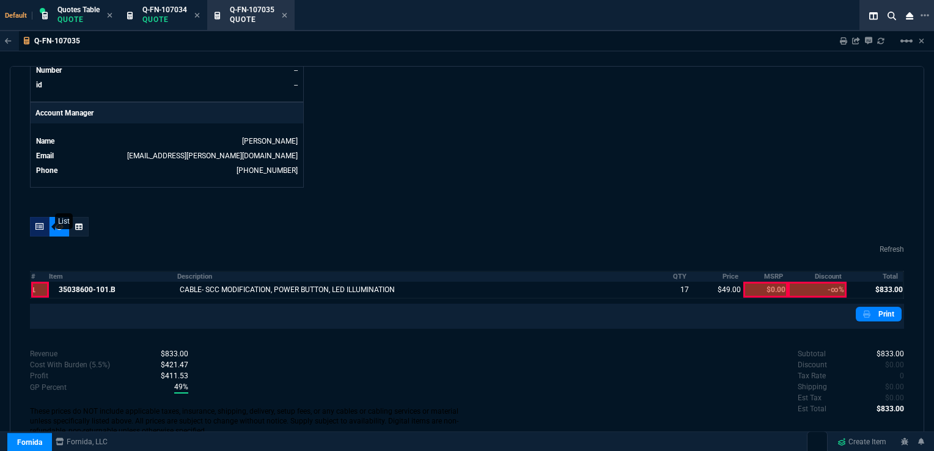
click at [36, 223] on icon at bounding box center [39, 226] width 9 height 7
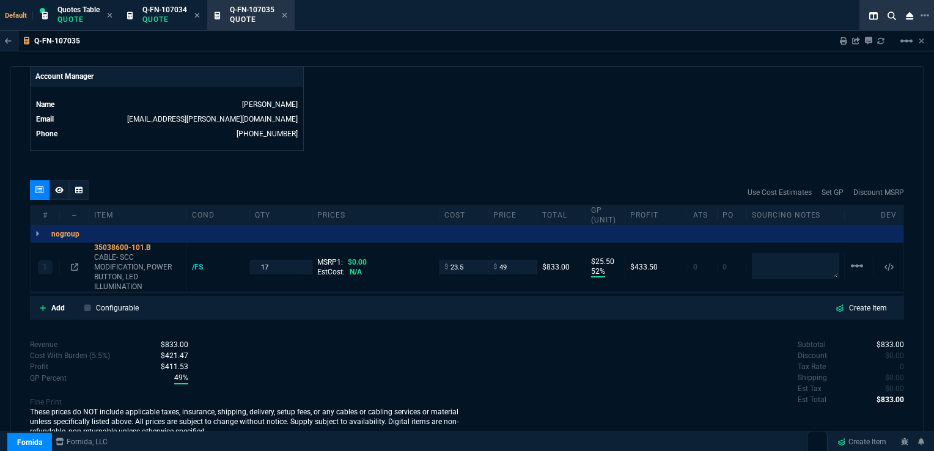
type input "52"
type input "26"
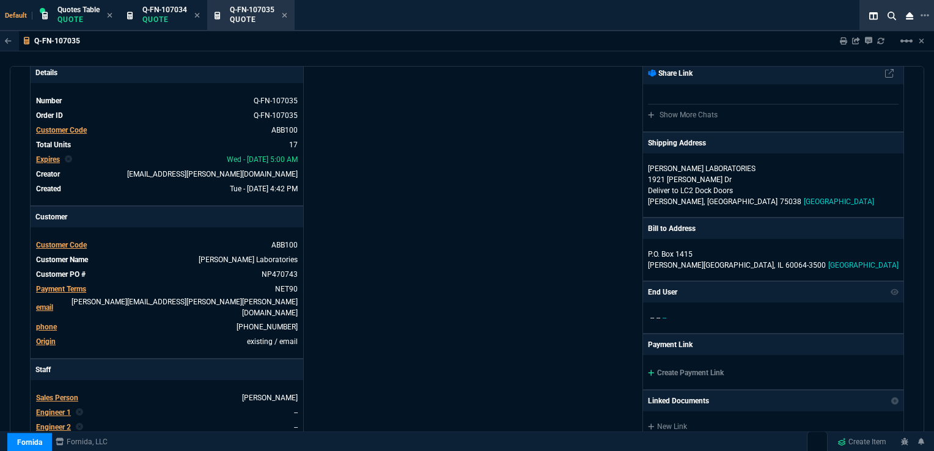
scroll to position [0, 0]
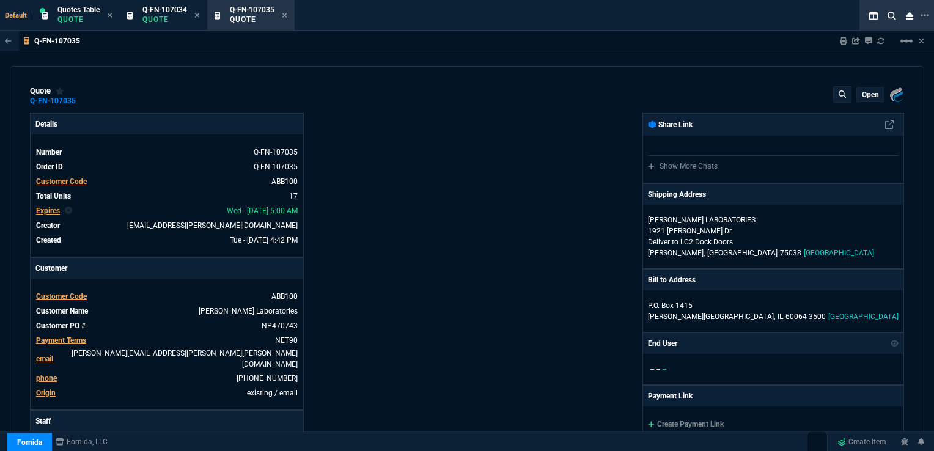
click at [867, 89] on div "open" at bounding box center [870, 94] width 27 height 14
click at [868, 91] on p "open" at bounding box center [870, 95] width 17 height 10
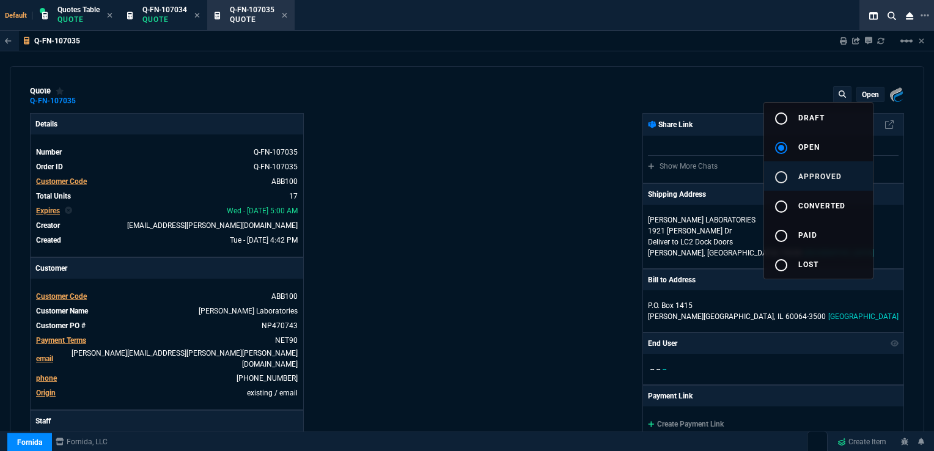
click at [819, 177] on span "approved" at bounding box center [819, 176] width 43 height 9
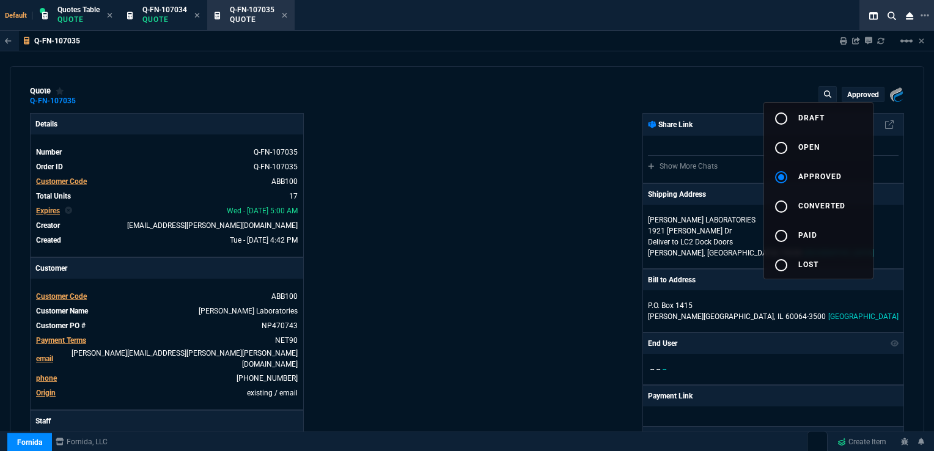
type input "52"
type input "26"
click at [614, 155] on div at bounding box center [467, 225] width 934 height 451
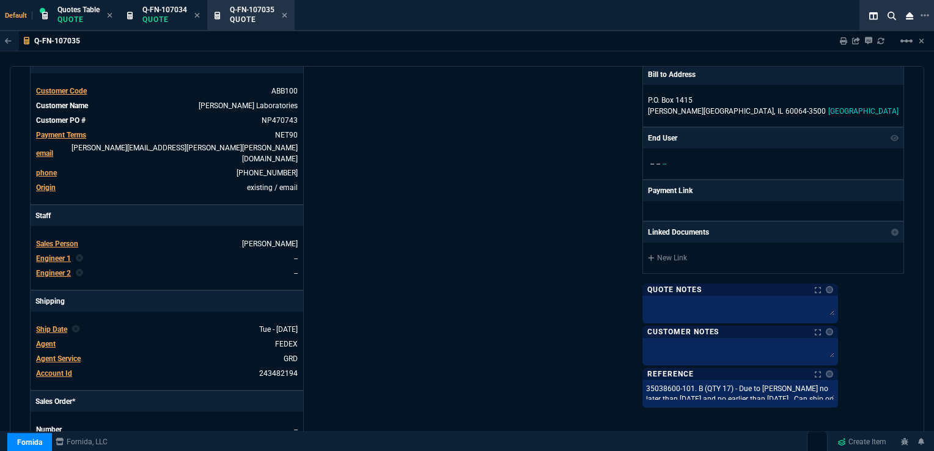
scroll to position [244, 0]
